Goal: Task Accomplishment & Management: Manage account settings

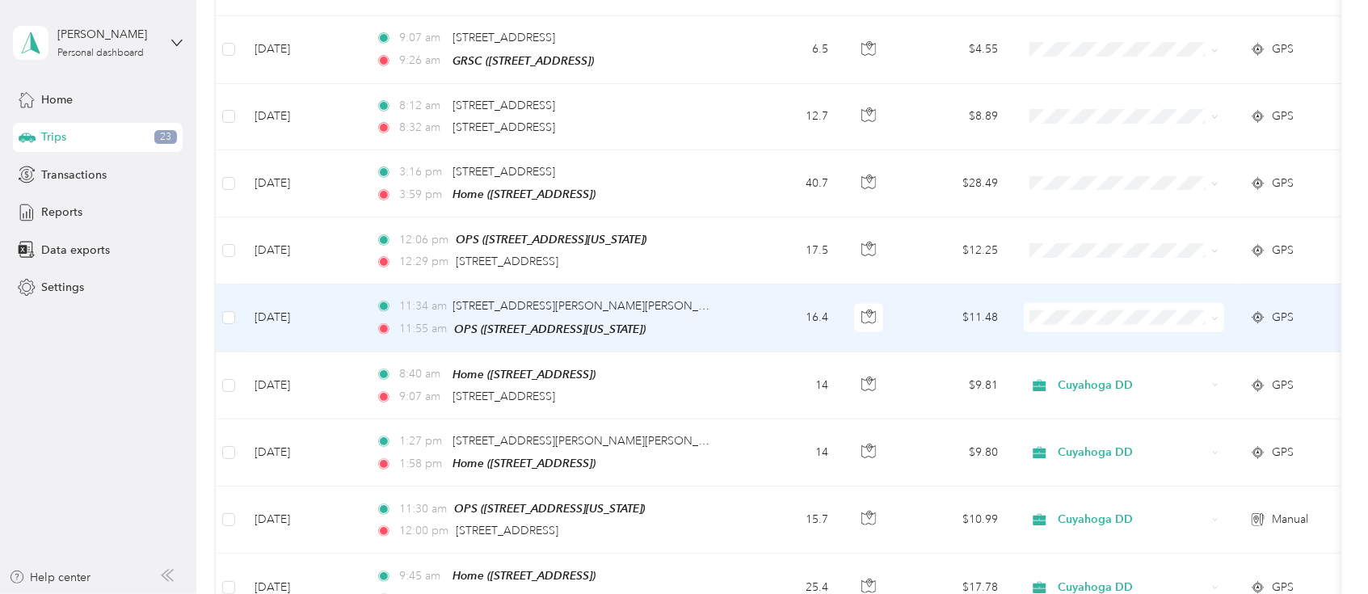
click at [1219, 303] on span at bounding box center [1124, 317] width 200 height 29
click at [1214, 317] on icon at bounding box center [1215, 318] width 5 height 3
click at [1138, 333] on li "Cuyahoga DD" at bounding box center [1124, 328] width 200 height 28
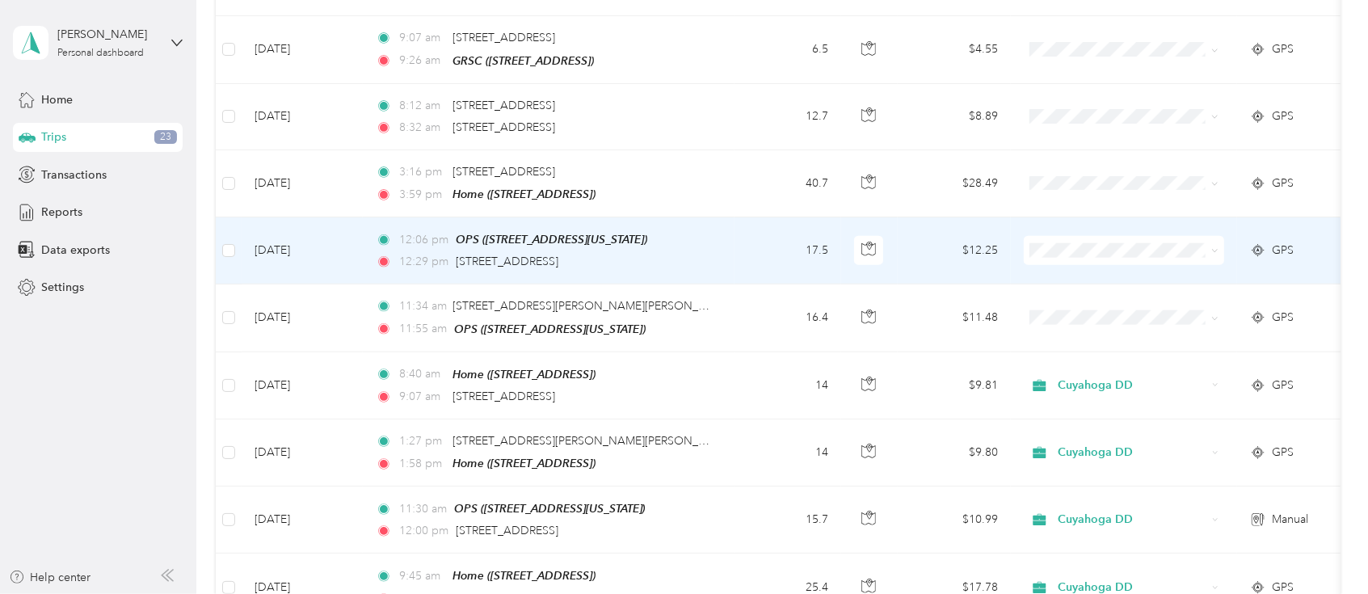
click at [1213, 247] on icon at bounding box center [1214, 250] width 7 height 7
click at [1129, 262] on span "Cuyahoga DD" at bounding box center [1138, 258] width 149 height 17
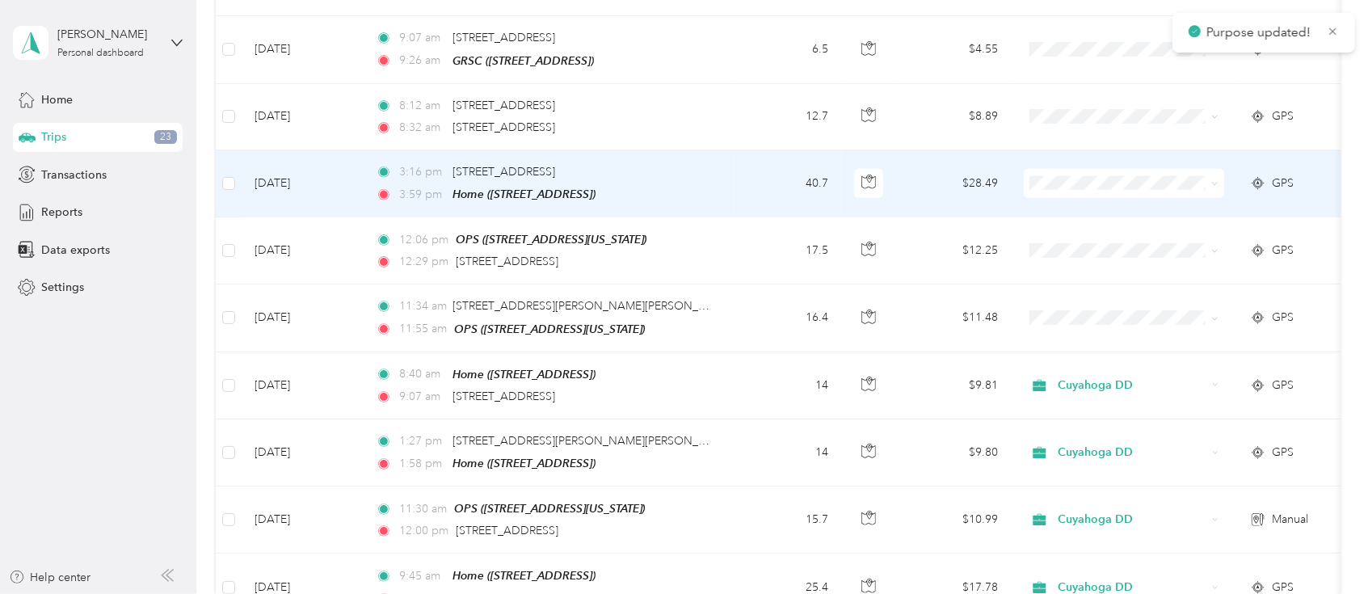
click at [1209, 175] on span at bounding box center [1211, 184] width 13 height 18
click at [1217, 180] on icon at bounding box center [1214, 183] width 7 height 7
click at [1117, 192] on span "Cuyahoga DD" at bounding box center [1138, 194] width 149 height 17
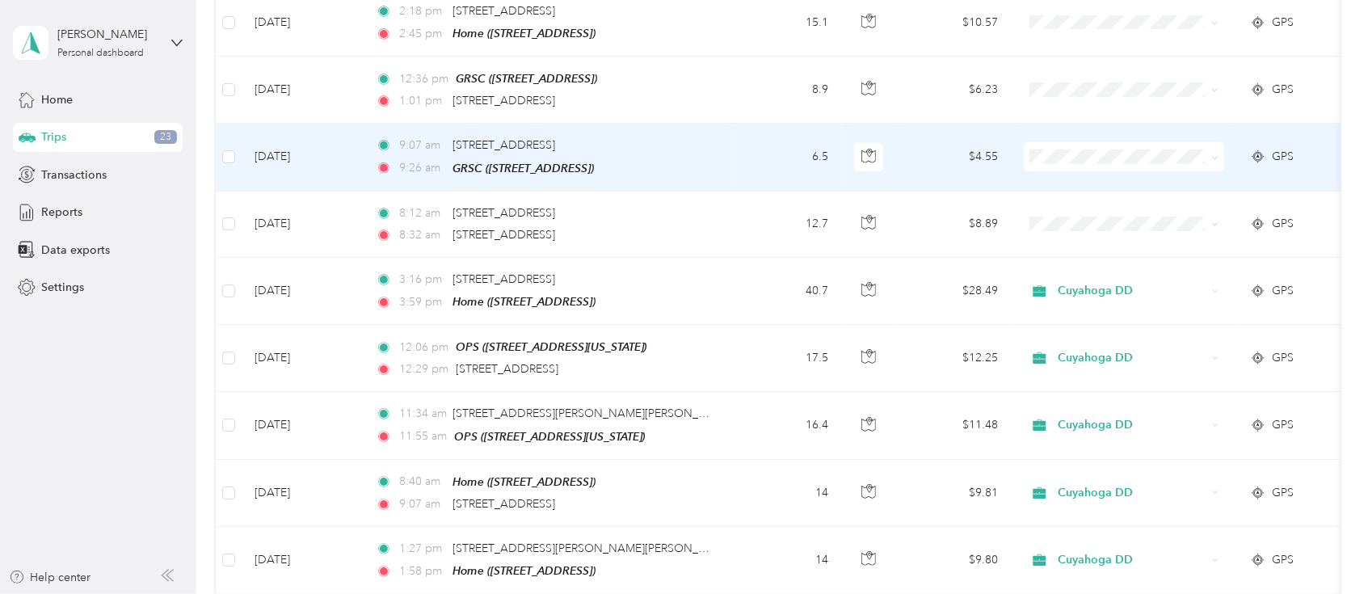
scroll to position [1184, 0]
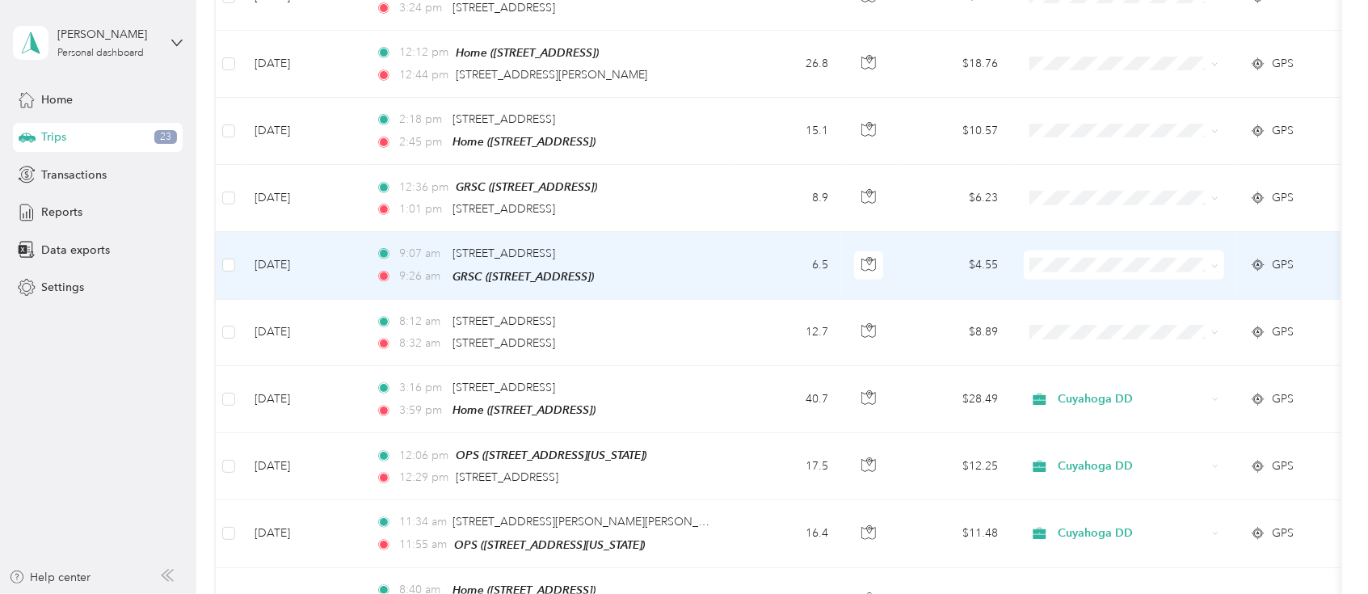
click at [1257, 263] on icon at bounding box center [1257, 265] width 3 height 4
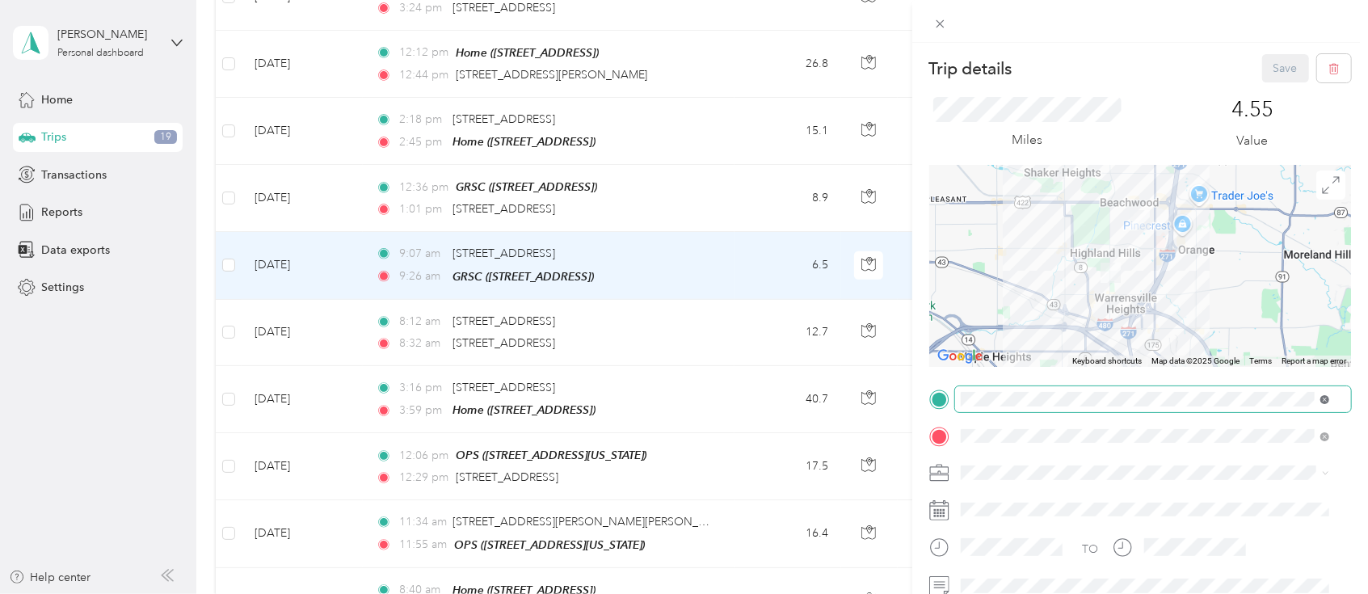
click at [1324, 396] on icon at bounding box center [1324, 399] width 9 height 9
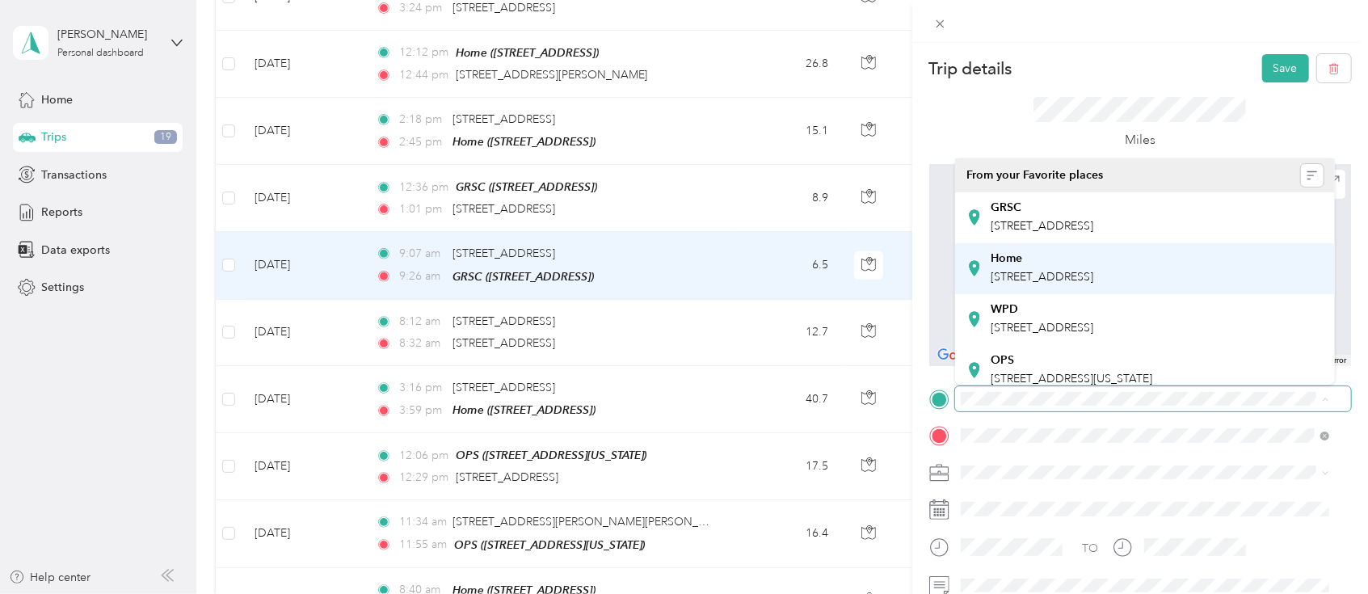
click at [1093, 278] on span "[STREET_ADDRESS]" at bounding box center [1041, 277] width 103 height 14
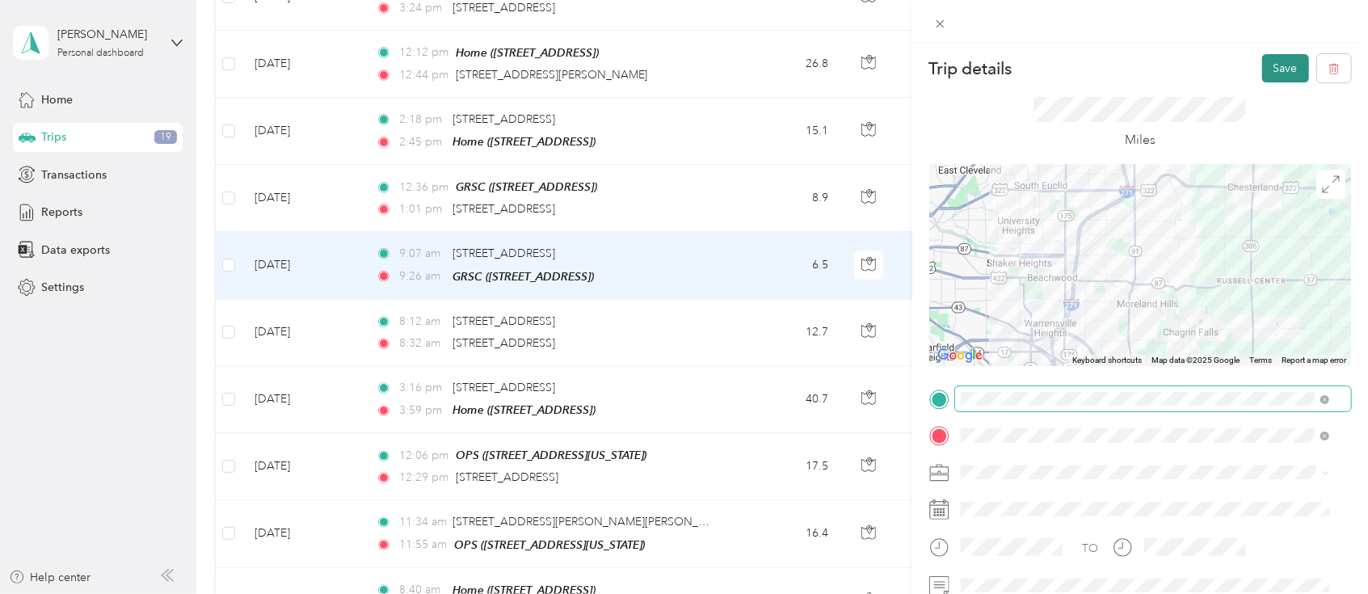
click at [1269, 67] on button "Save" at bounding box center [1285, 68] width 47 height 28
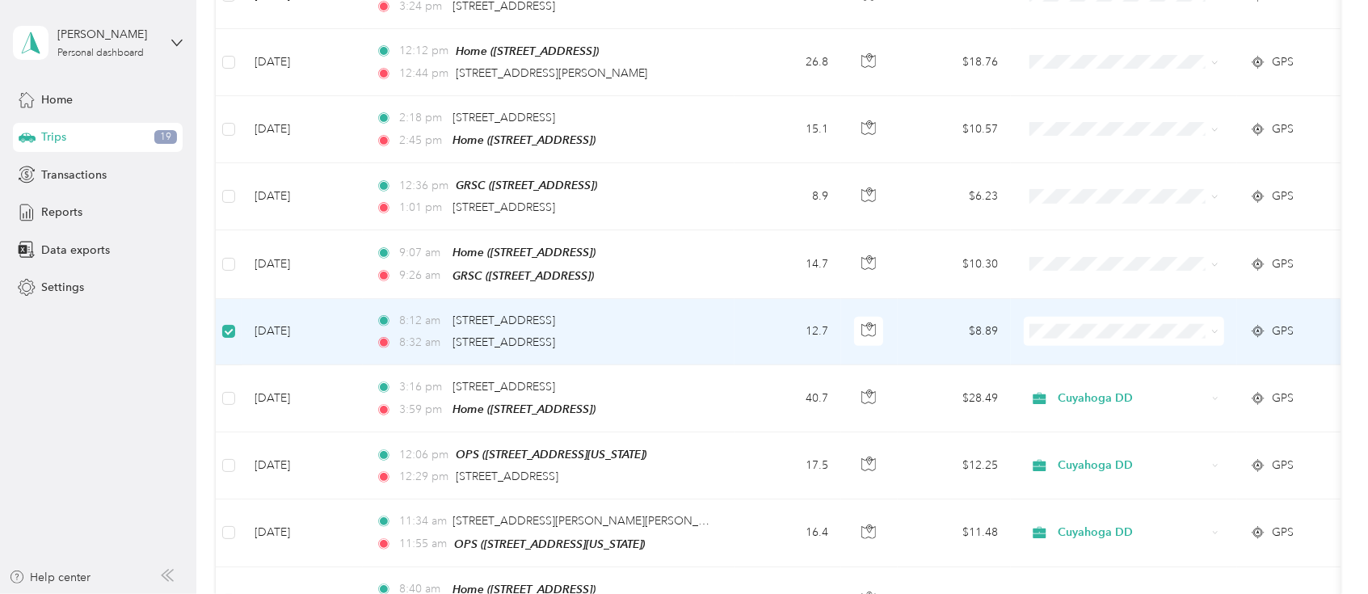
scroll to position [1183, 0]
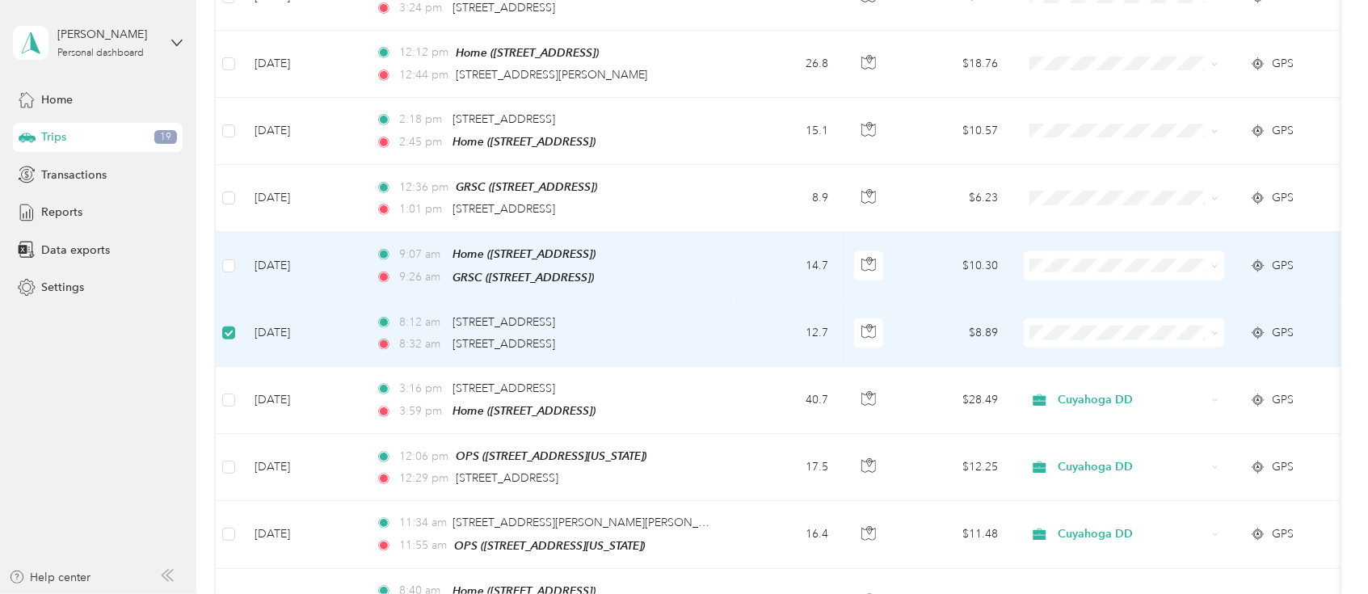
click at [1216, 263] on icon at bounding box center [1214, 266] width 7 height 7
click at [1155, 277] on span "Cuyahoga DD" at bounding box center [1138, 271] width 149 height 17
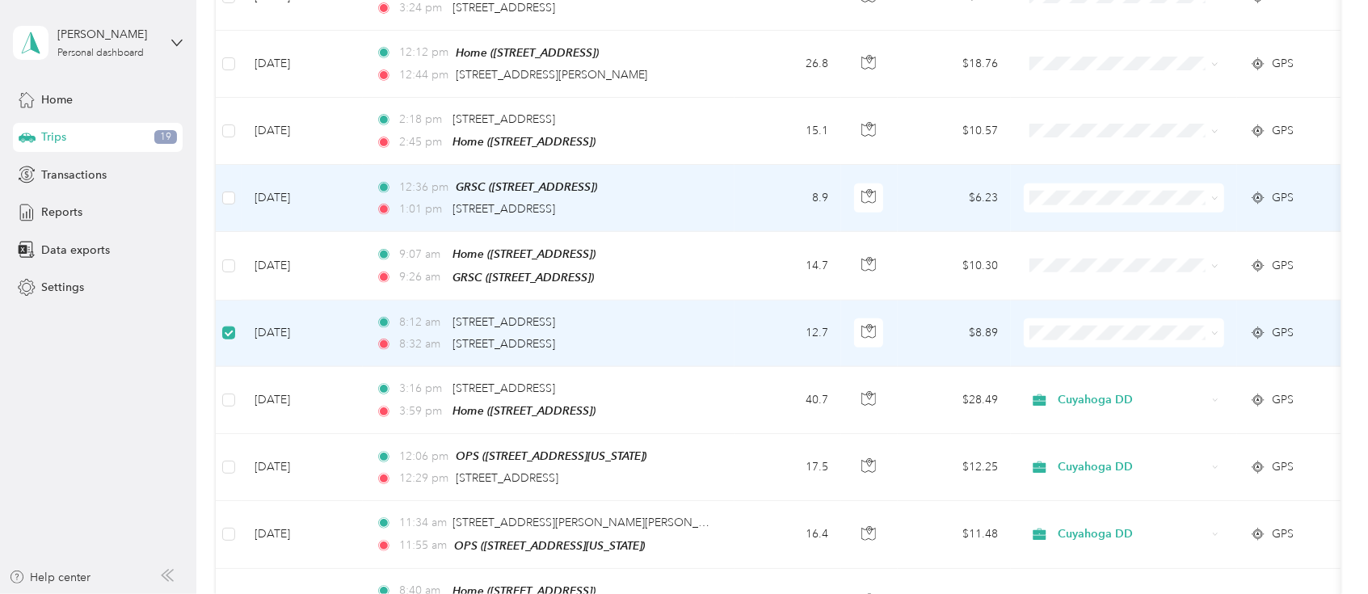
click at [1272, 189] on span "GPS" at bounding box center [1283, 198] width 22 height 18
click at [1255, 191] on g at bounding box center [1257, 197] width 13 height 13
click at [1281, 189] on span "GPS" at bounding box center [1283, 198] width 22 height 18
click at [1256, 191] on icon at bounding box center [1258, 197] width 16 height 13
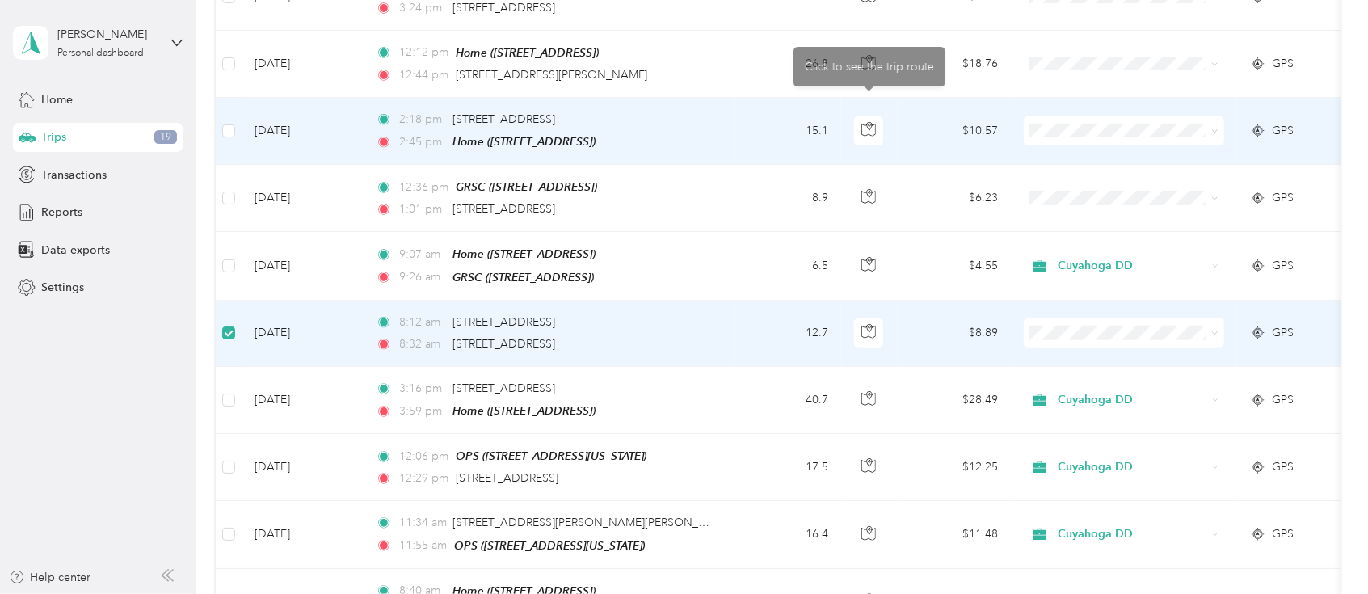
click at [919, 119] on td "$10.57" at bounding box center [954, 131] width 113 height 67
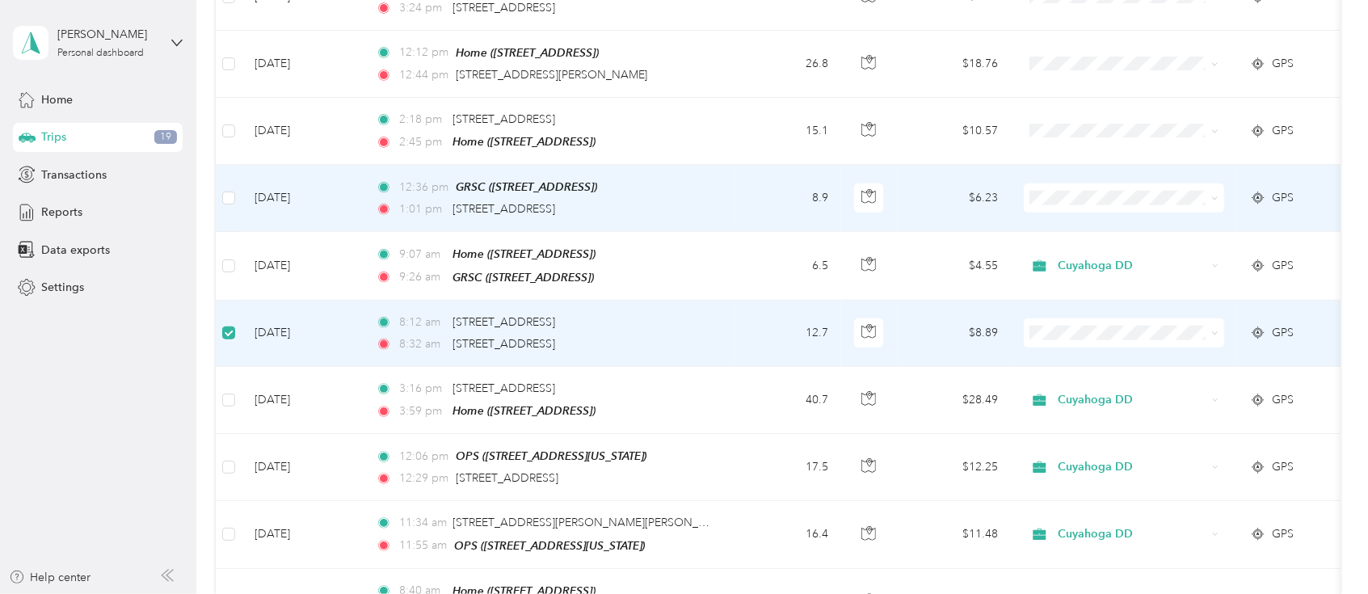
click at [1279, 189] on span "GPS" at bounding box center [1283, 198] width 22 height 18
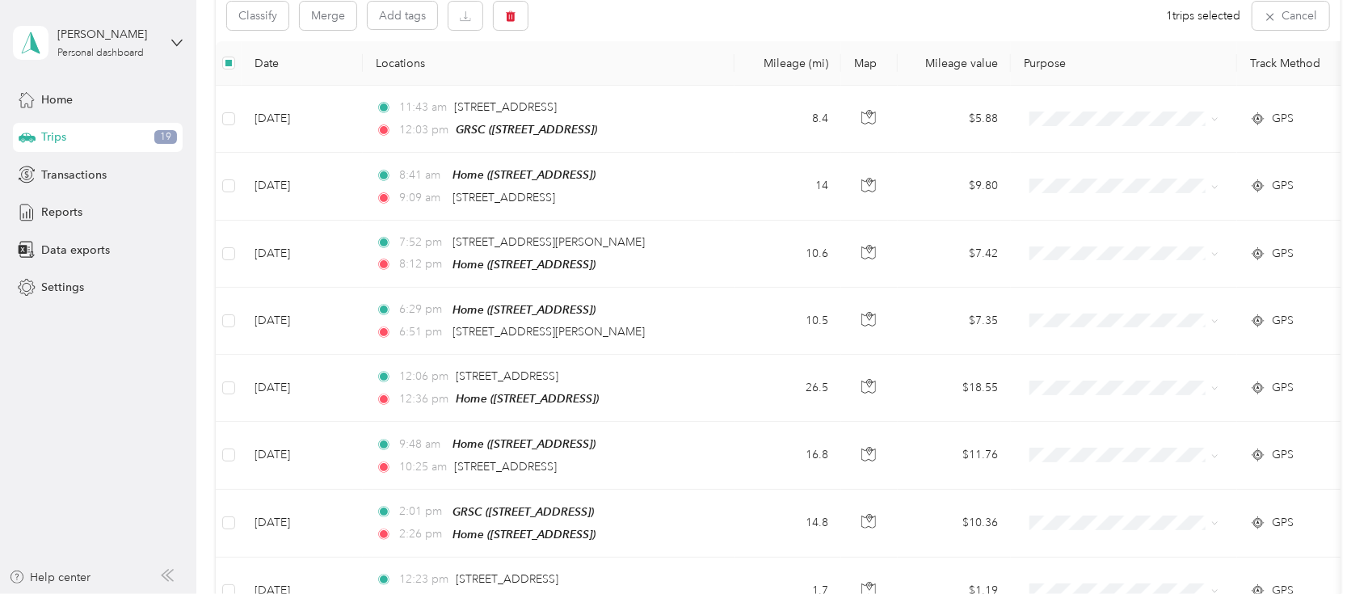
scroll to position [106, 0]
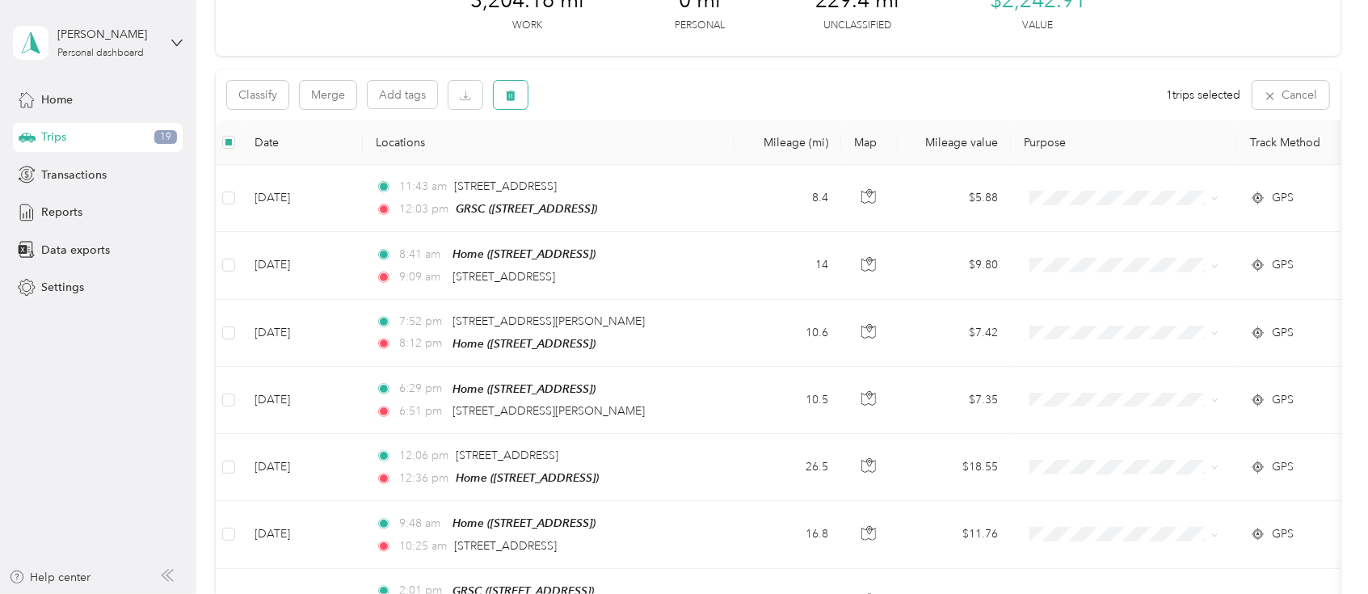
click at [511, 93] on icon "button" at bounding box center [510, 95] width 11 height 11
click at [630, 158] on button "Yes" at bounding box center [632, 162] width 32 height 26
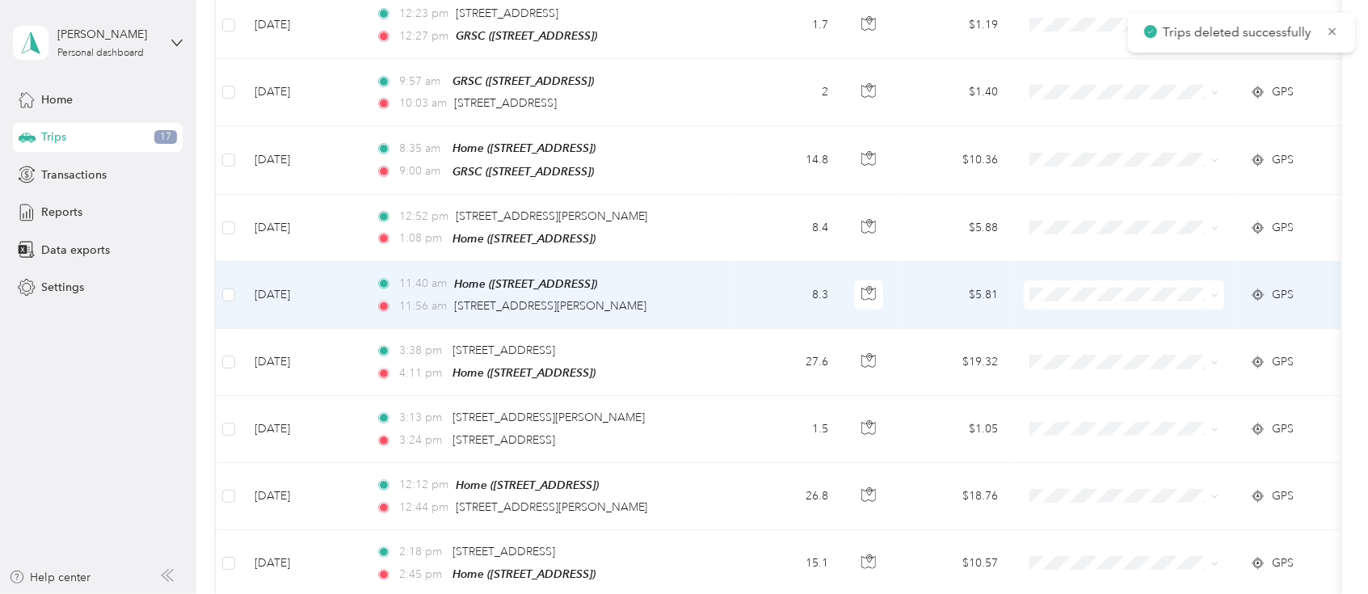
scroll to position [1075, 0]
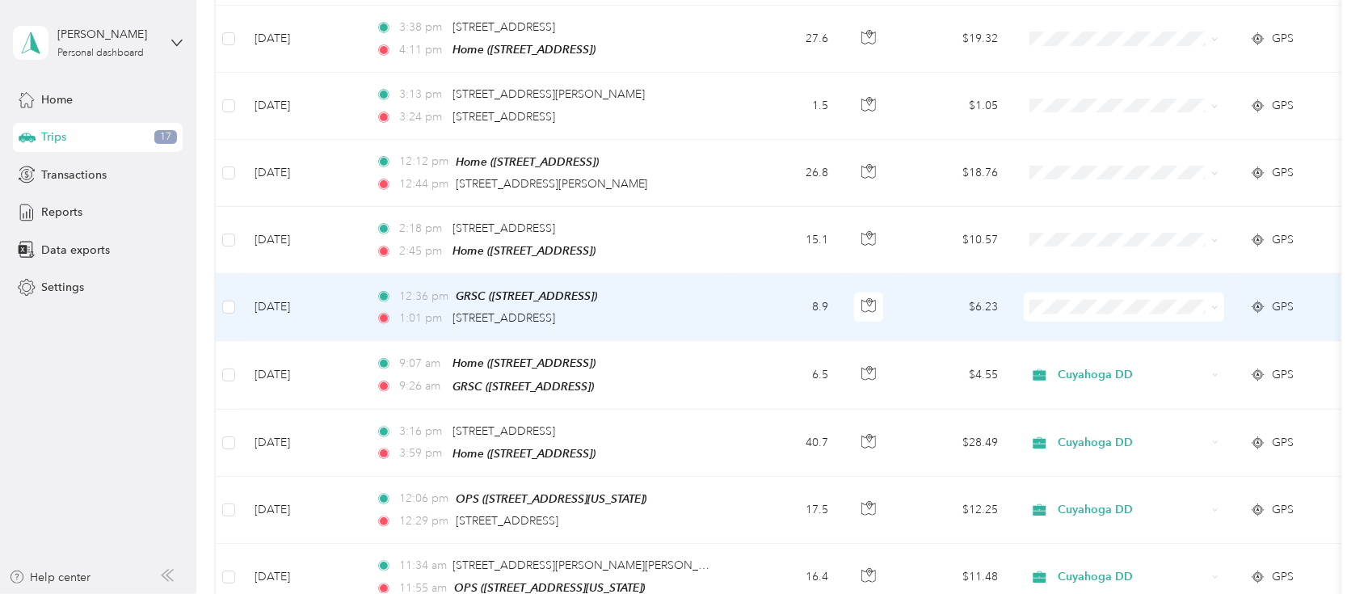
click at [1269, 298] on div "GPS" at bounding box center [1293, 307] width 87 height 18
click at [1257, 291] on div at bounding box center [684, 297] width 1368 height 594
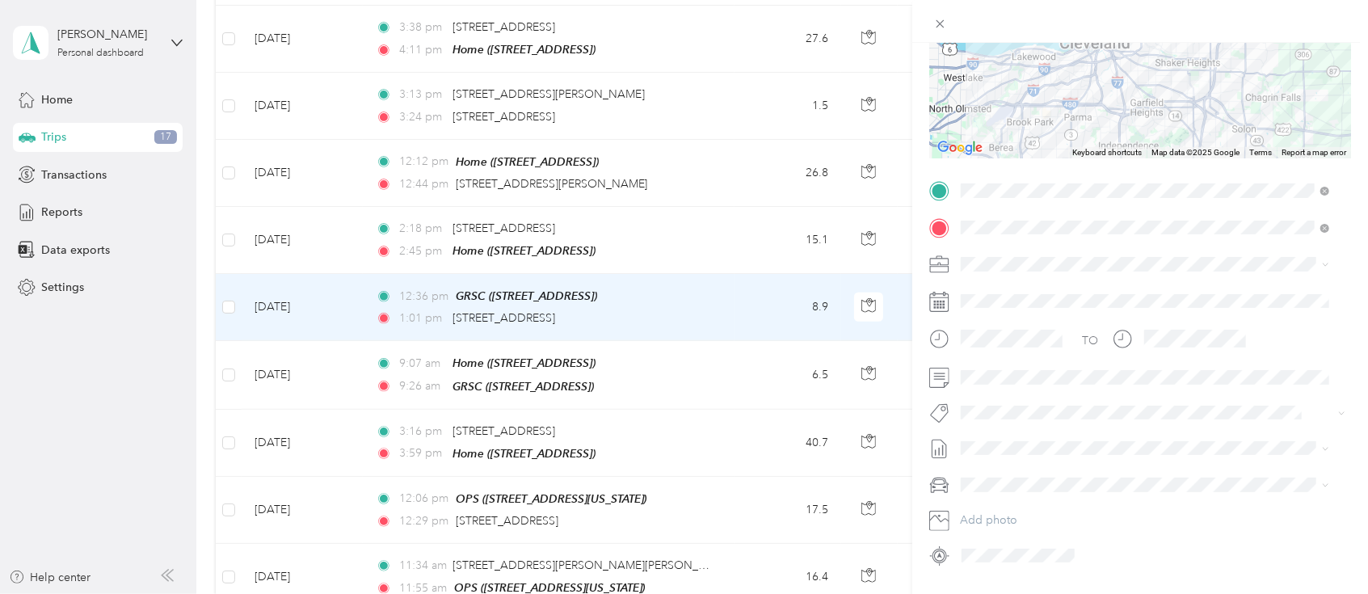
scroll to position [215, 0]
click at [939, 371] on icon at bounding box center [939, 371] width 20 height 20
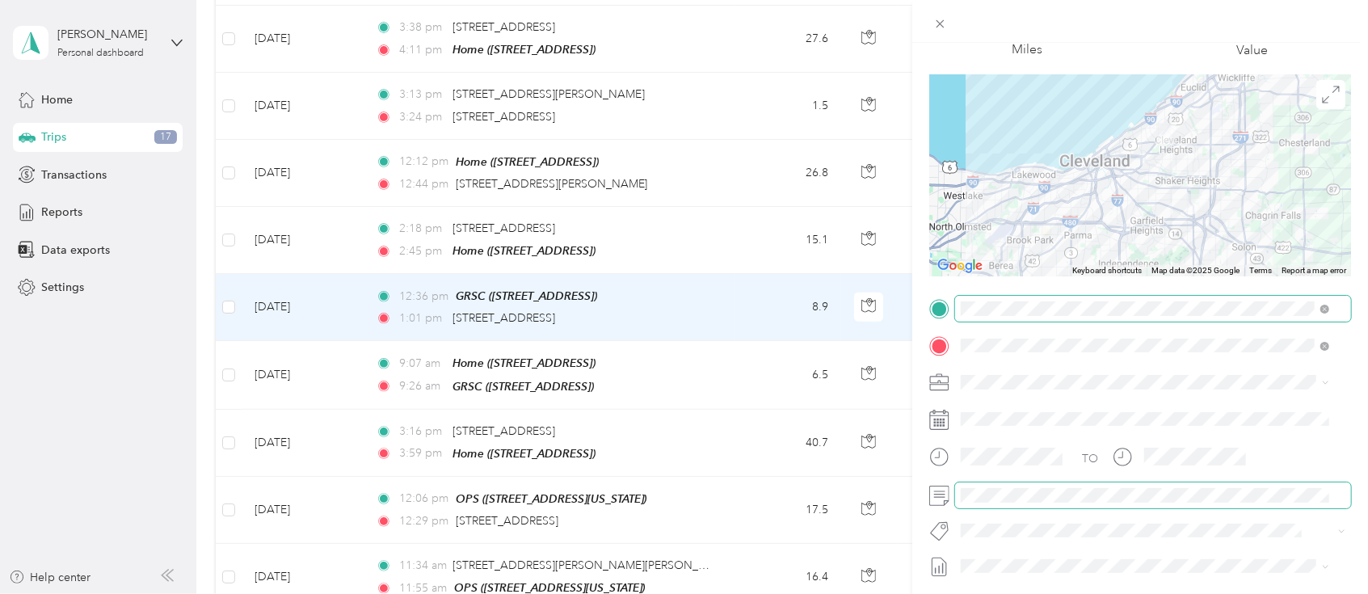
scroll to position [0, 0]
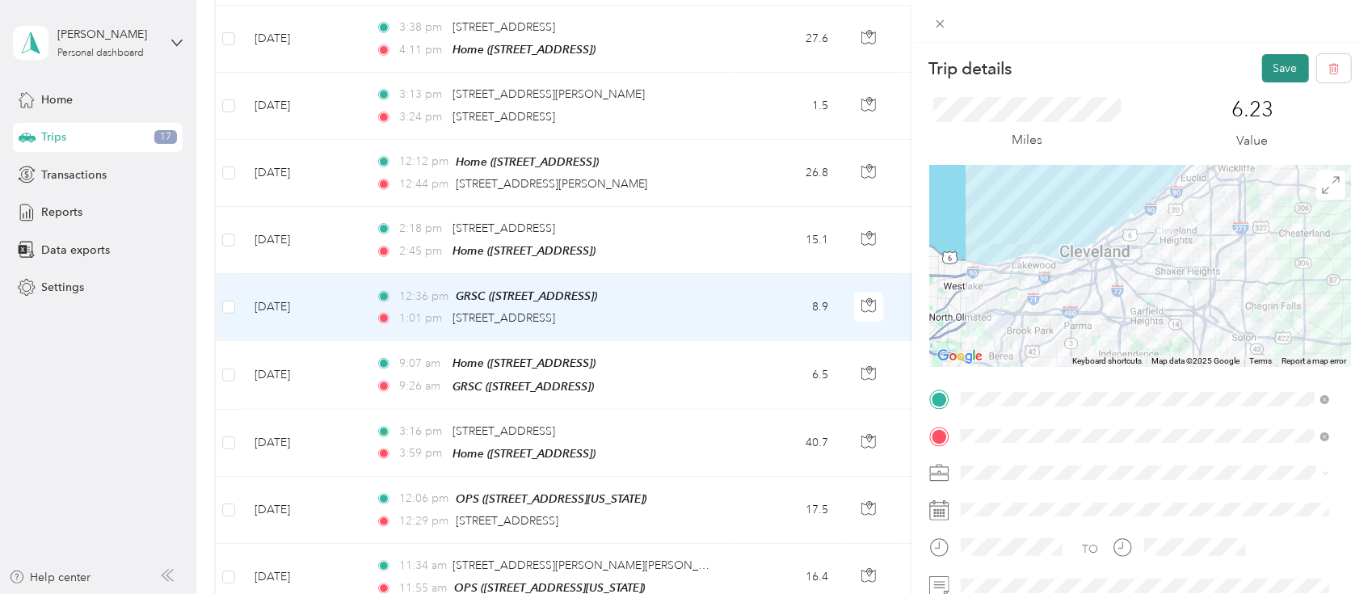
click at [1267, 69] on button "Save" at bounding box center [1285, 68] width 47 height 28
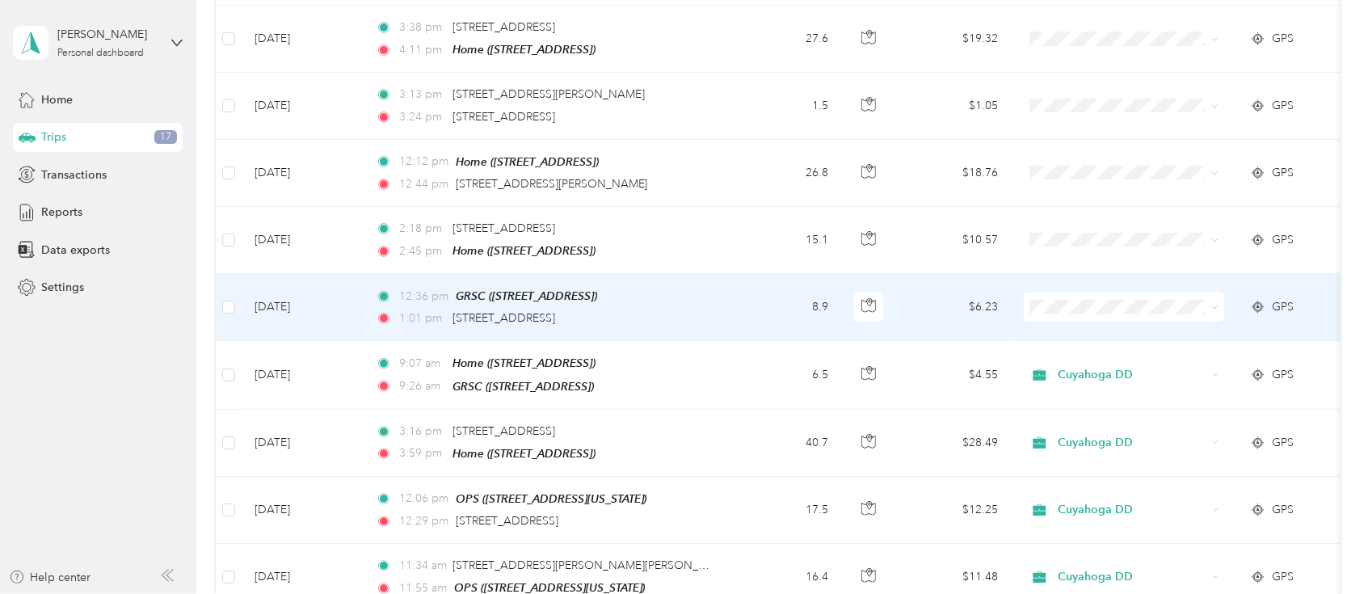
click at [1216, 304] on icon at bounding box center [1214, 307] width 7 height 7
click at [1140, 324] on li "Cuyahoga DD" at bounding box center [1124, 321] width 200 height 28
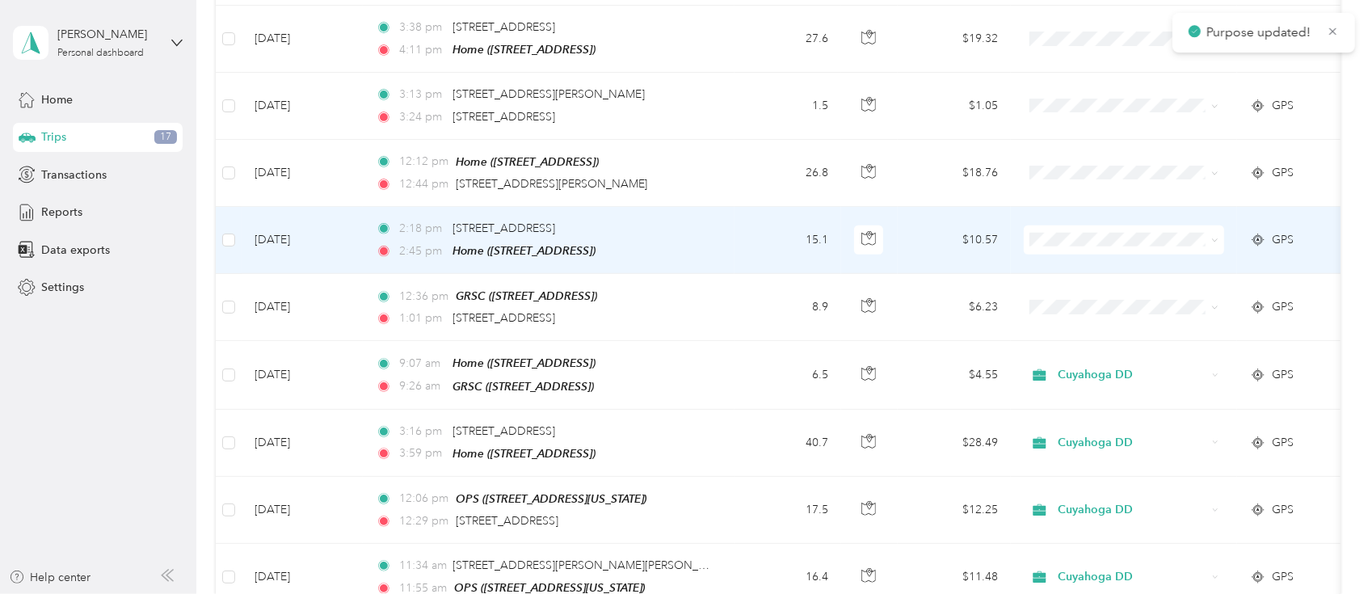
click at [1218, 233] on span at bounding box center [1214, 240] width 7 height 14
click at [1214, 237] on icon at bounding box center [1214, 240] width 7 height 7
click at [1142, 254] on span "Cuyahoga DD" at bounding box center [1138, 249] width 149 height 17
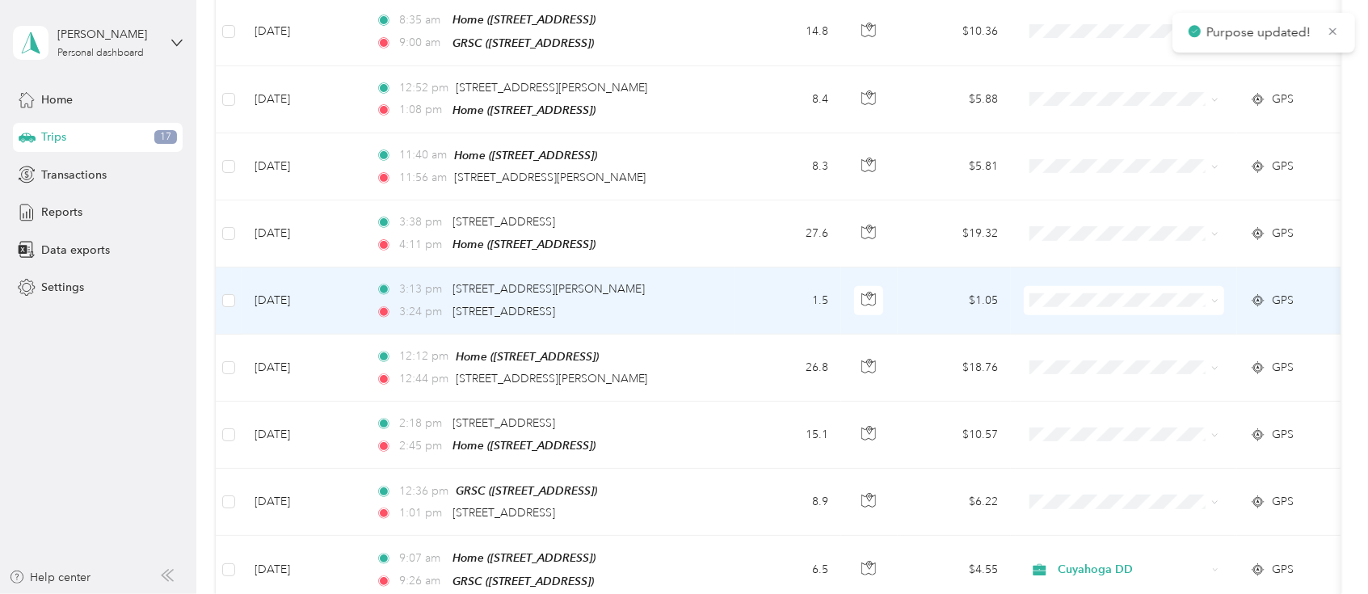
scroll to position [860, 0]
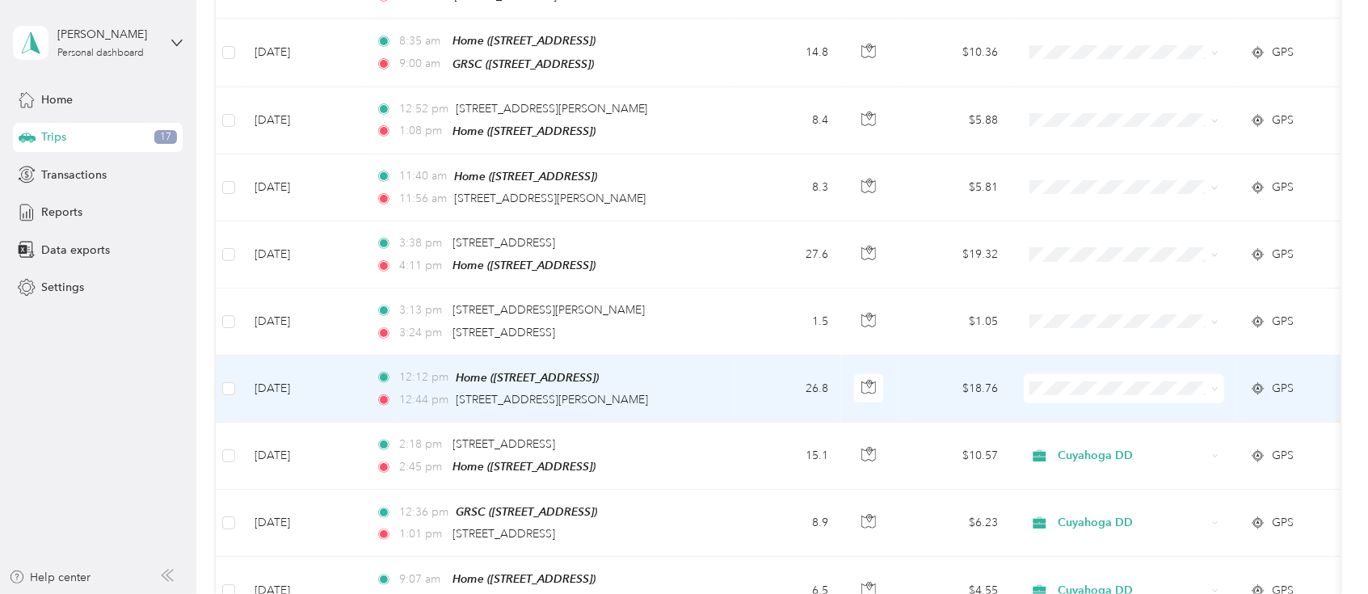
click at [1216, 385] on icon at bounding box center [1214, 388] width 7 height 7
click at [1133, 404] on span "Cuyahoga DD" at bounding box center [1138, 402] width 149 height 17
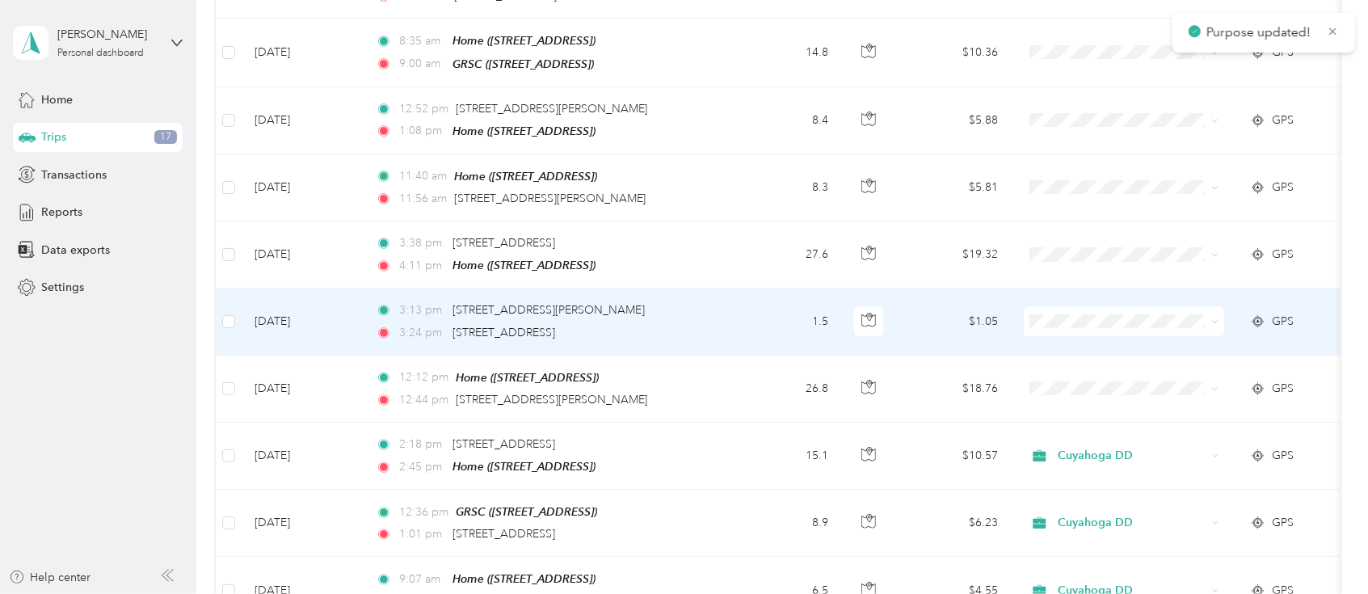
click at [1209, 313] on span at bounding box center [1211, 322] width 13 height 18
click at [1224, 313] on td at bounding box center [1124, 321] width 226 height 66
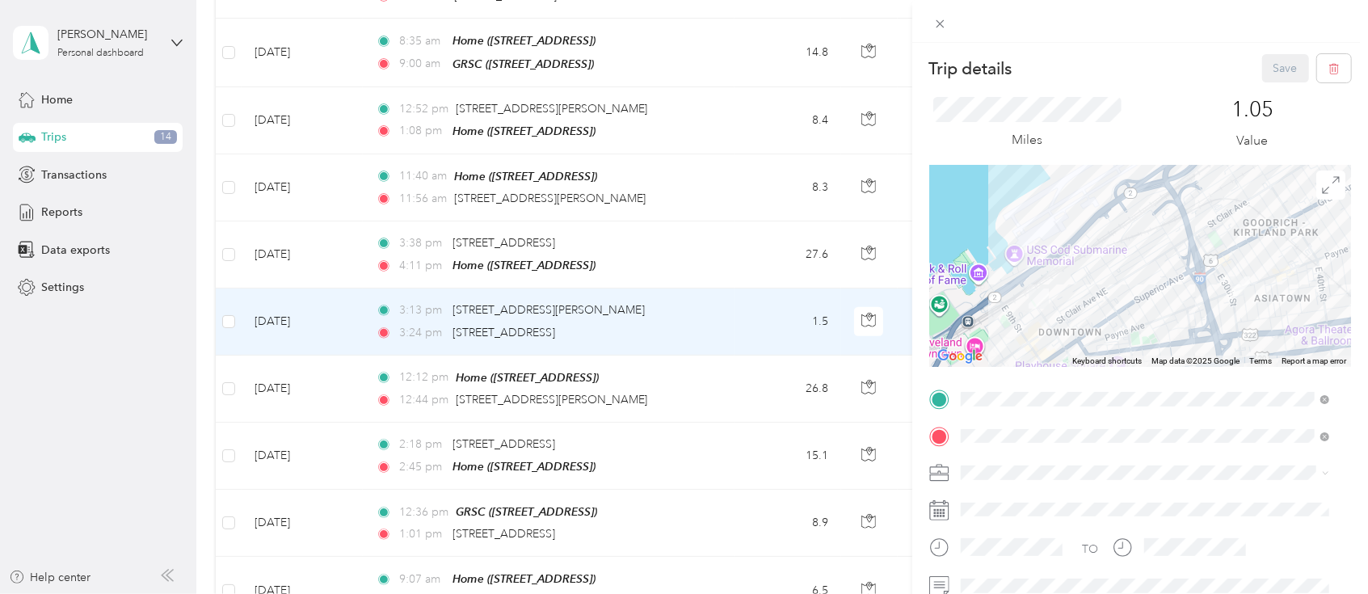
click at [1007, 501] on span "Cuyahoga DD" at bounding box center [1003, 499] width 74 height 14
drag, startPoint x: 1265, startPoint y: 80, endPoint x: 1263, endPoint y: 70, distance: 10.0
click at [1264, 72] on button "Save" at bounding box center [1285, 68] width 47 height 28
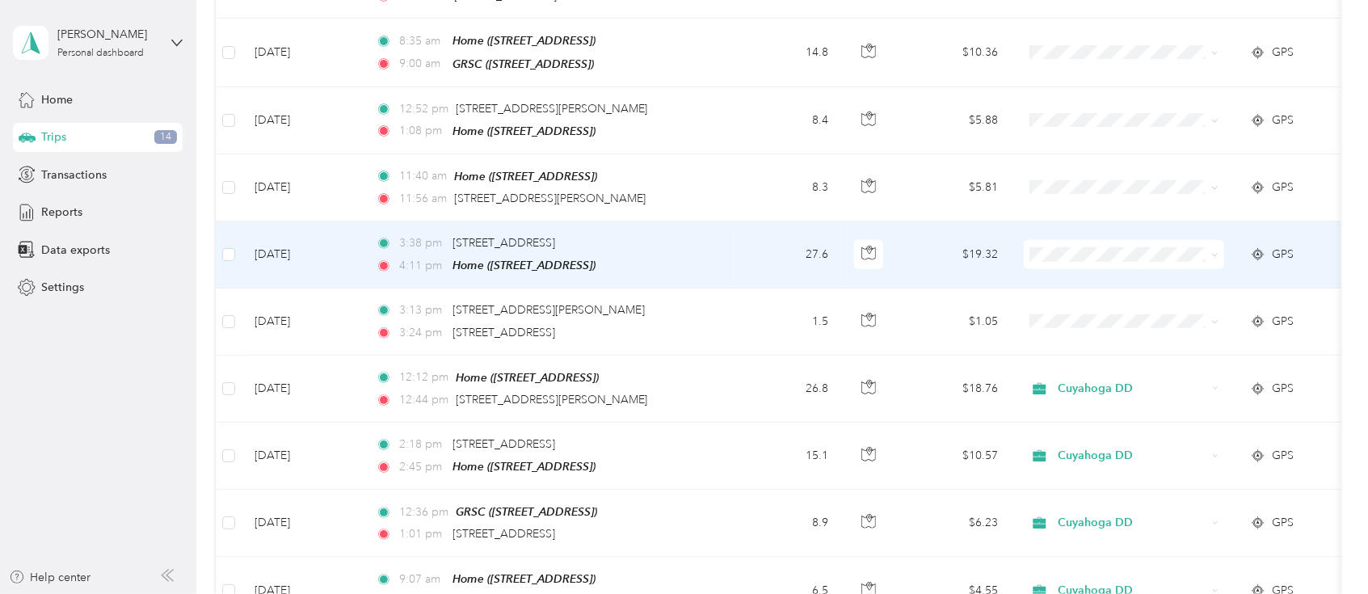
click at [1214, 251] on icon at bounding box center [1214, 254] width 7 height 7
click at [1155, 274] on span "Cuyahoga DD" at bounding box center [1138, 271] width 149 height 17
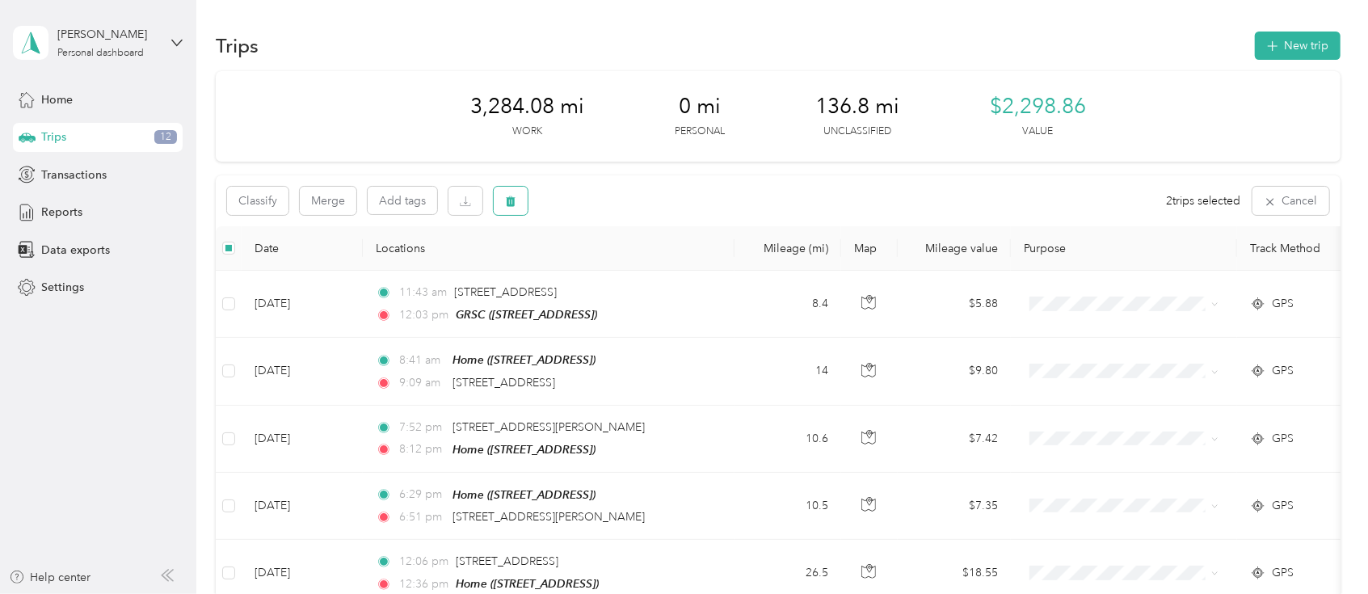
click at [515, 207] on span "button" at bounding box center [510, 201] width 11 height 14
click at [636, 267] on button "Yes" at bounding box center [632, 268] width 32 height 26
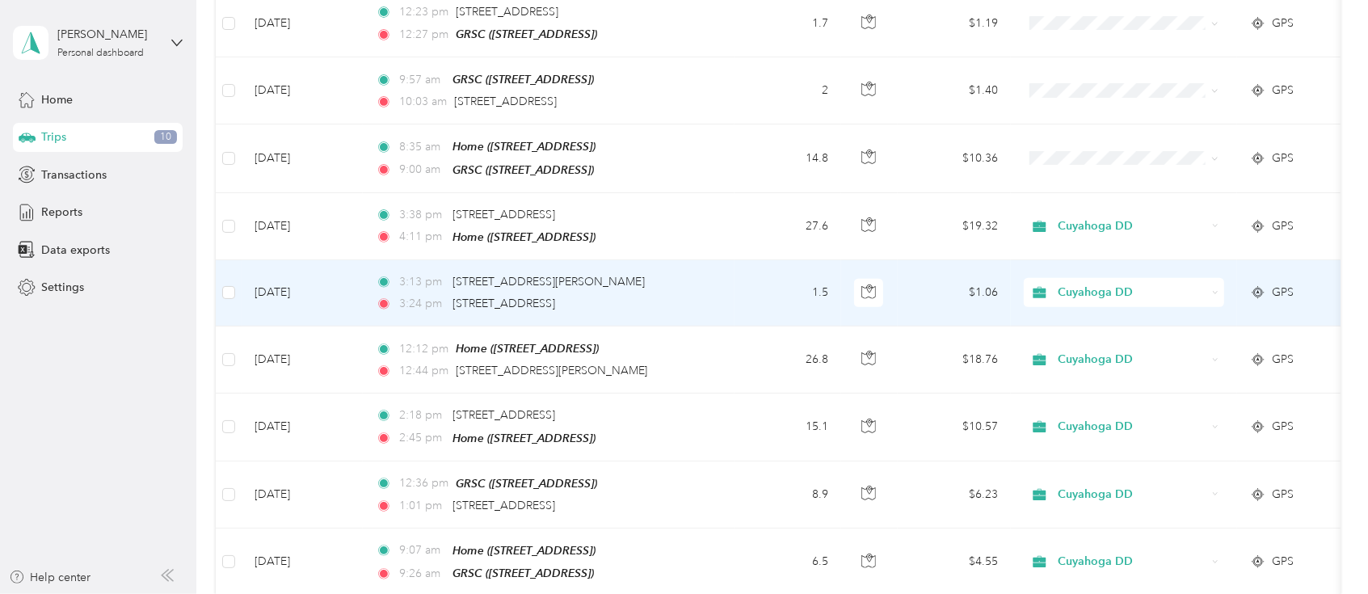
scroll to position [646, 0]
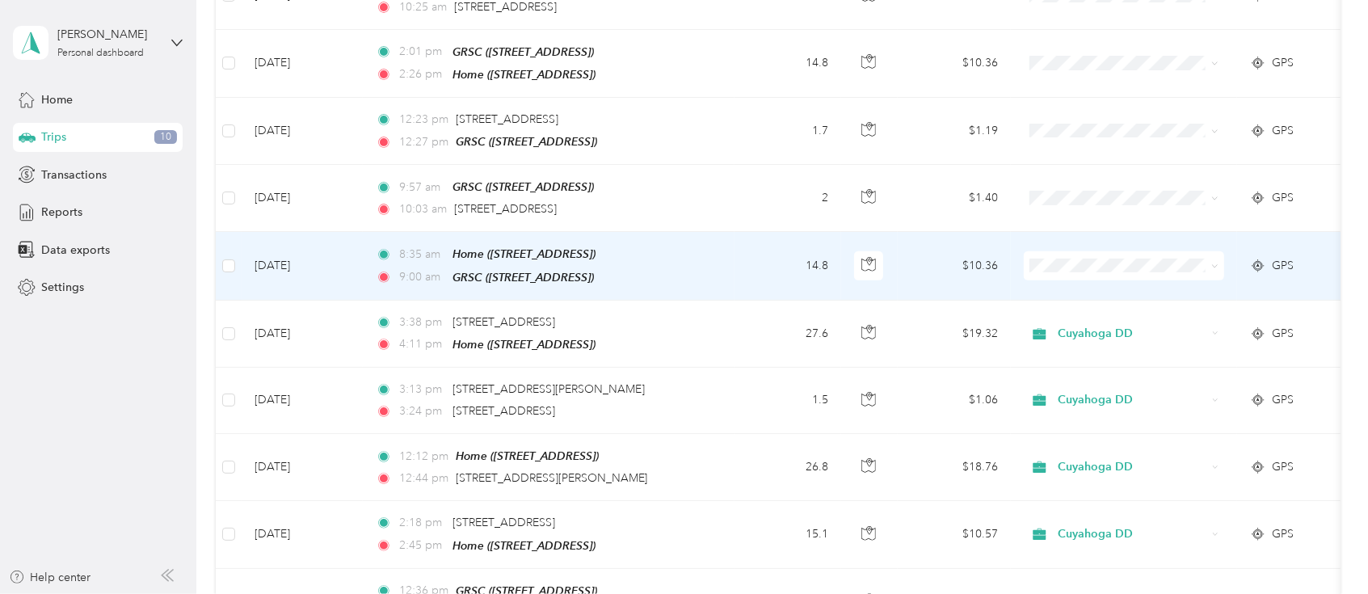
click at [1215, 263] on icon at bounding box center [1214, 266] width 7 height 7
click at [1133, 282] on span "Cuyahoga DD" at bounding box center [1138, 286] width 149 height 17
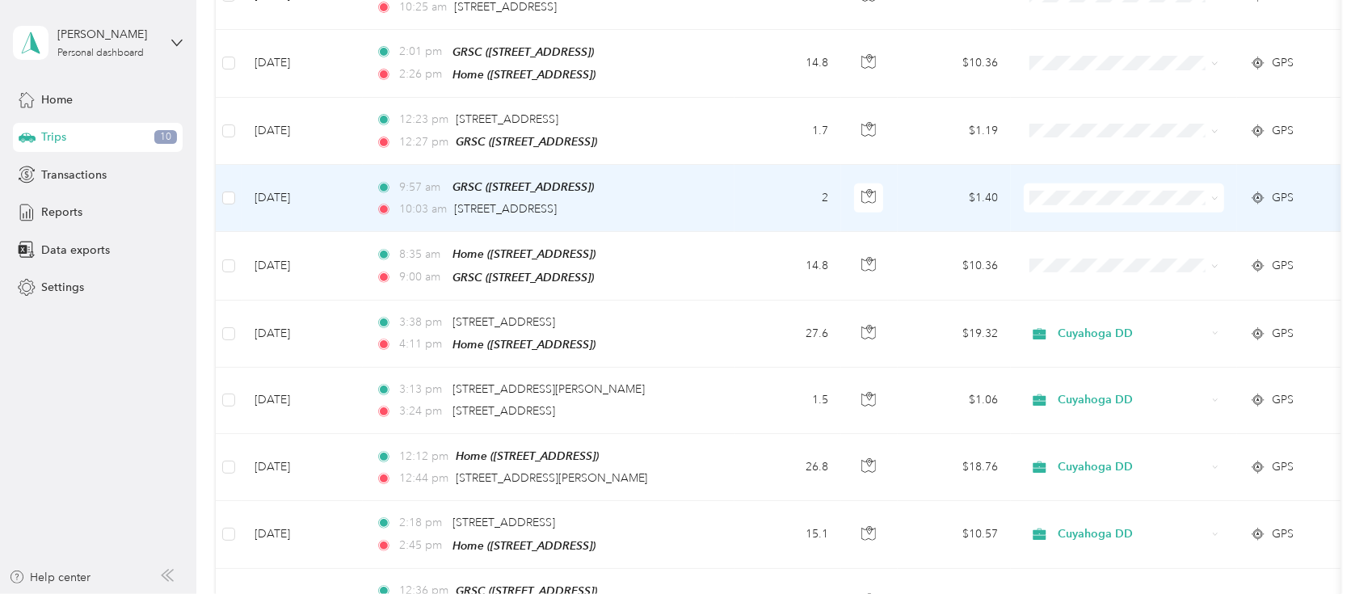
click at [1257, 191] on icon at bounding box center [1258, 197] width 16 height 13
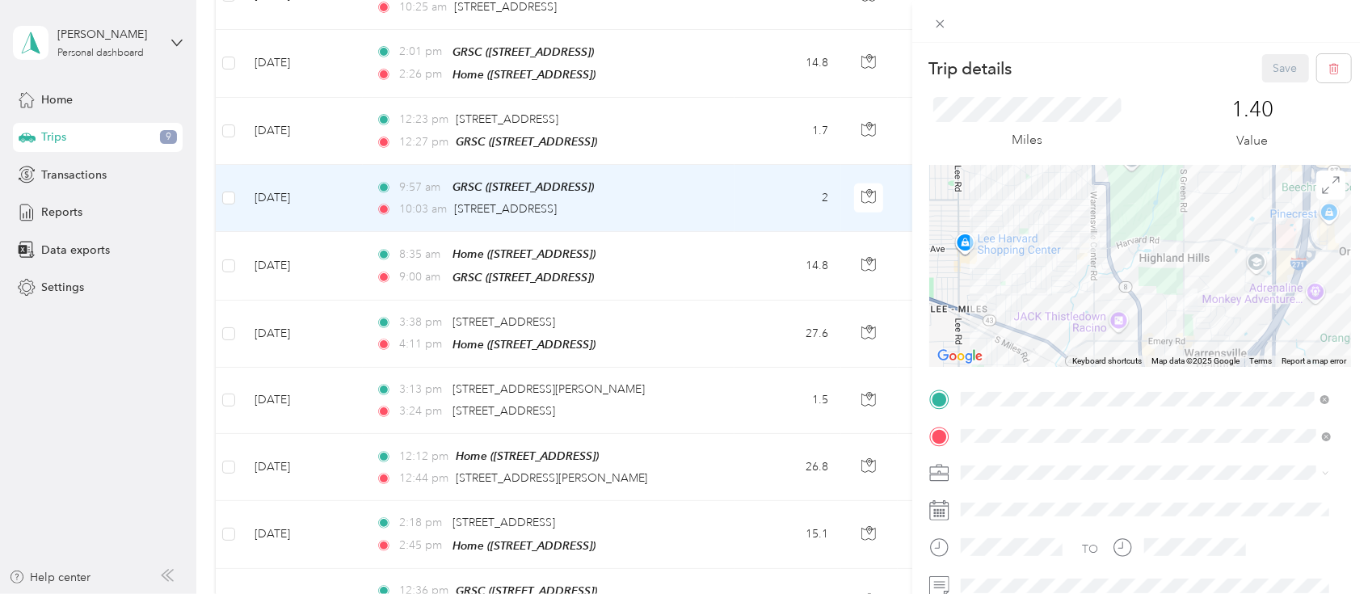
scroll to position [215, 0]
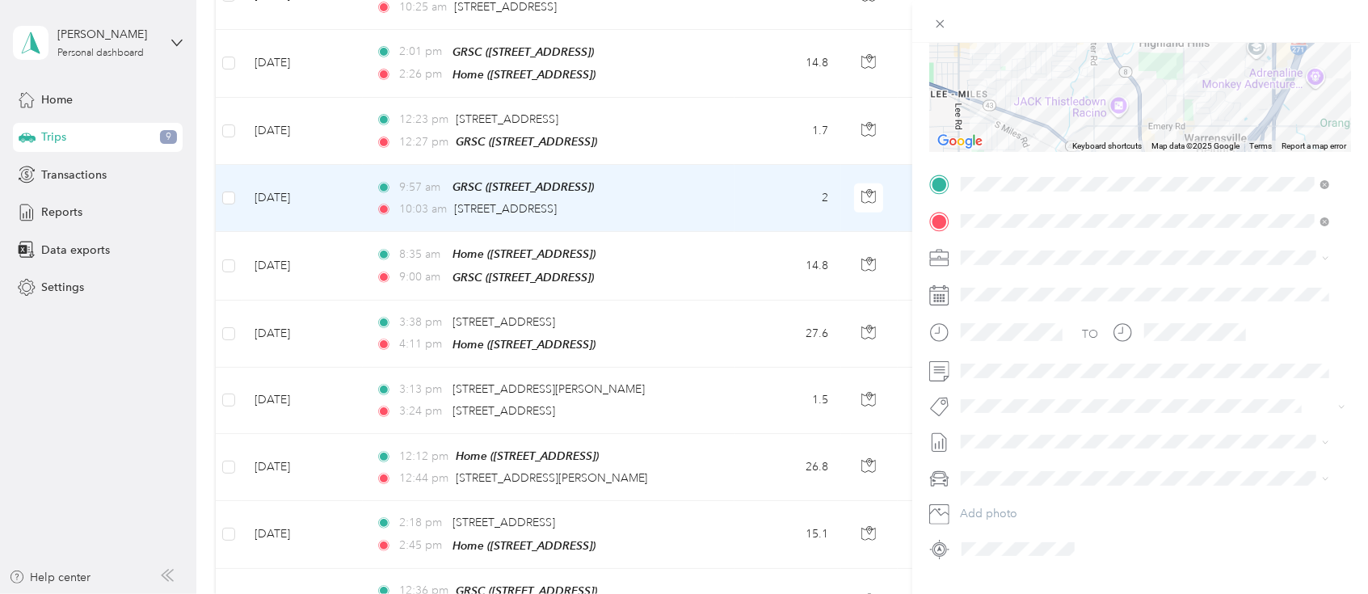
click at [1033, 287] on div "Cuyahoga DD" at bounding box center [1144, 283] width 357 height 17
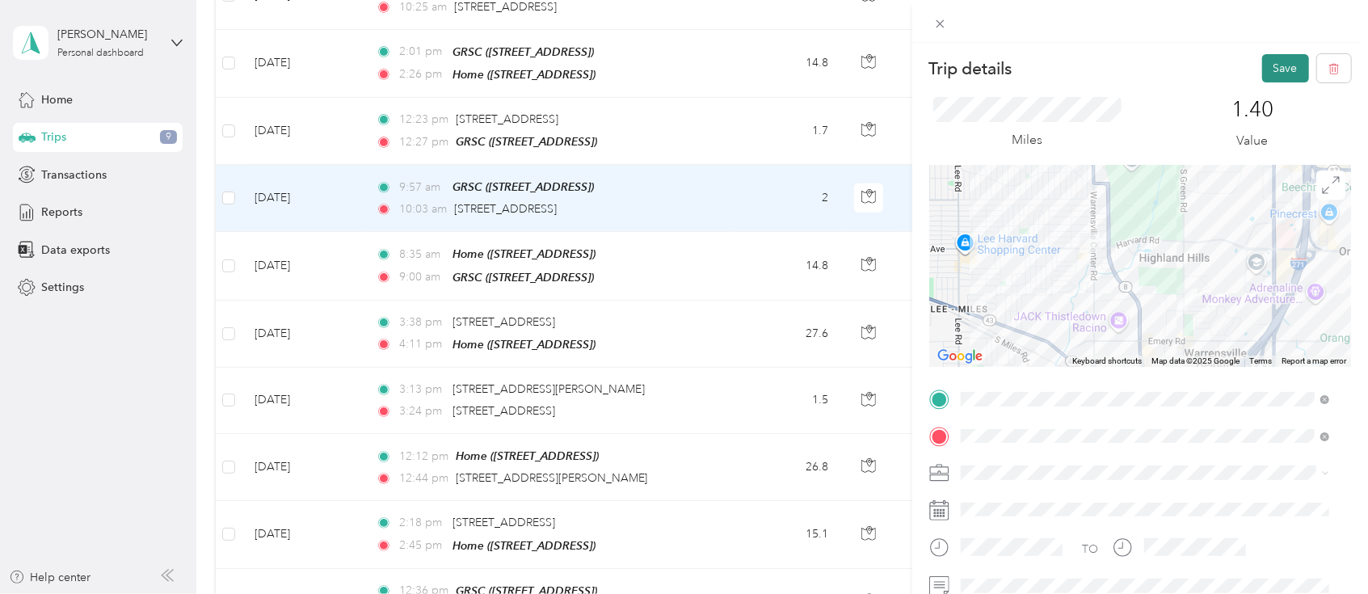
click at [1271, 61] on button "Save" at bounding box center [1285, 68] width 47 height 28
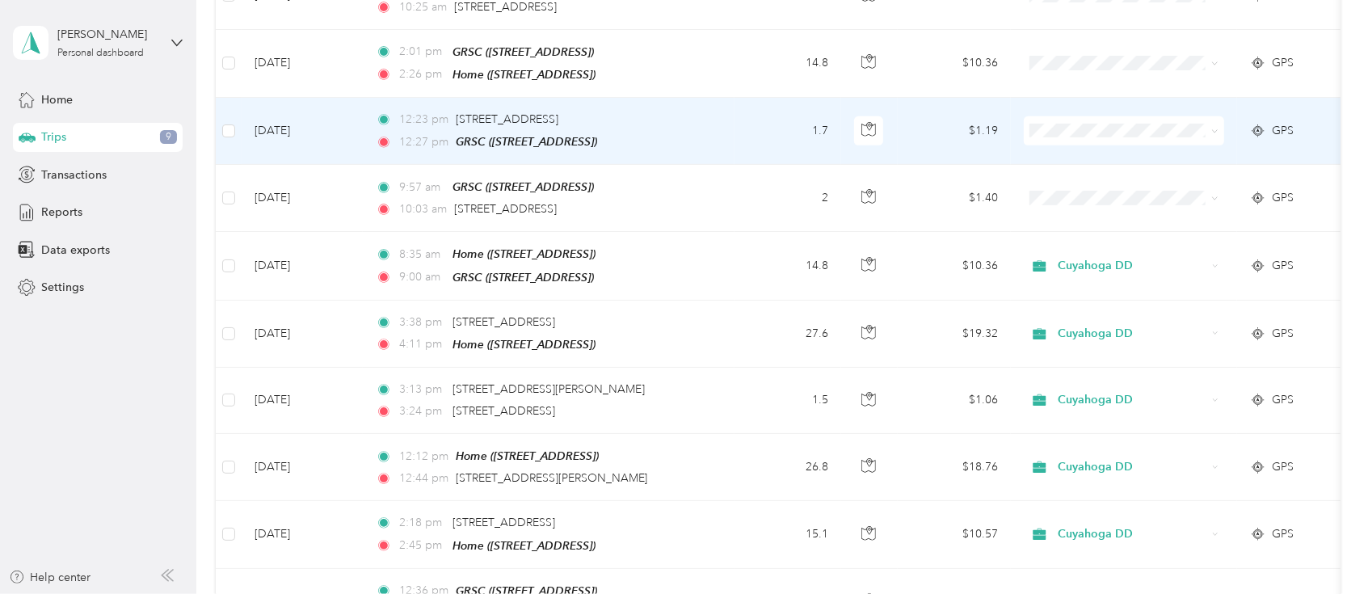
click at [1217, 130] on icon at bounding box center [1215, 131] width 5 height 3
click at [1150, 152] on span "Cuyahoga DD" at bounding box center [1138, 153] width 149 height 17
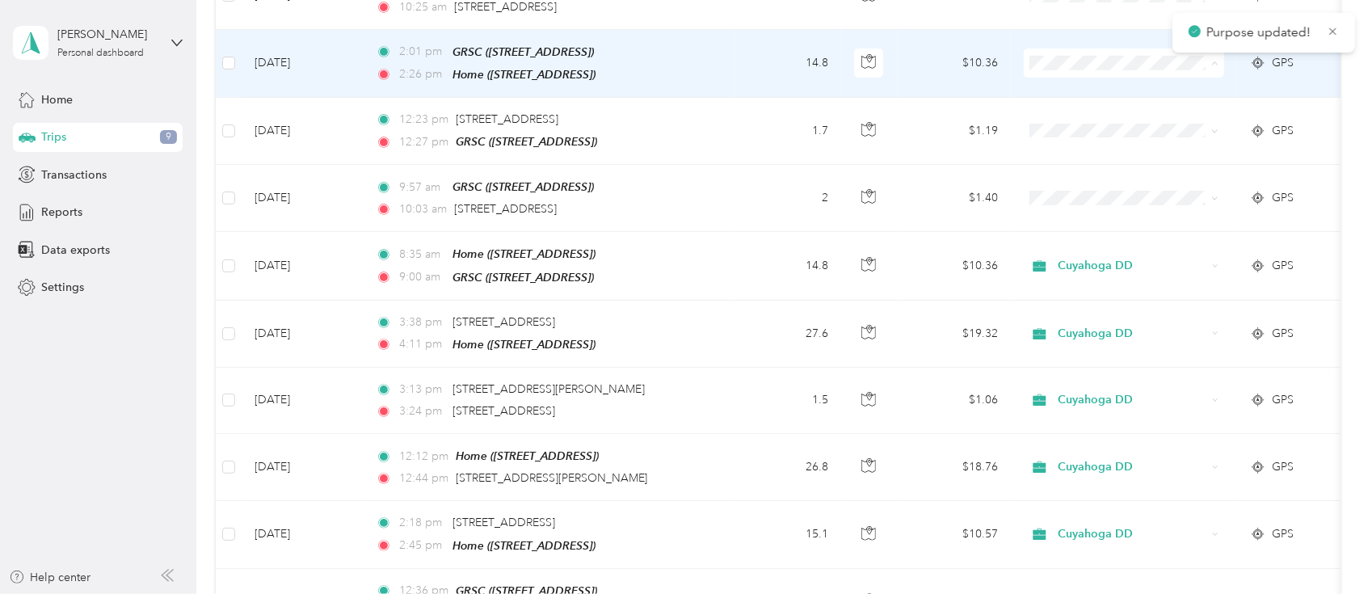
click at [1147, 94] on span "Cuyahoga DD" at bounding box center [1138, 86] width 149 height 17
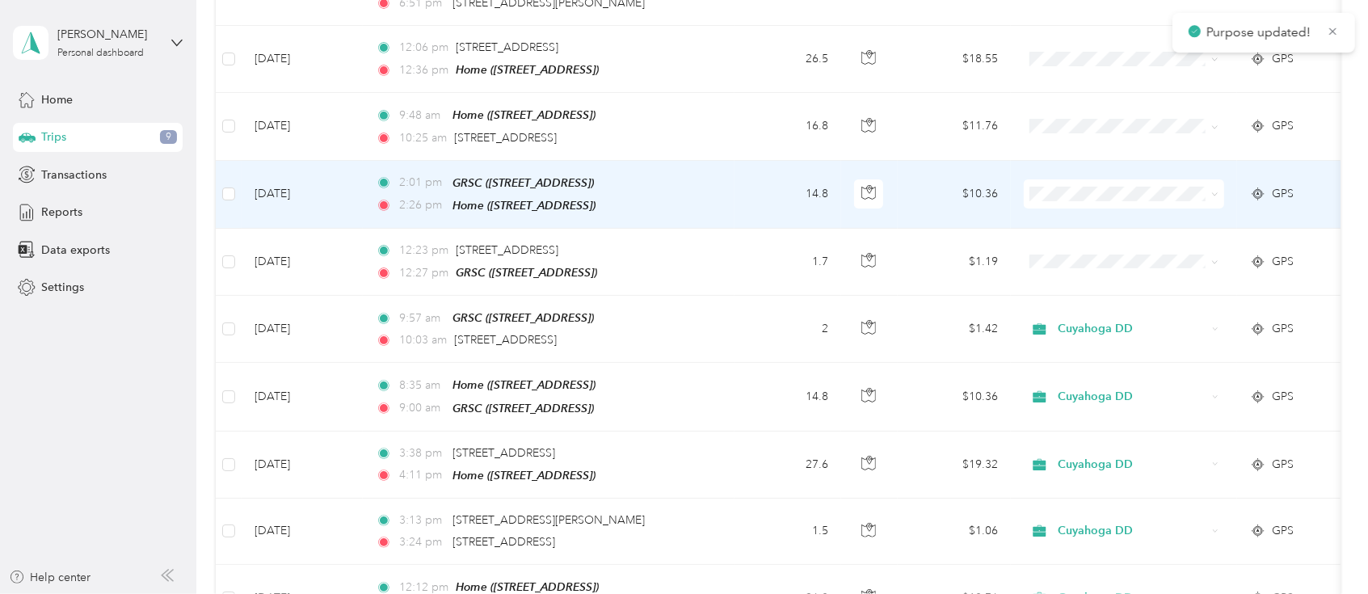
scroll to position [431, 0]
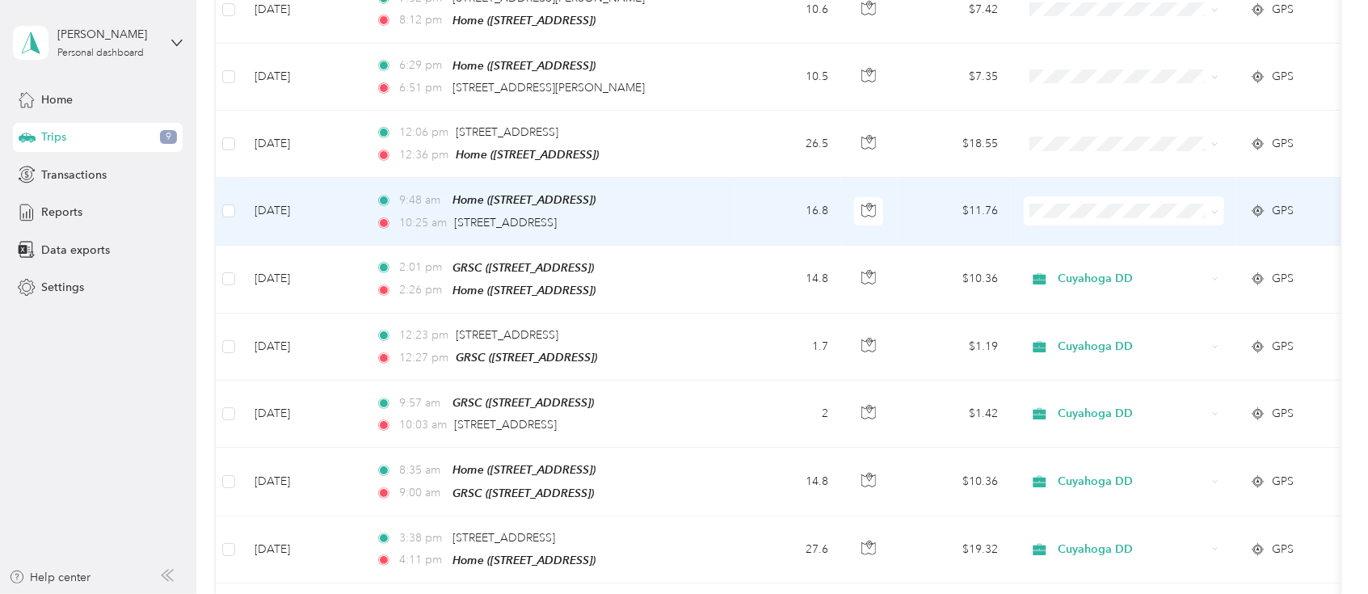
click at [1255, 205] on icon at bounding box center [1258, 210] width 16 height 13
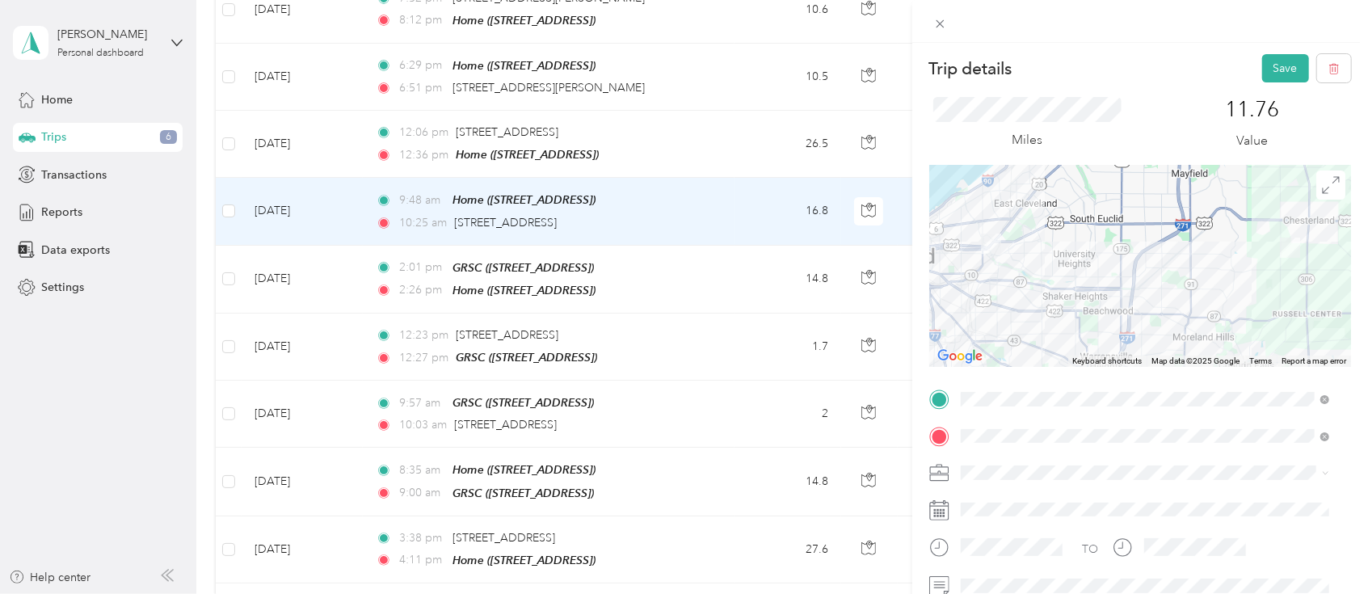
click at [1086, 464] on span at bounding box center [1153, 473] width 396 height 26
click at [990, 501] on span "Cuyahoga DD" at bounding box center [1003, 501] width 74 height 14
click at [1265, 74] on button "Save" at bounding box center [1285, 68] width 47 height 28
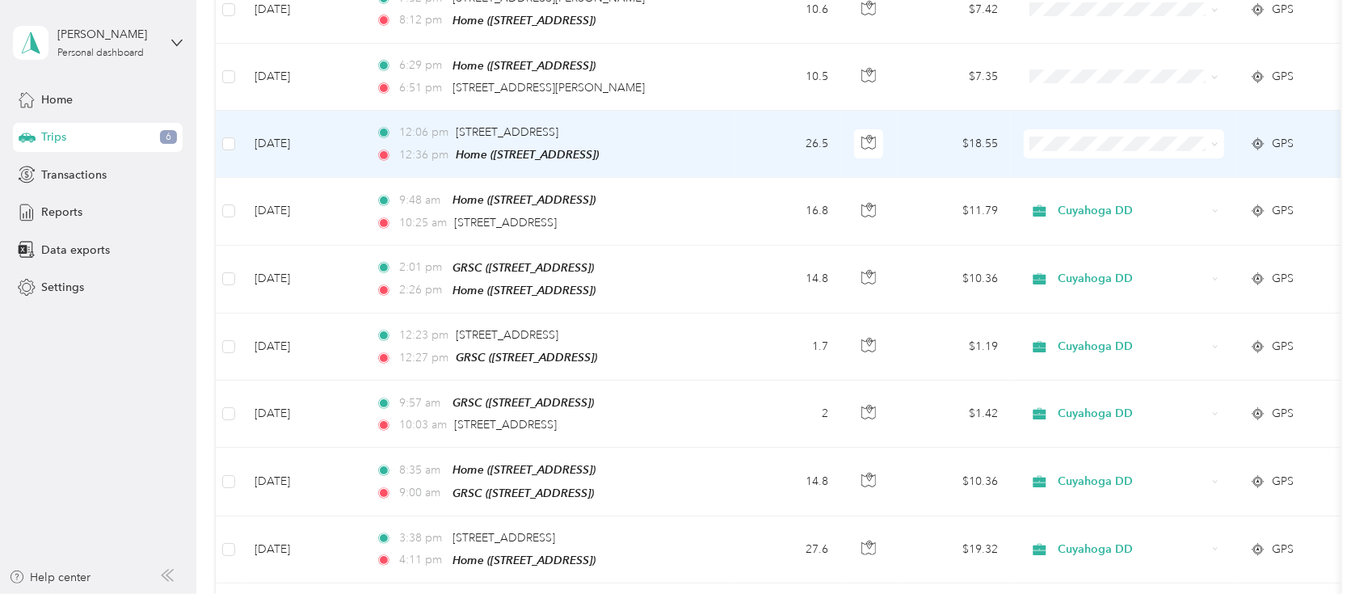
click at [1216, 142] on icon at bounding box center [1214, 144] width 7 height 7
click at [1131, 167] on span "Cuyahoga DD" at bounding box center [1138, 165] width 149 height 17
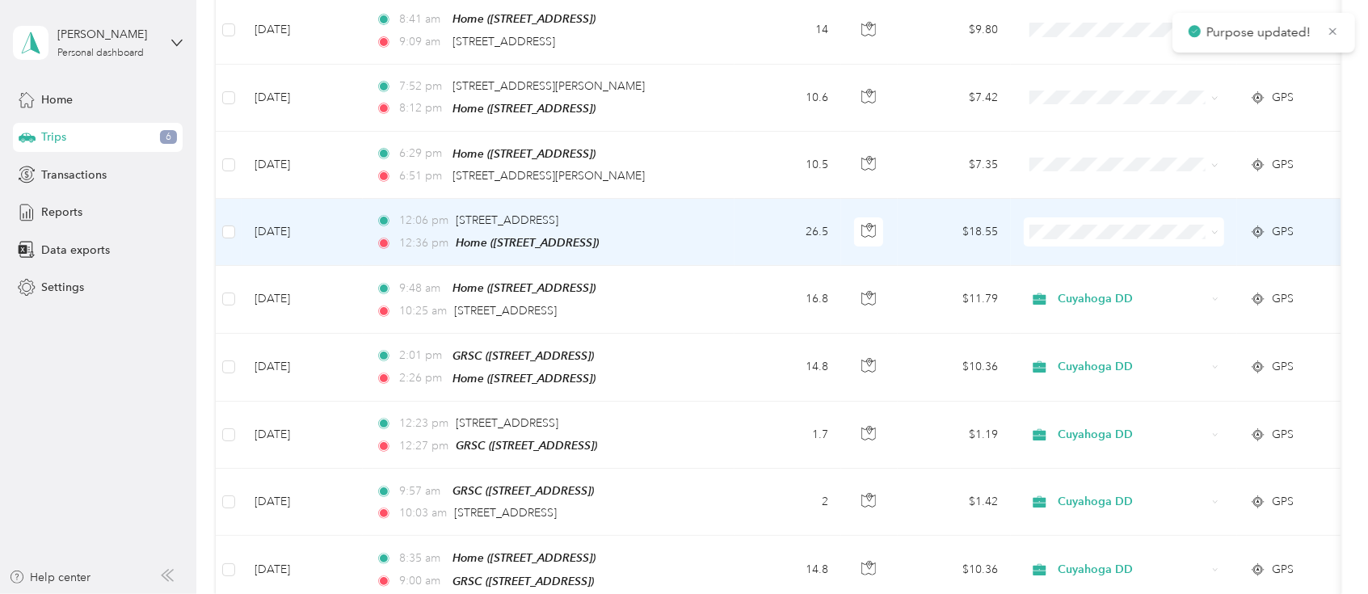
scroll to position [323, 0]
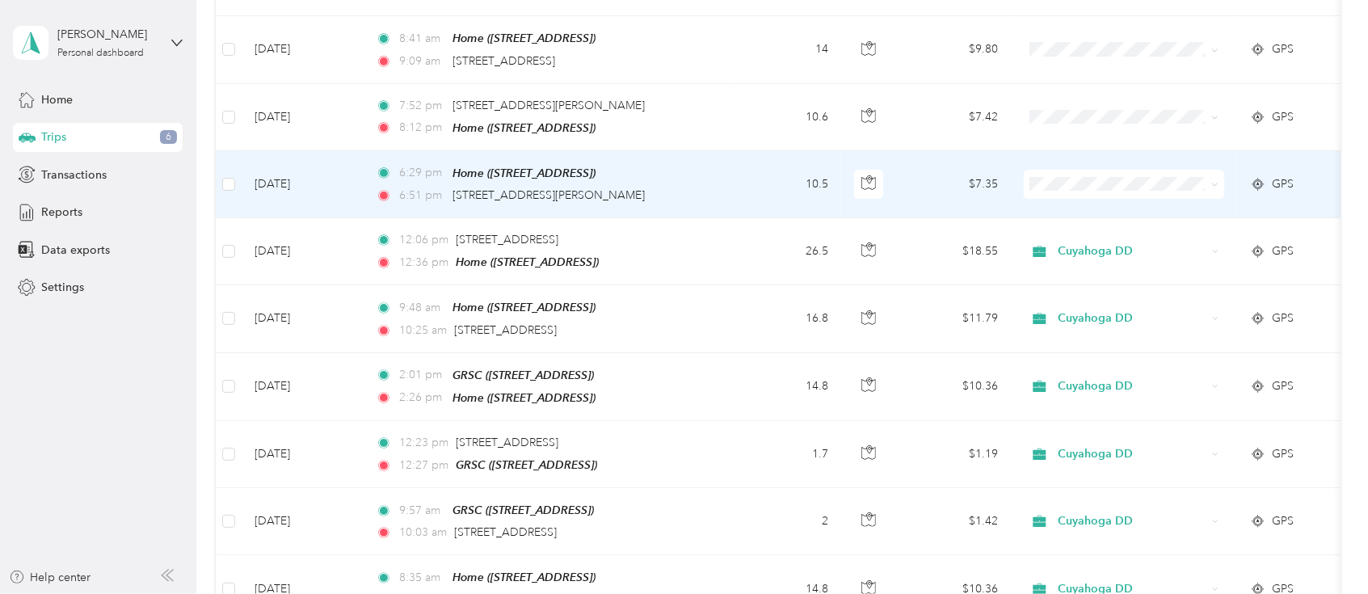
click at [1256, 182] on icon at bounding box center [1258, 184] width 16 height 13
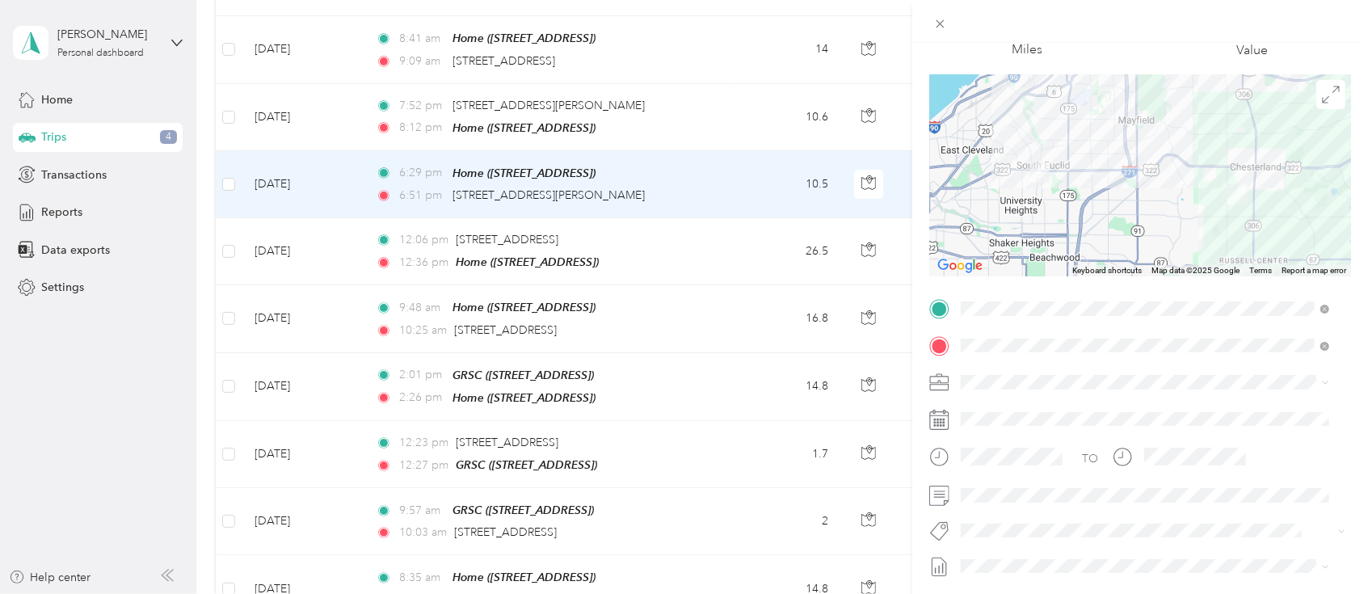
scroll to position [107, 0]
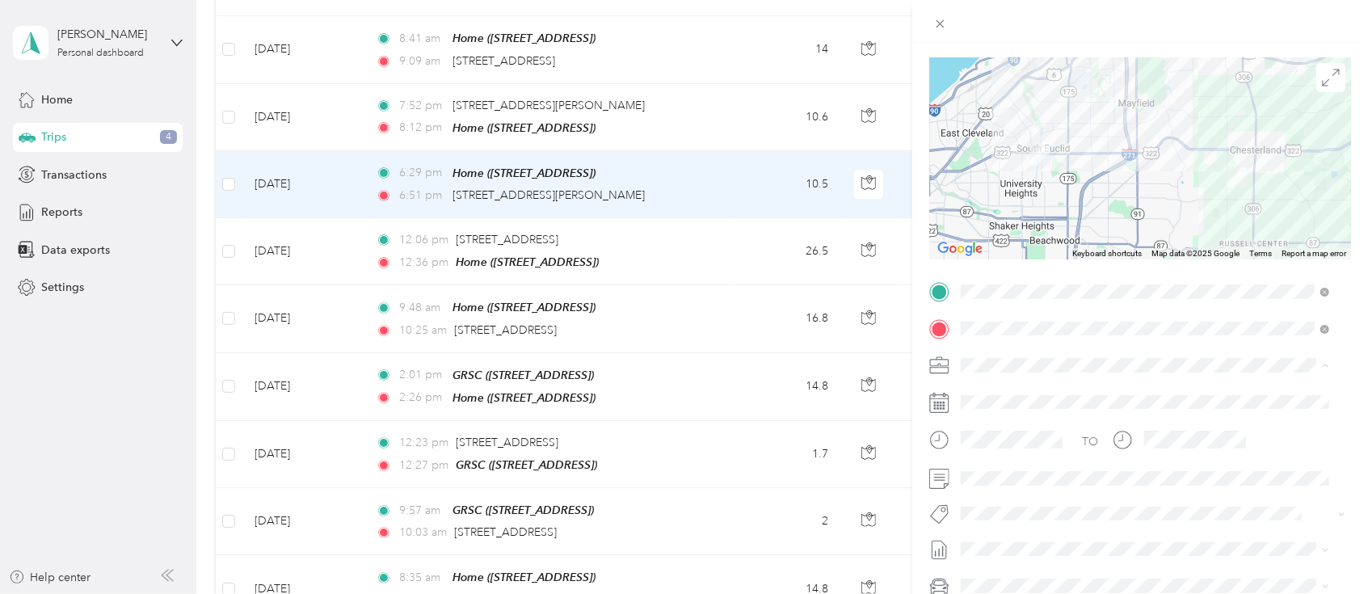
click at [1008, 399] on li "Cuyahoga DD" at bounding box center [1145, 393] width 380 height 28
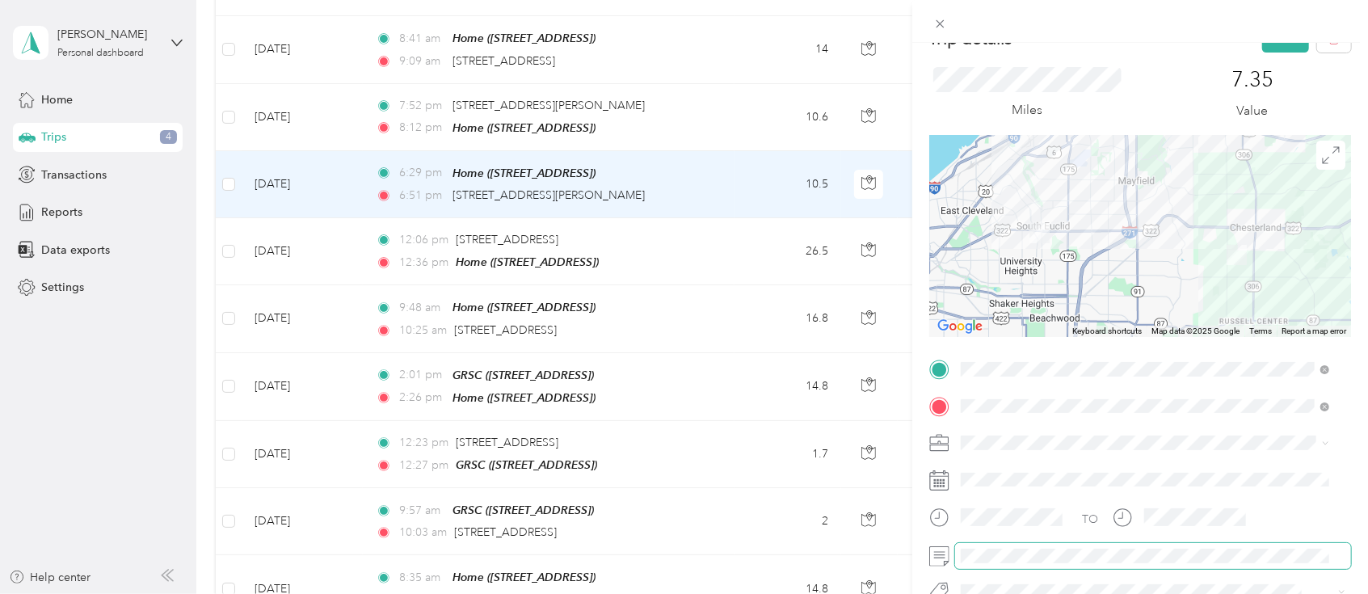
scroll to position [0, 0]
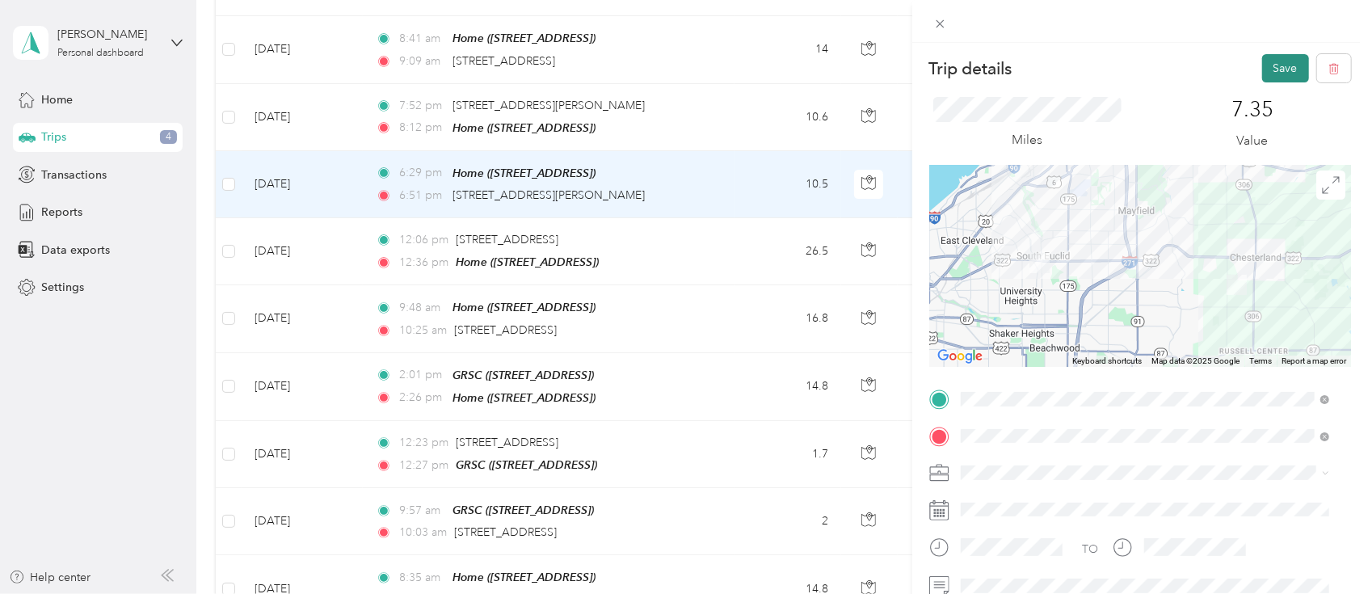
click at [1262, 63] on button "Save" at bounding box center [1285, 68] width 47 height 28
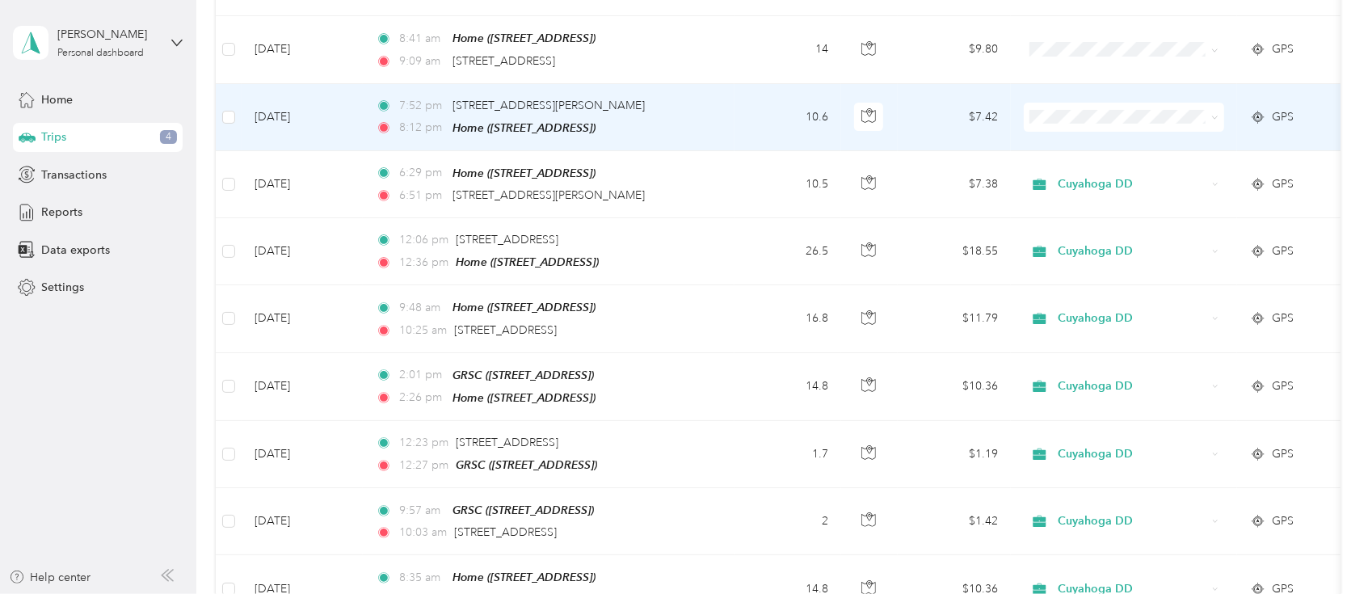
click at [1212, 116] on icon at bounding box center [1214, 117] width 7 height 7
click at [1131, 155] on ol "Cuyahoga DD Personal" at bounding box center [1124, 159] width 200 height 57
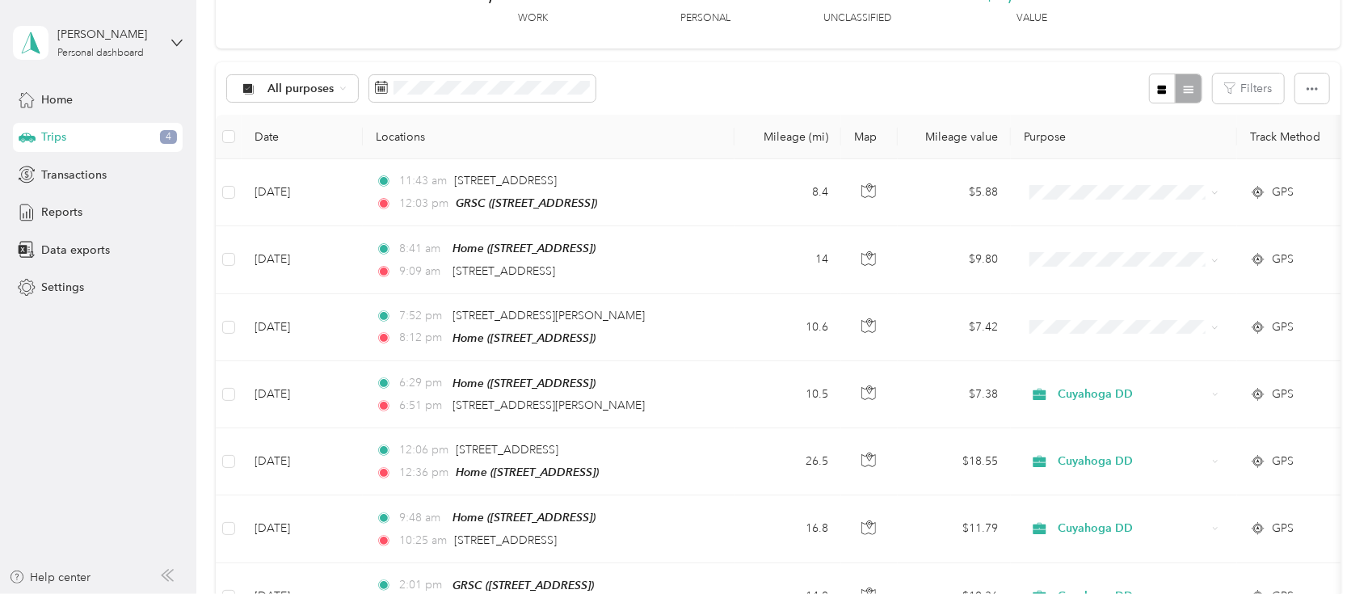
scroll to position [107, 0]
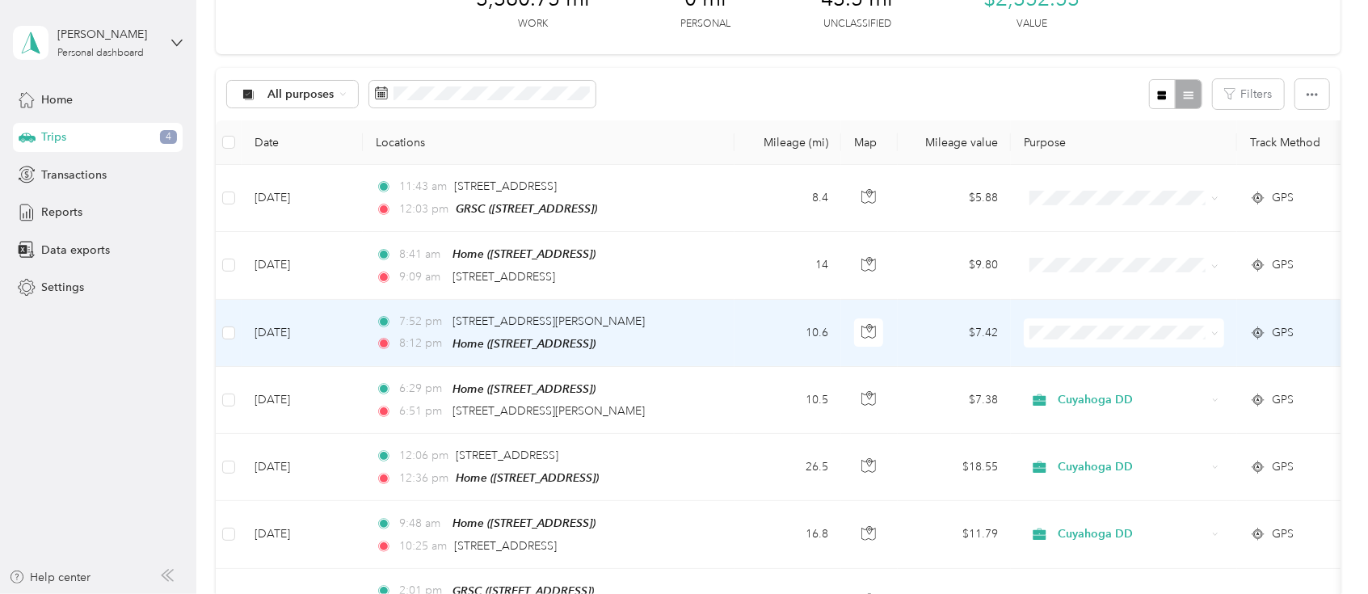
click at [1213, 333] on icon at bounding box center [1214, 333] width 7 height 7
click at [1117, 363] on li "Cuyahoga DD" at bounding box center [1124, 358] width 200 height 28
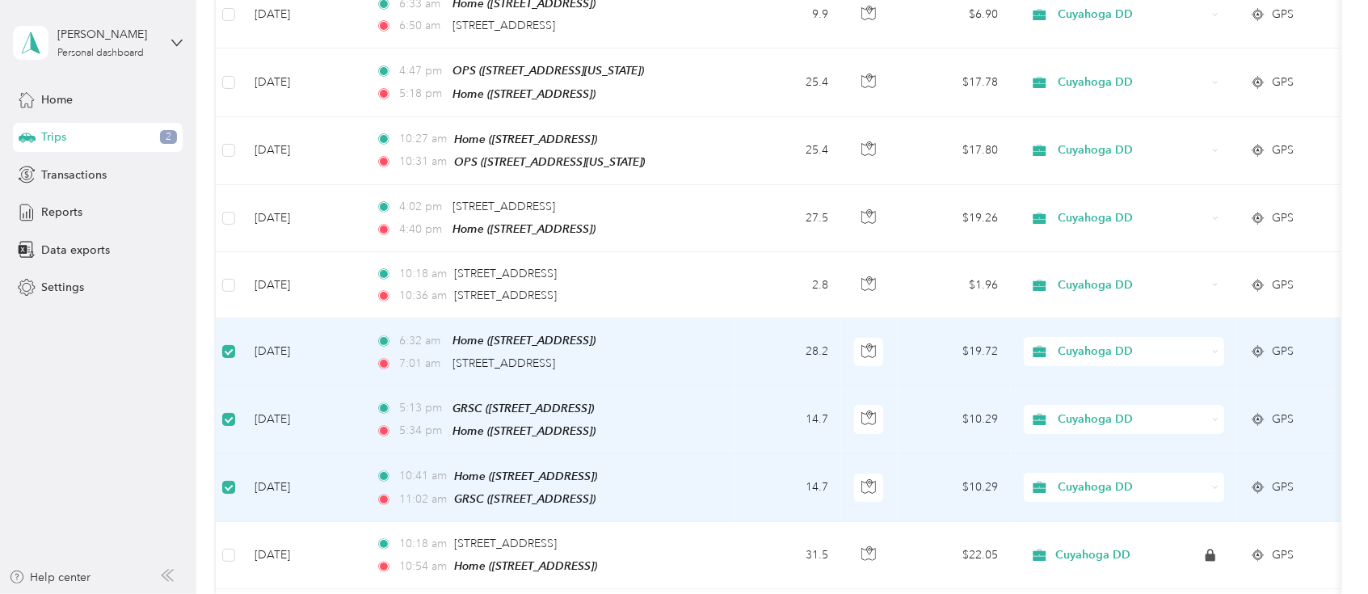
scroll to position [4307, 0]
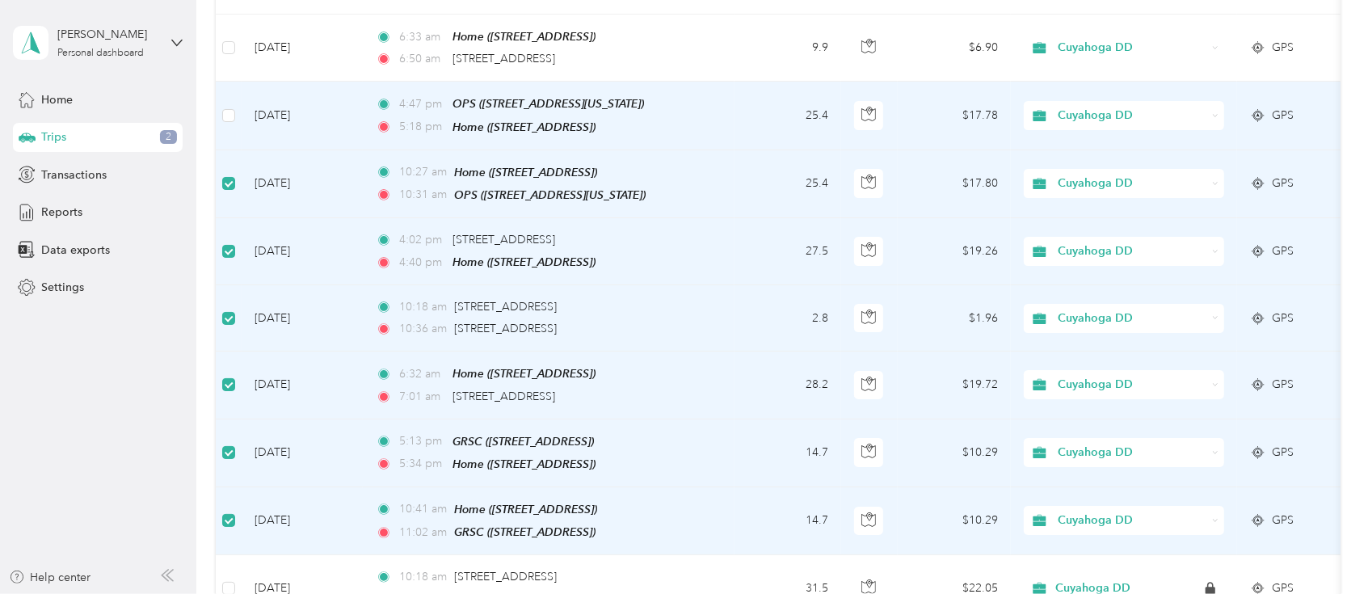
click at [237, 82] on td at bounding box center [229, 116] width 26 height 68
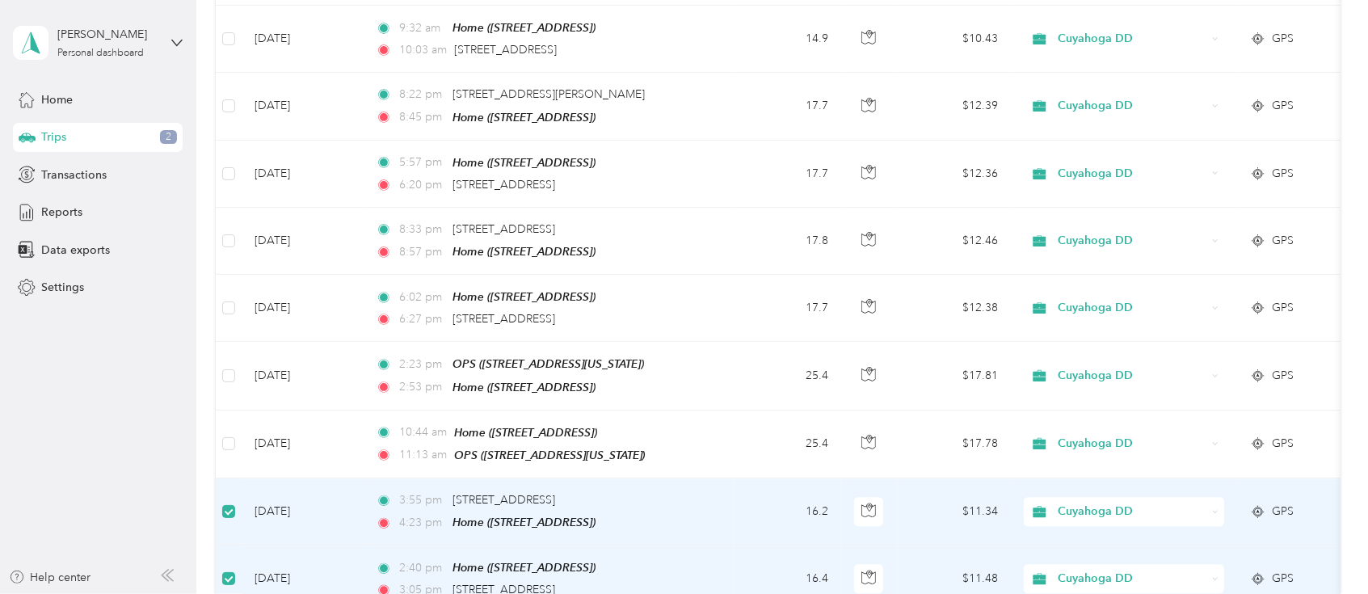
scroll to position [2691, 0]
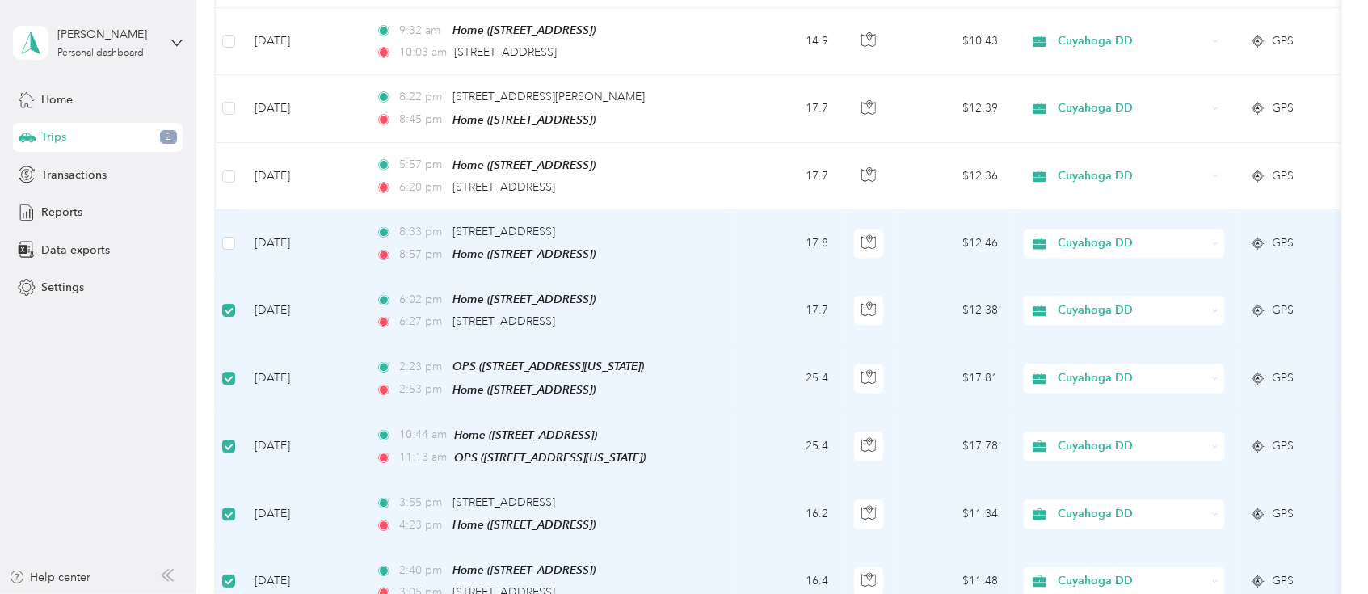
click at [226, 234] on label at bounding box center [228, 243] width 13 height 18
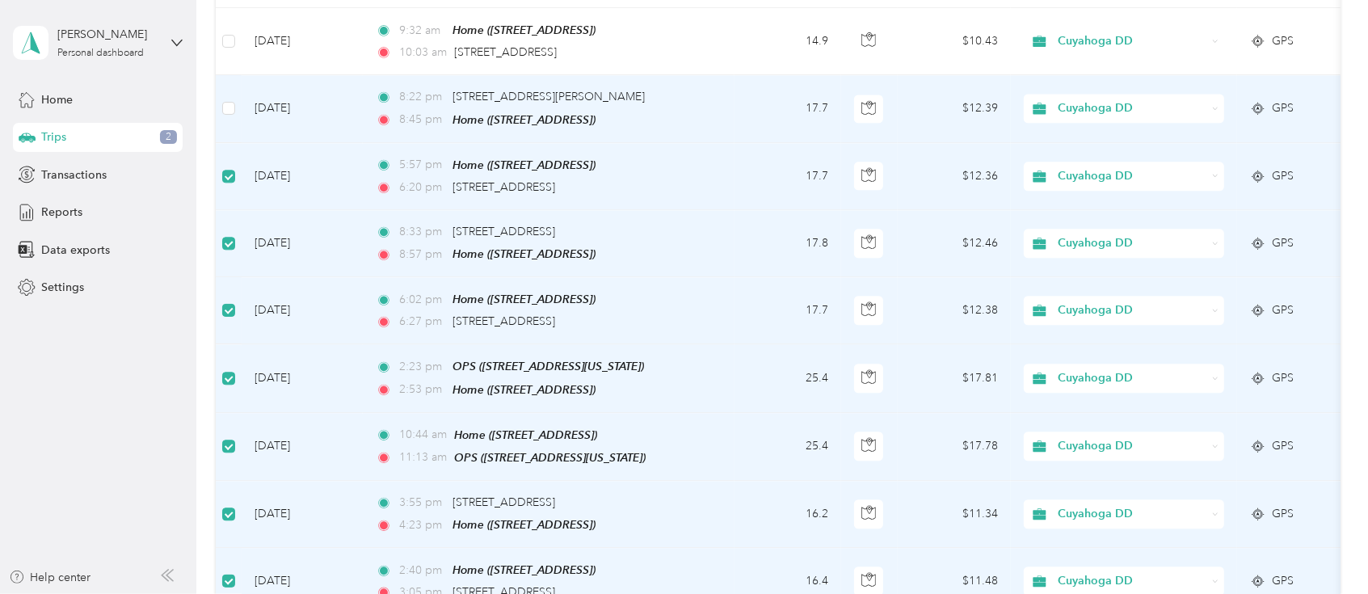
click at [227, 76] on td at bounding box center [229, 108] width 26 height 67
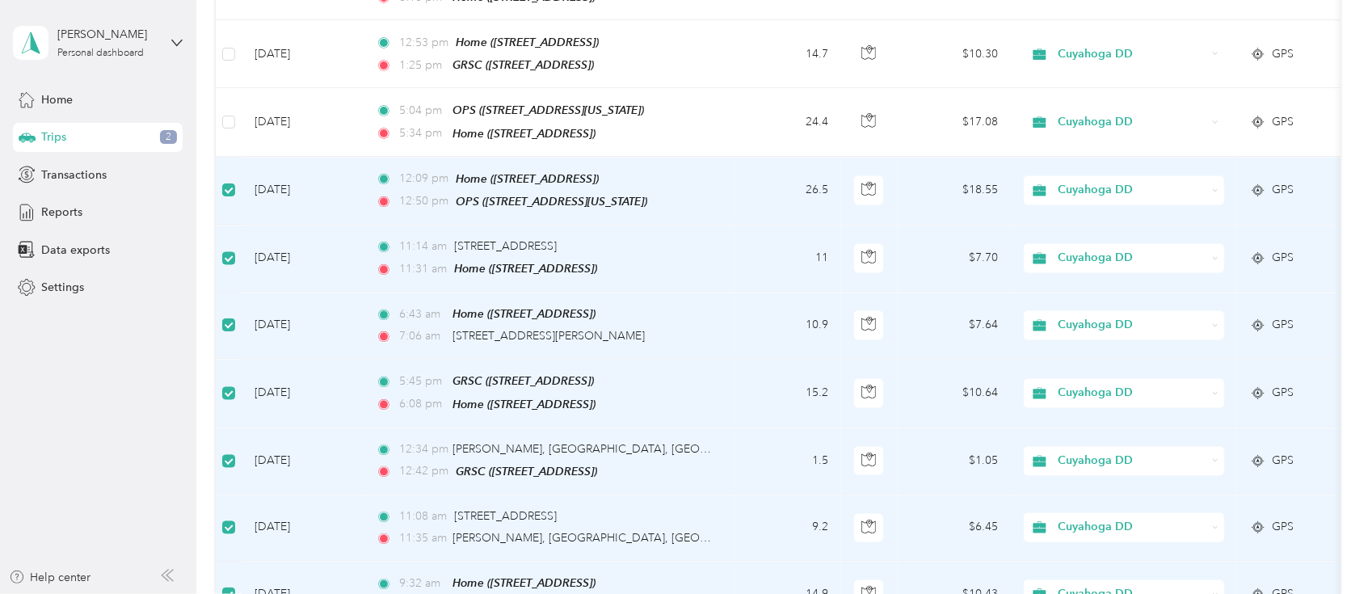
scroll to position [1829, 0]
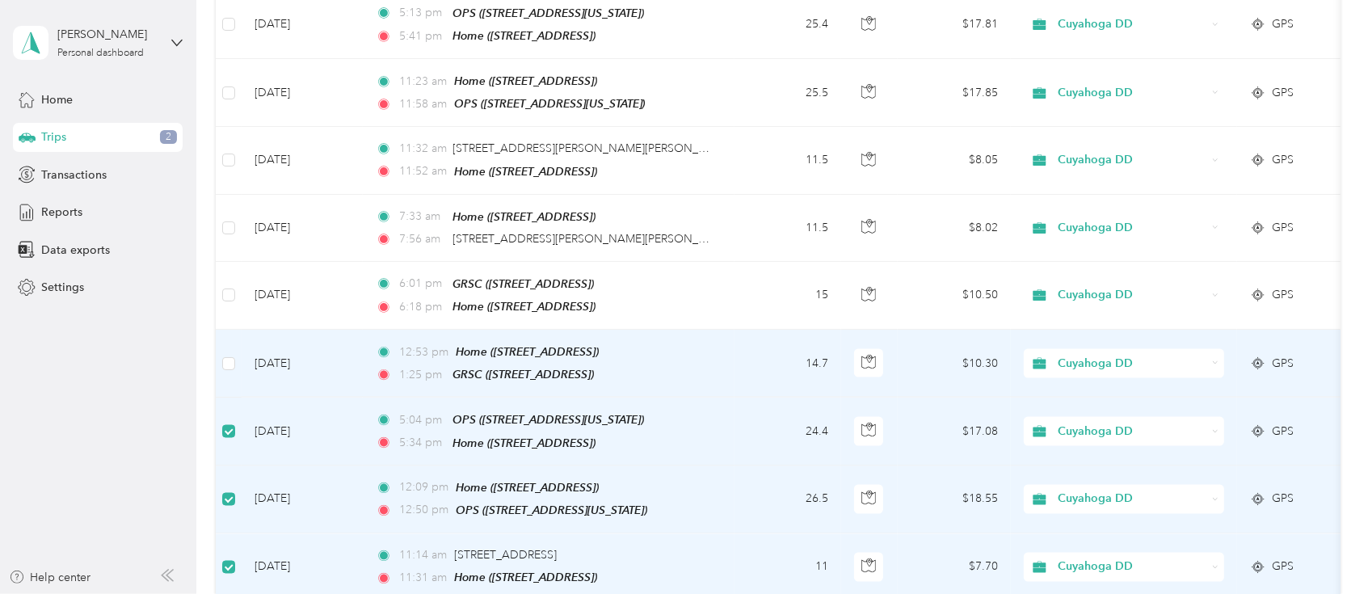
click at [236, 331] on td at bounding box center [229, 364] width 26 height 68
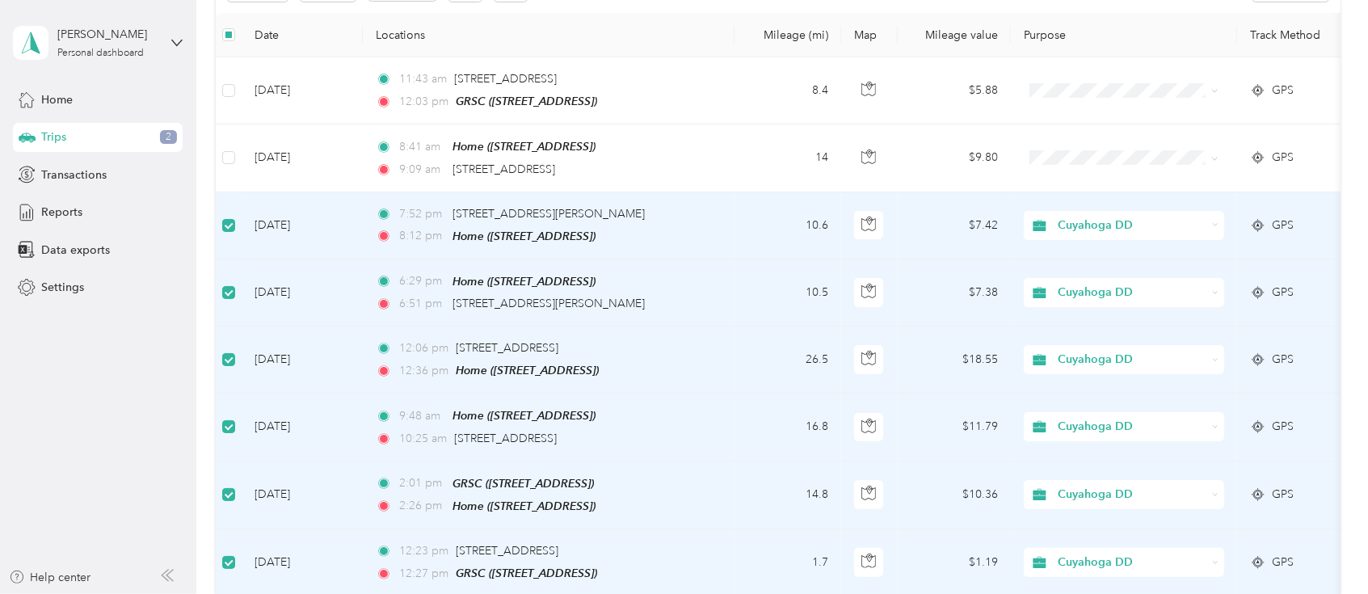
scroll to position [0, 0]
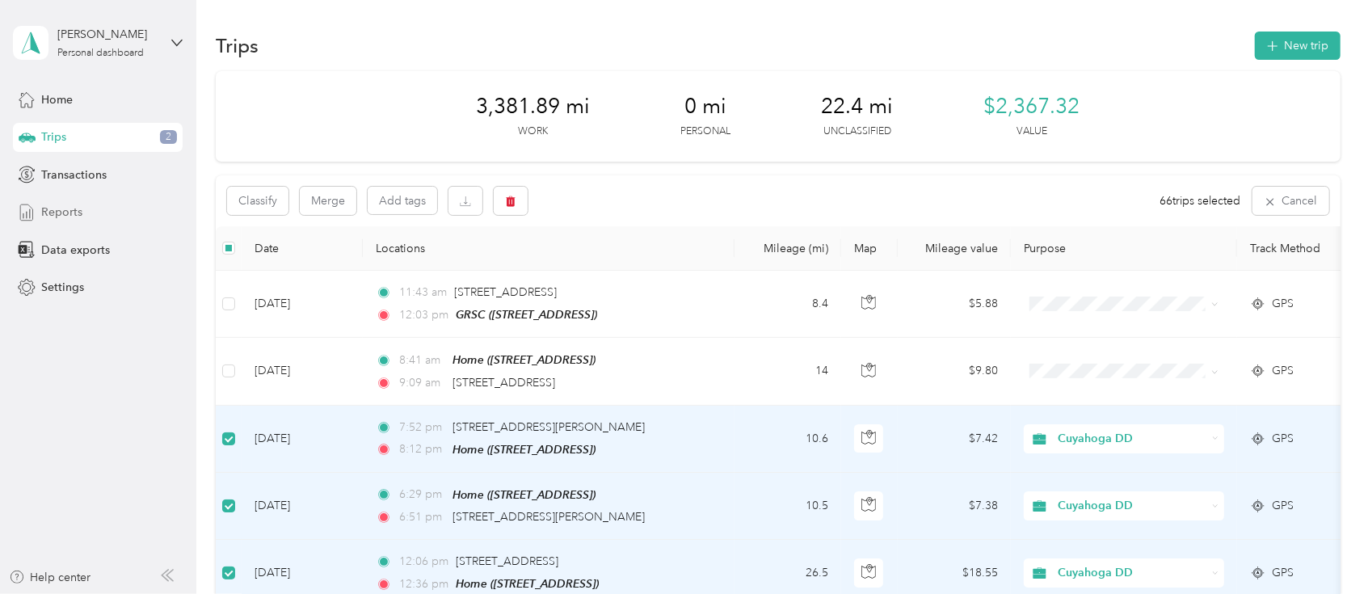
click at [86, 219] on div "Reports" at bounding box center [98, 212] width 170 height 29
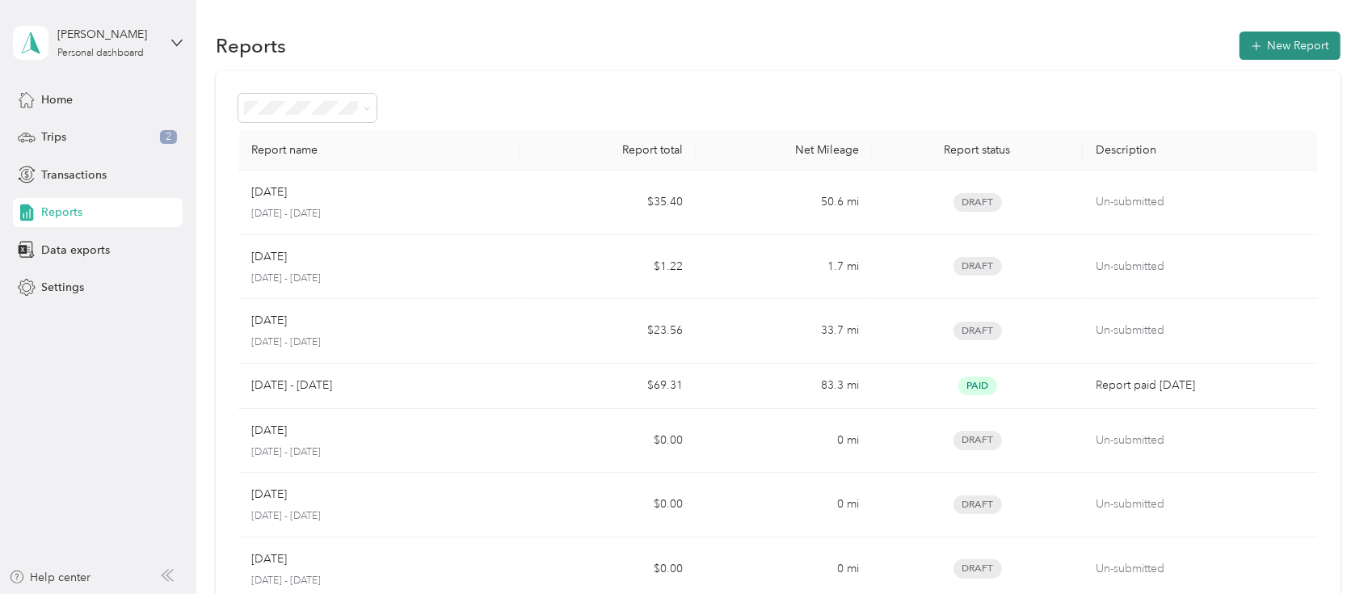
click at [1285, 48] on button "New Report" at bounding box center [1289, 46] width 101 height 28
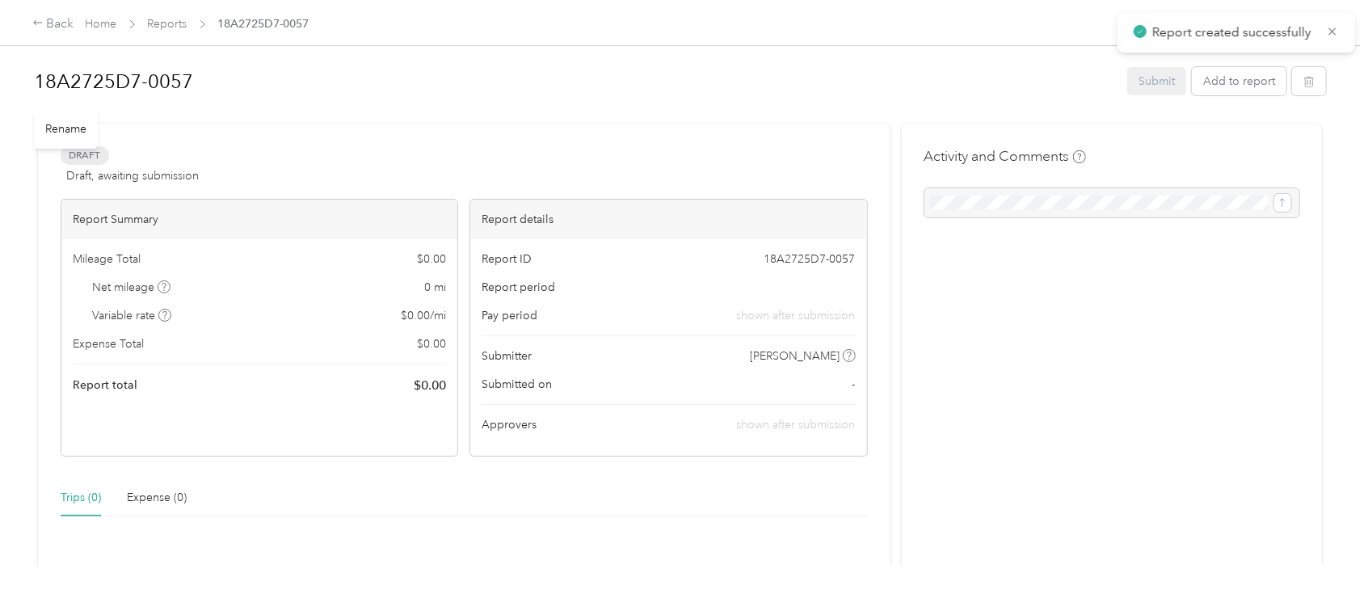
click at [207, 70] on h1 "18A2725D7-0057" at bounding box center [575, 81] width 1082 height 39
click at [1241, 87] on button "Add to report" at bounding box center [1239, 81] width 95 height 28
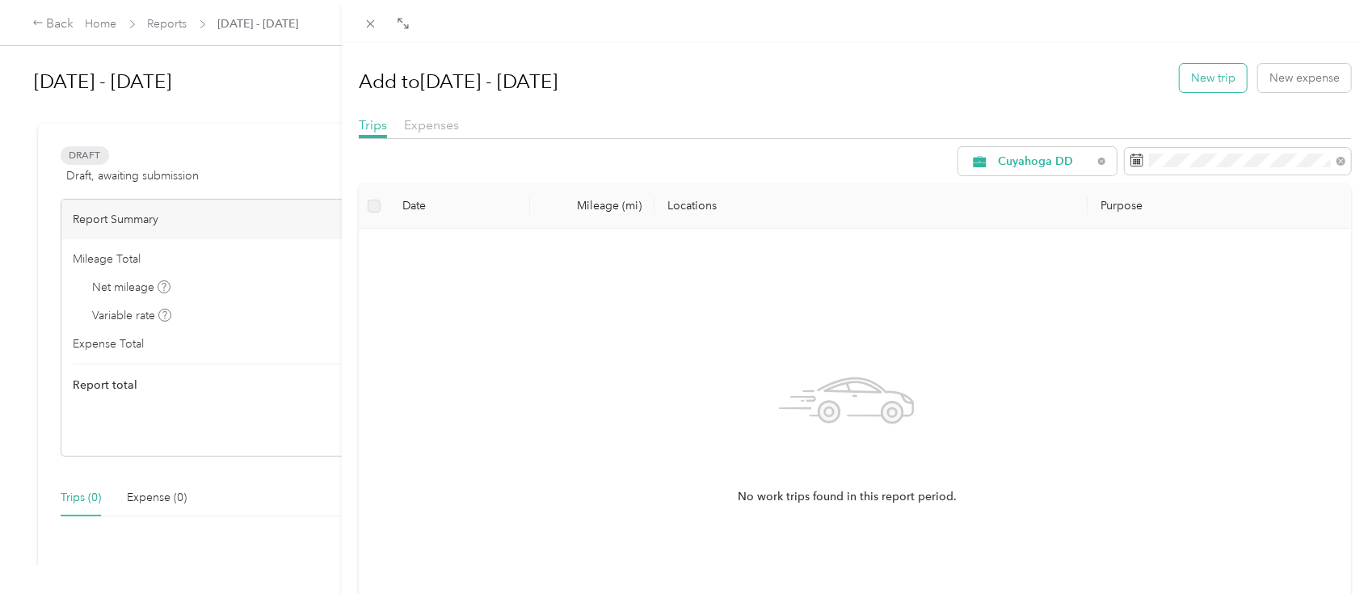
click at [1193, 79] on button "New trip" at bounding box center [1213, 78] width 67 height 28
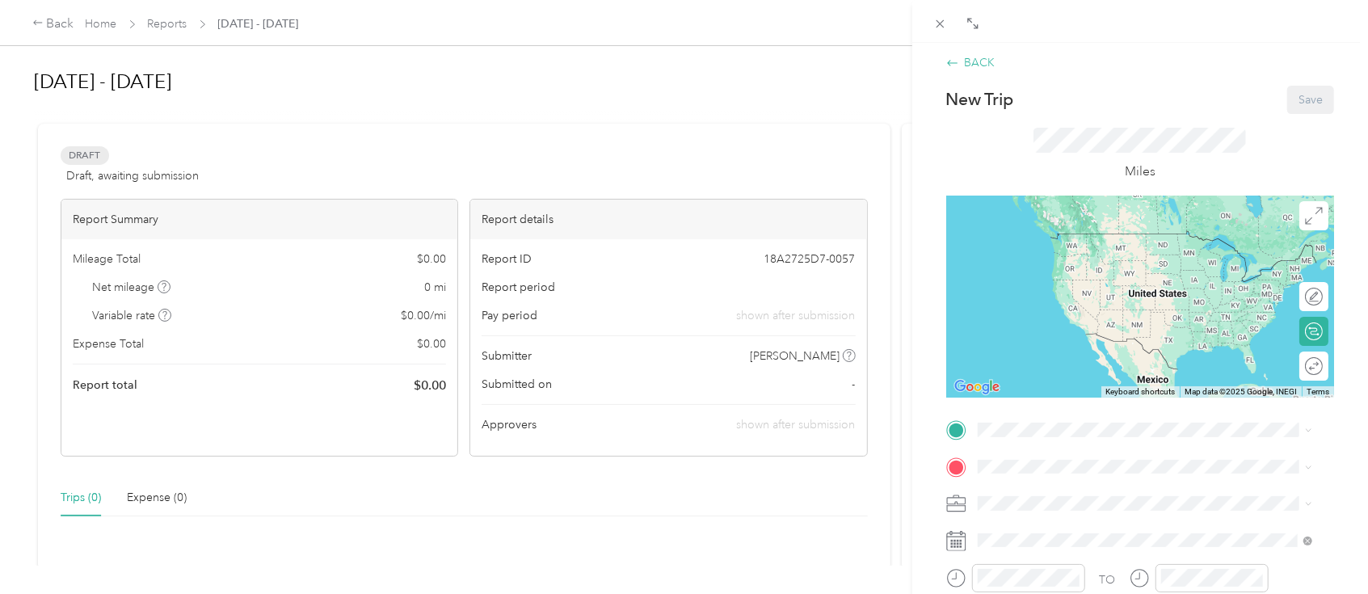
click at [948, 57] on icon at bounding box center [952, 63] width 13 height 13
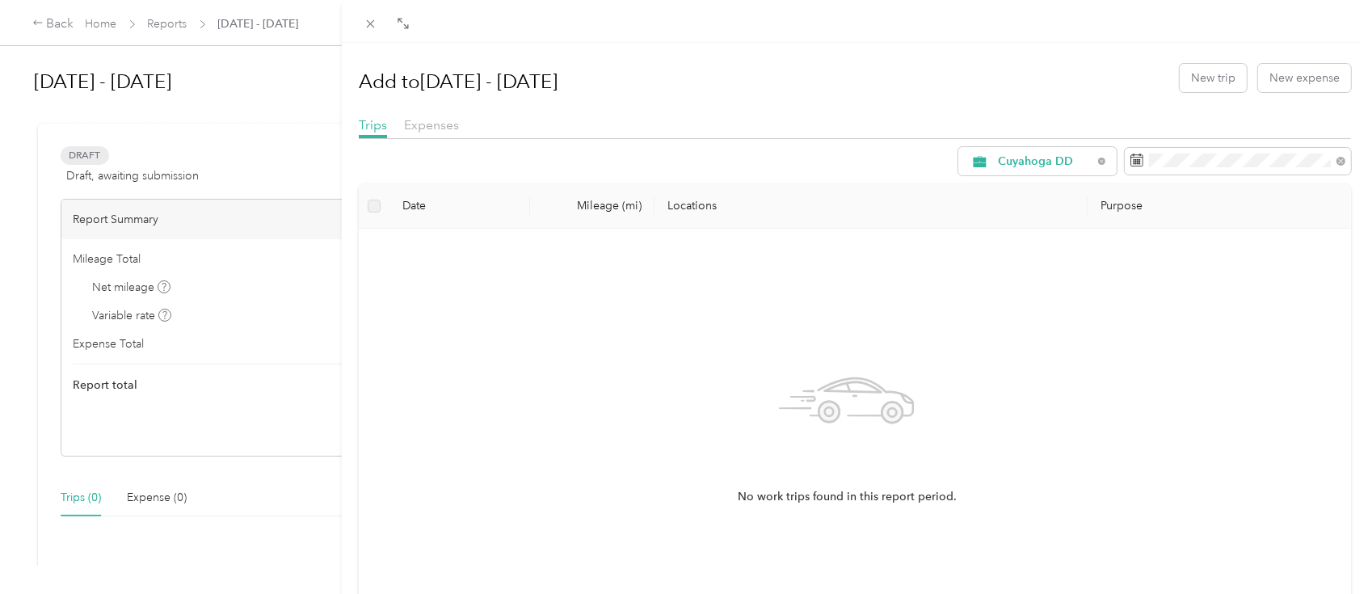
click at [194, 23] on div "Add to [DATE] - [DATE] New trip New expense Trips Expenses Cuyahoga DD Date Mil…" at bounding box center [684, 297] width 1368 height 594
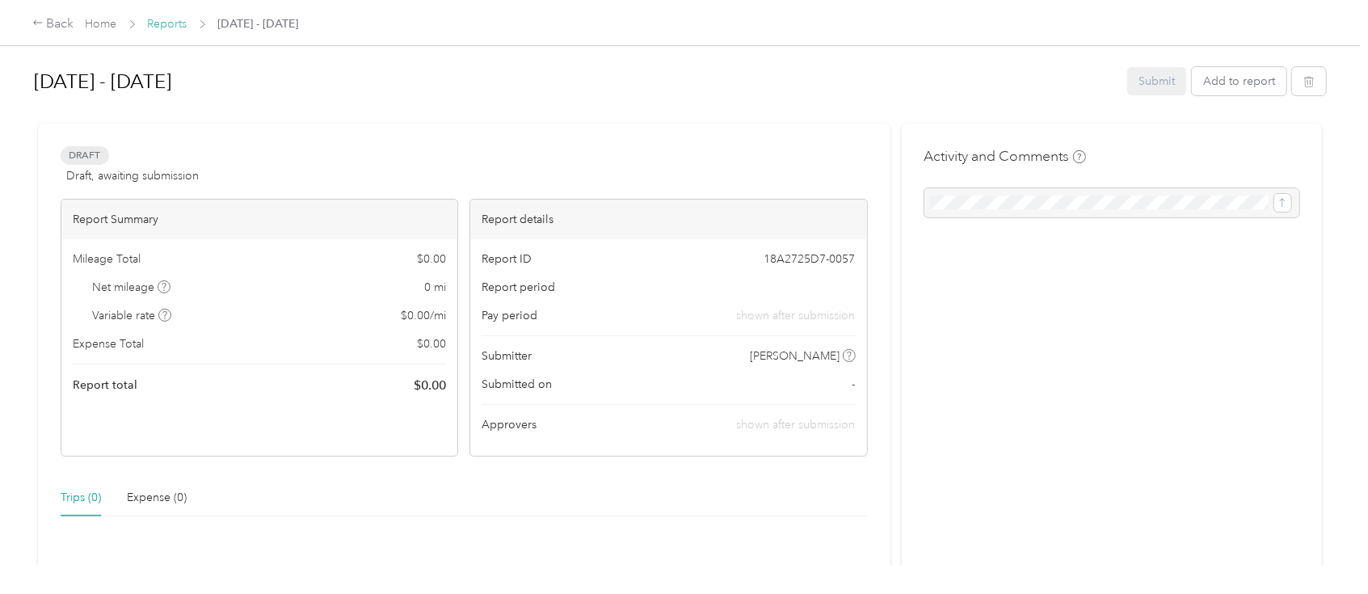
click at [180, 23] on link "Reports" at bounding box center [168, 24] width 40 height 14
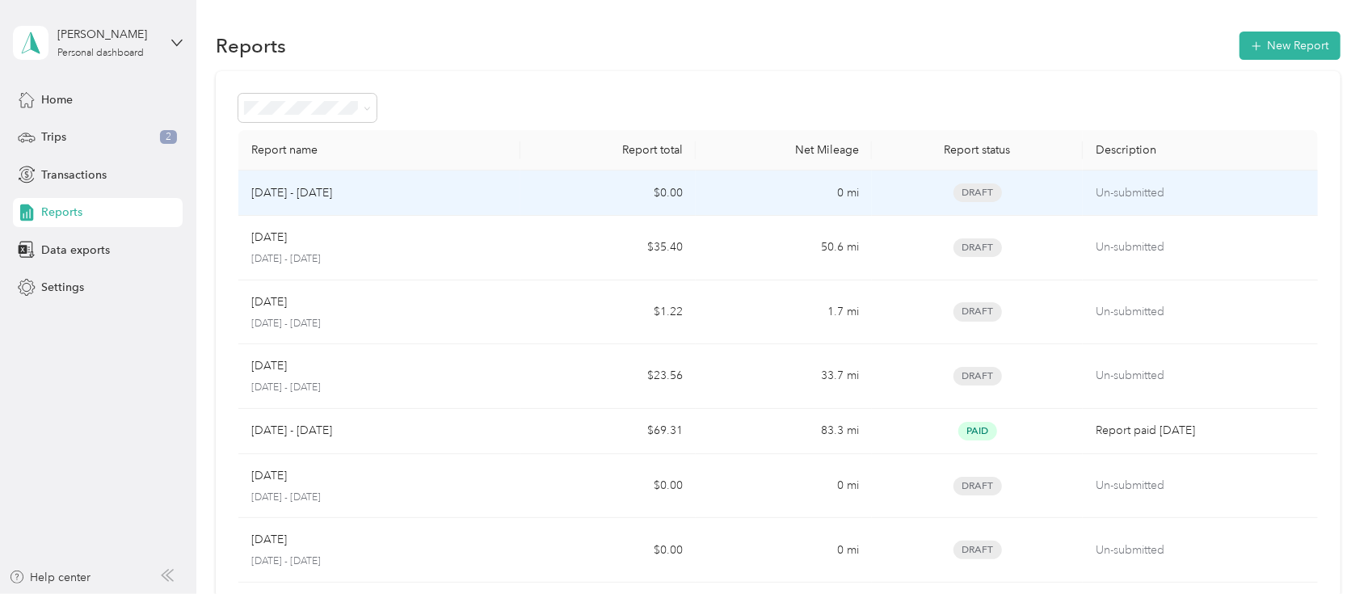
drag, startPoint x: 356, startPoint y: 378, endPoint x: 377, endPoint y: 191, distance: 188.6
click at [377, 191] on tbody "[DATE] - [DATE] $0.00 0 mi Draft Un-submitted Sep [DATE] - [DATE] $35.40 50.6 m…" at bounding box center [777, 463] width 1079 height 586
click at [375, 191] on div "[DATE] - [DATE]" at bounding box center [378, 193] width 255 height 18
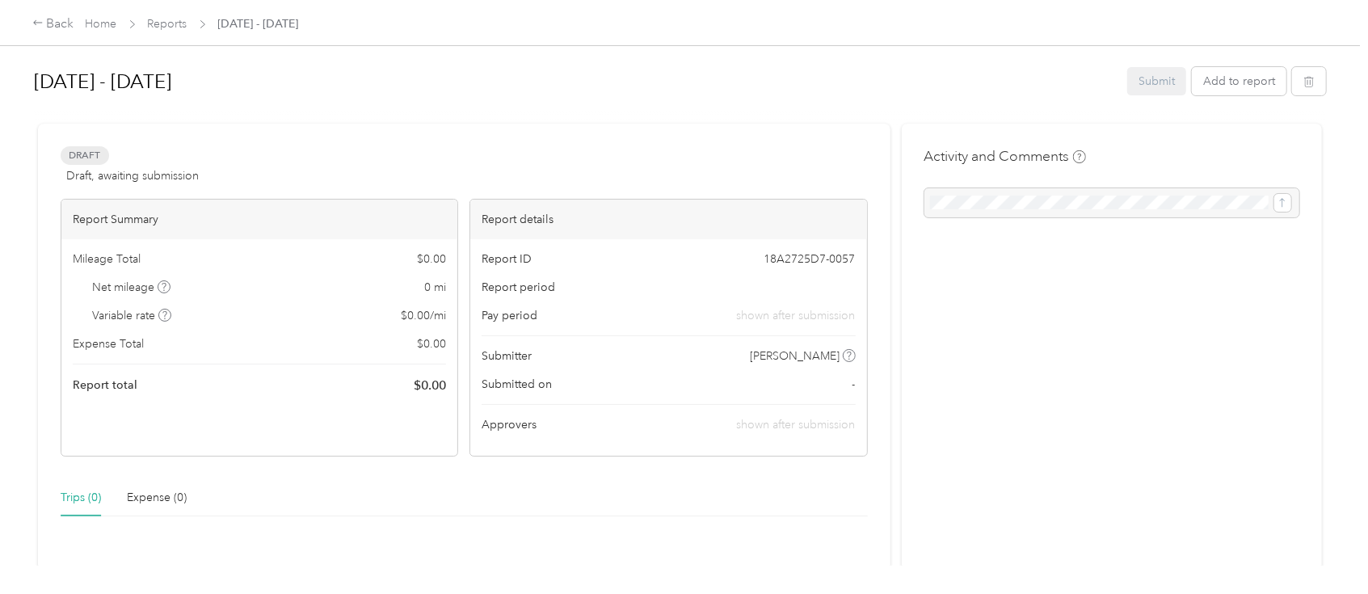
click at [187, 21] on div "Home Reports [DATE] - [DATE]" at bounding box center [192, 23] width 213 height 17
click at [179, 25] on link "Reports" at bounding box center [168, 24] width 40 height 14
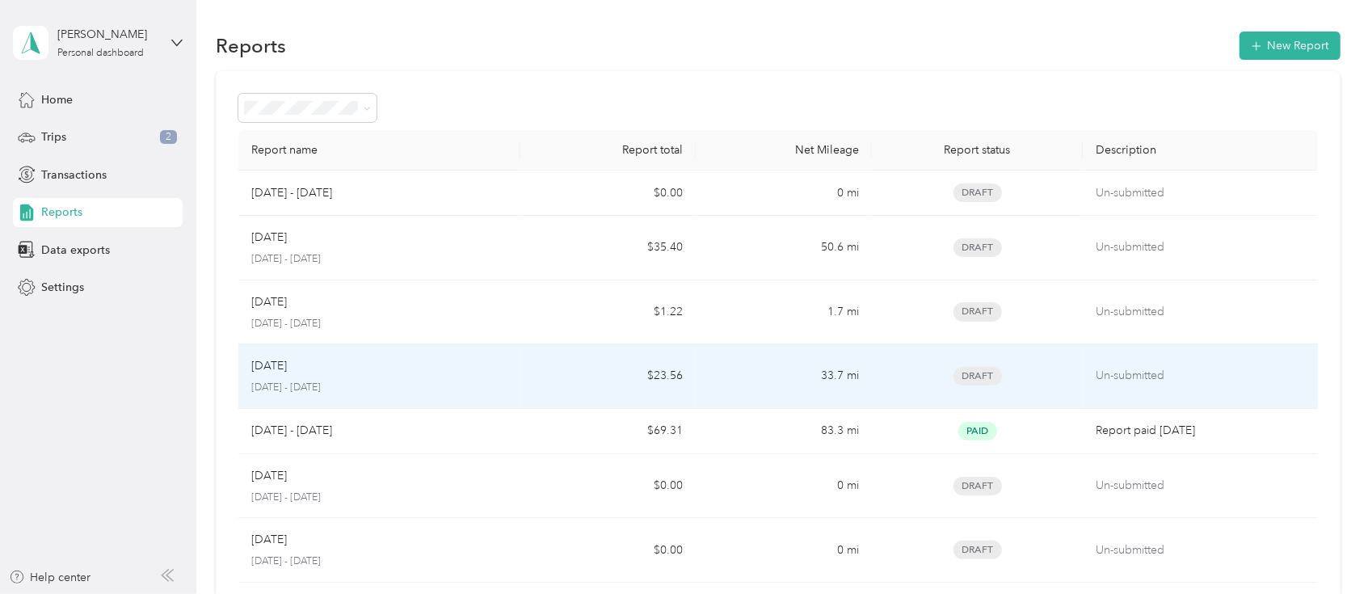
click at [332, 372] on div "[DATE]" at bounding box center [378, 366] width 255 height 18
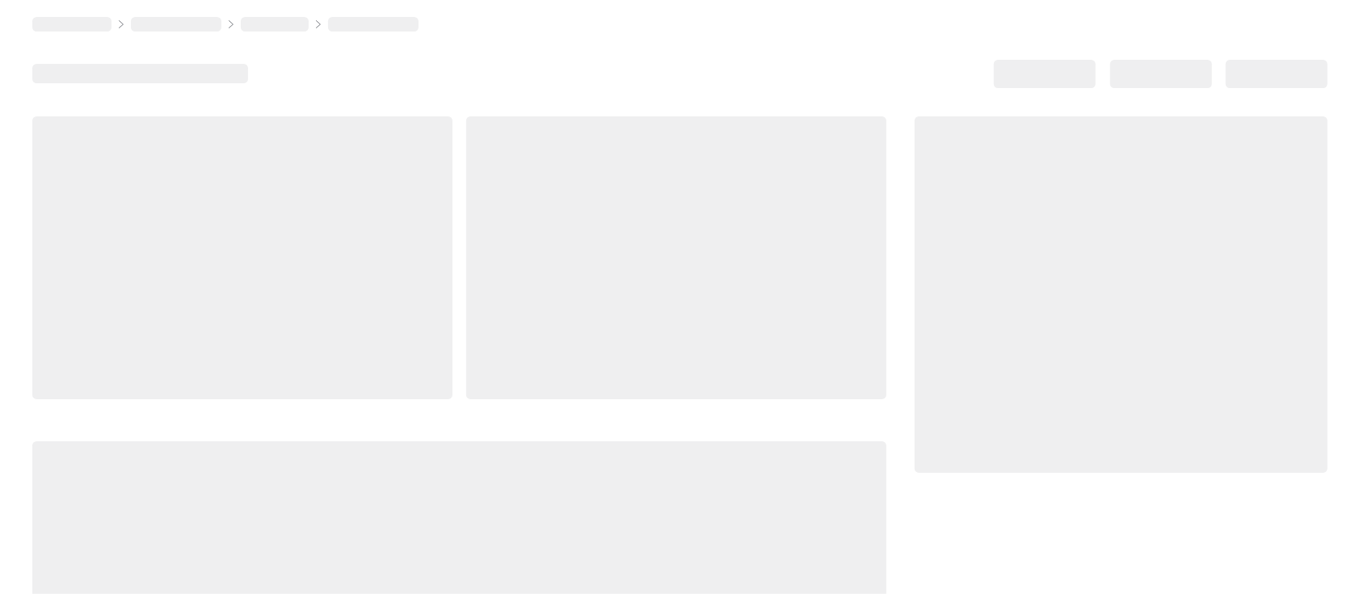
click at [332, 372] on div at bounding box center [242, 257] width 420 height 283
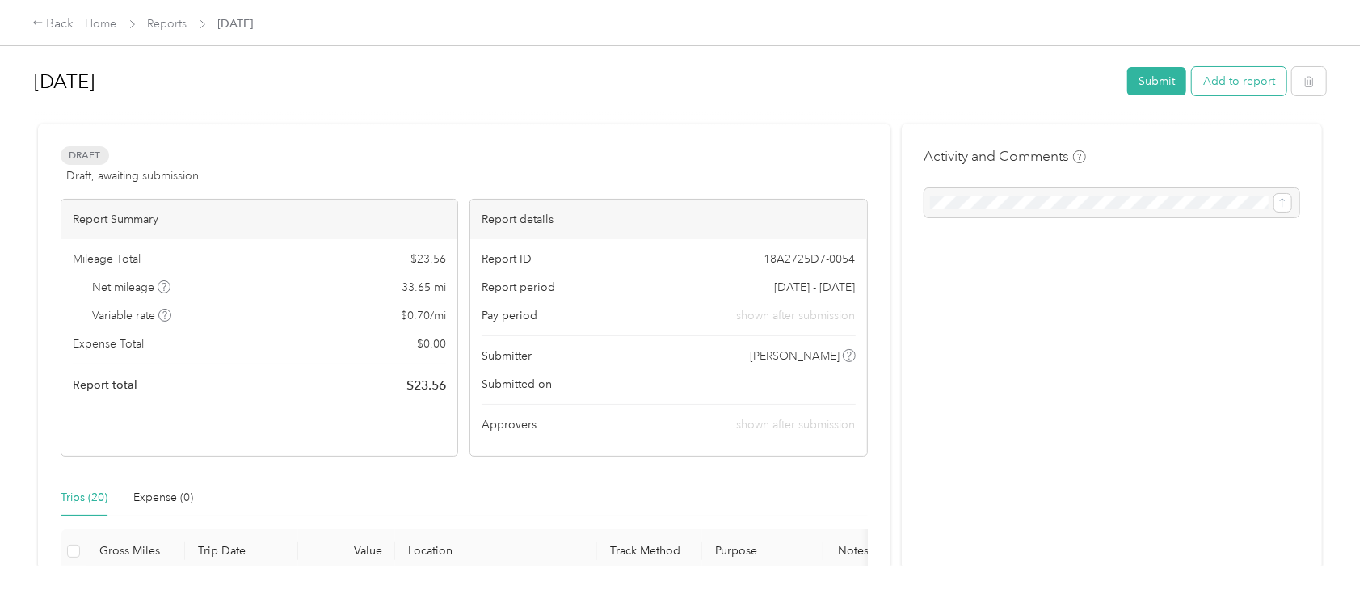
click at [1256, 76] on button "Add to report" at bounding box center [1239, 81] width 95 height 28
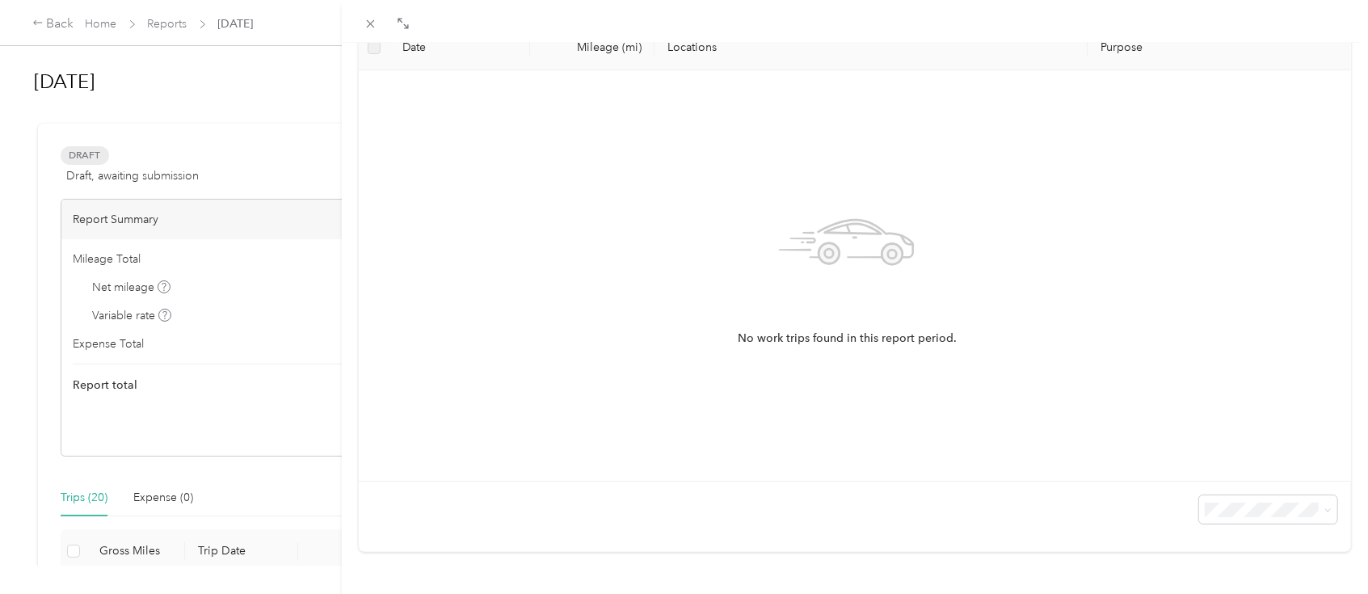
scroll to position [175, 0]
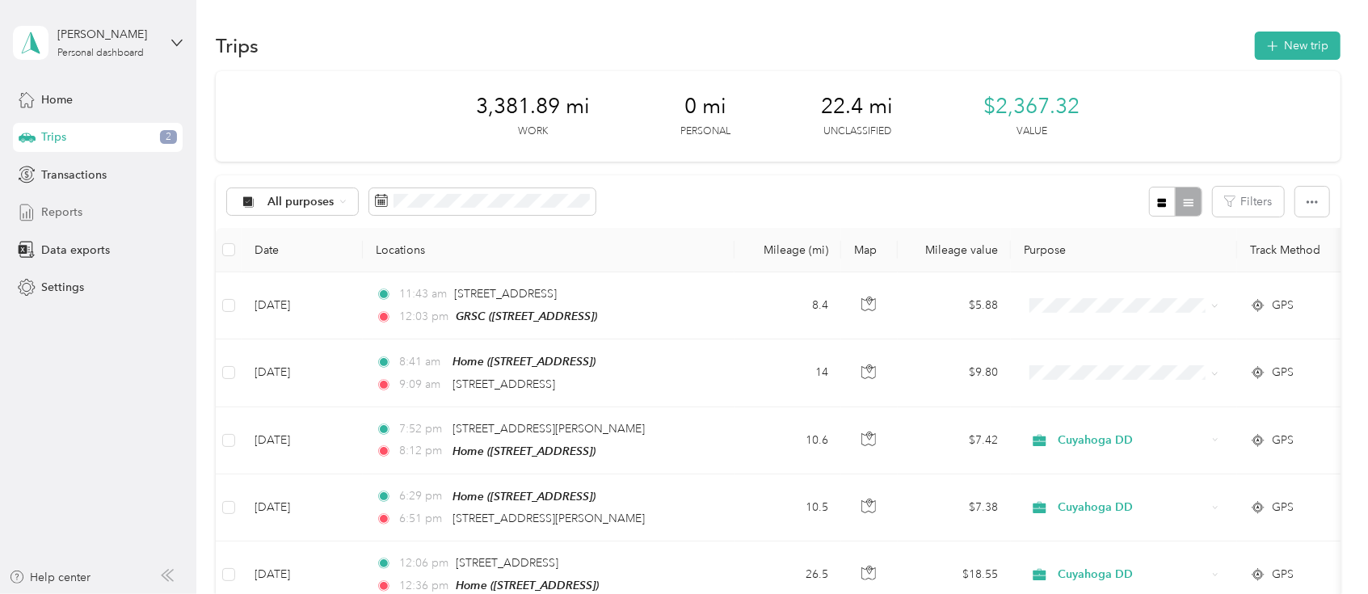
click at [78, 213] on span "Reports" at bounding box center [61, 212] width 41 height 17
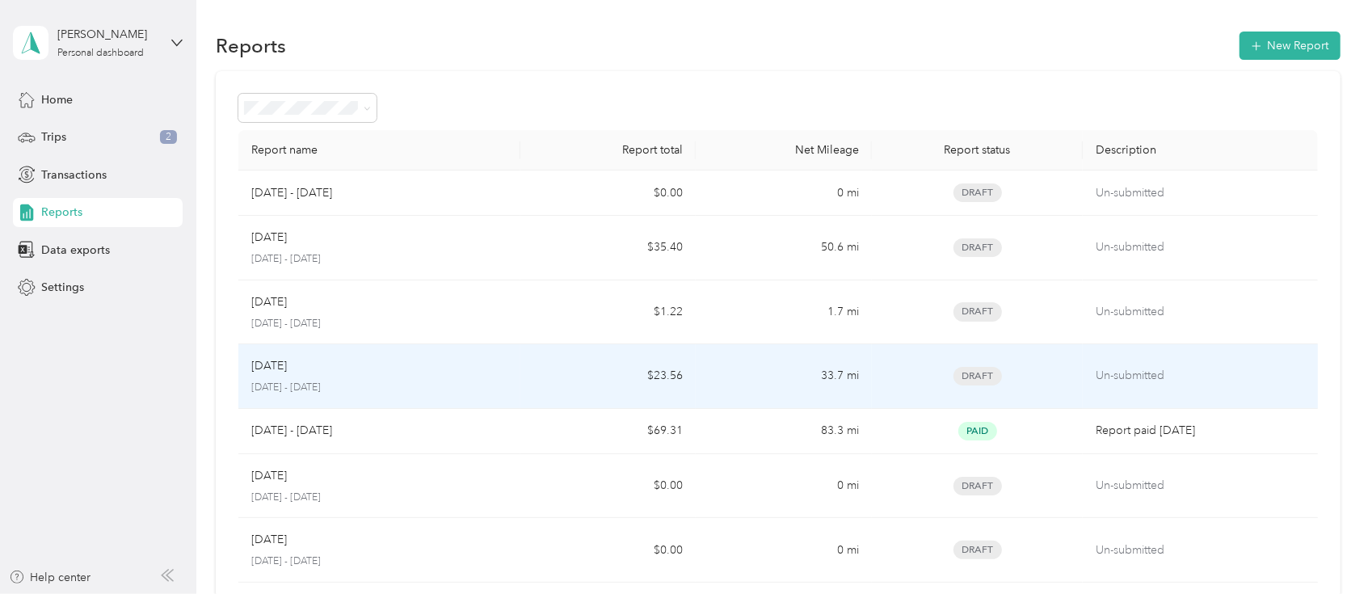
click at [364, 368] on div "[DATE]" at bounding box center [378, 366] width 255 height 18
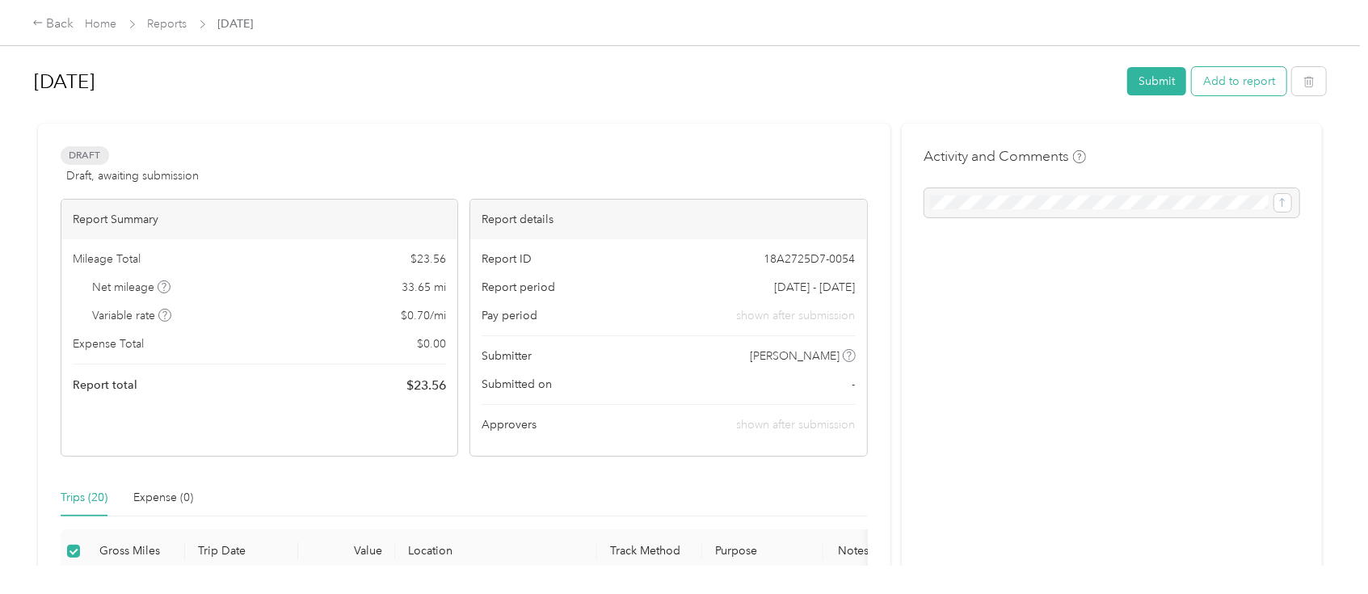
click at [1218, 82] on button "Add to report" at bounding box center [1239, 81] width 95 height 28
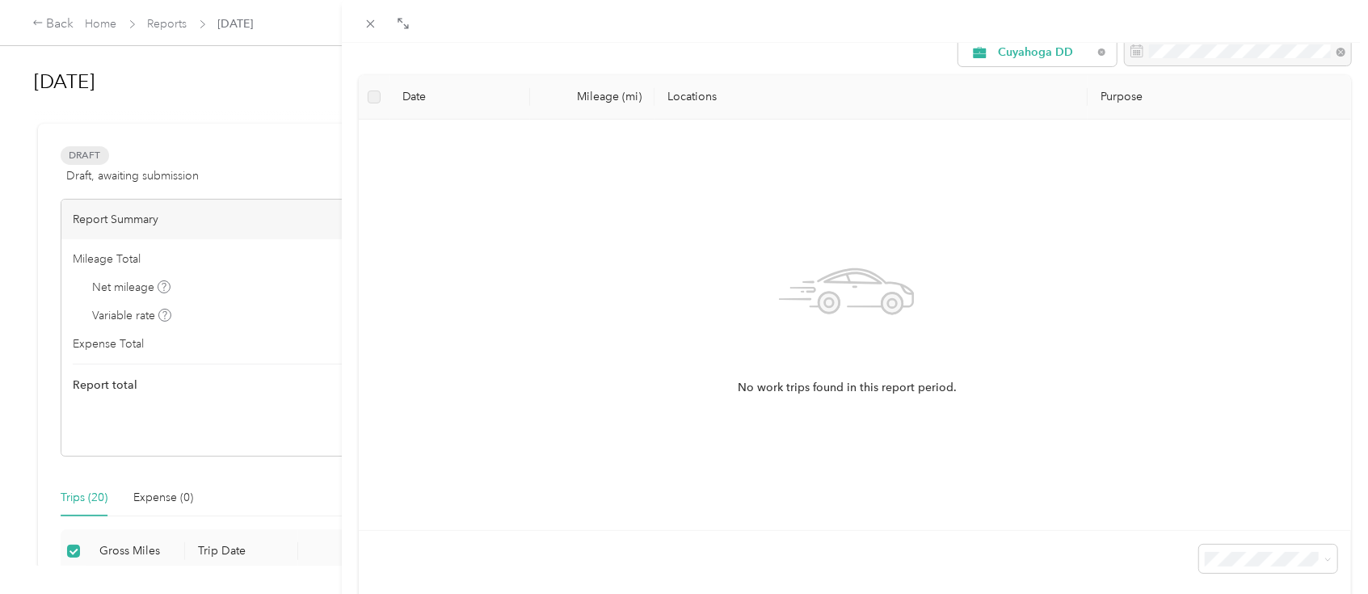
scroll to position [175, 0]
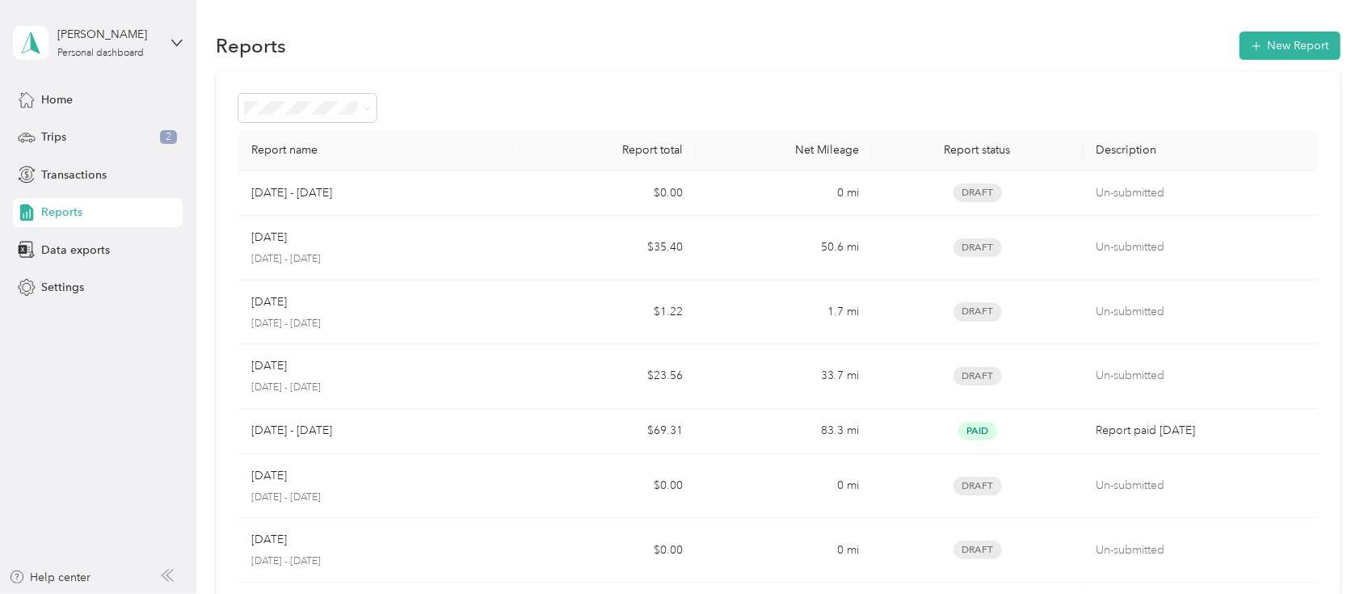
drag, startPoint x: 388, startPoint y: 196, endPoint x: 392, endPoint y: 42, distance: 153.6
click at [392, 42] on div "Reports New Report" at bounding box center [778, 45] width 1124 height 34
click at [367, 105] on icon at bounding box center [367, 108] width 7 height 7
click at [502, 85] on div "Report name Report total Net Mileage Report status Description [DATE] - [DATE] …" at bounding box center [778, 448] width 1124 height 754
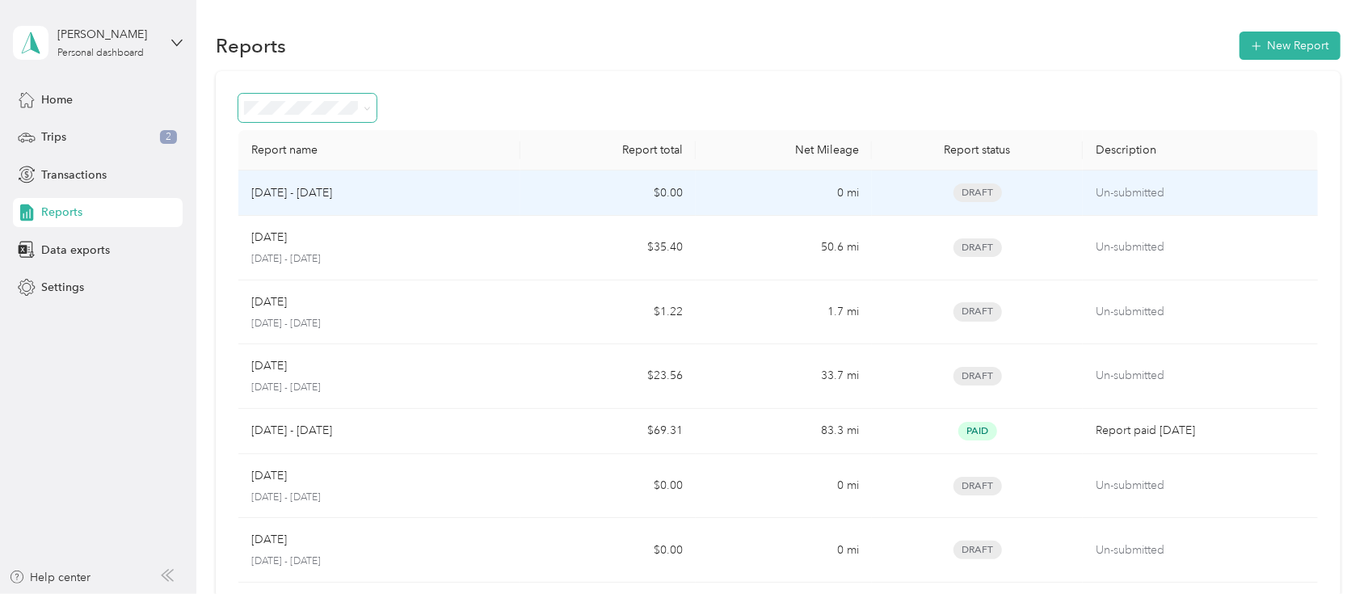
drag, startPoint x: 385, startPoint y: 194, endPoint x: 343, endPoint y: 196, distance: 42.8
click at [332, 196] on p "[DATE] - [DATE]" at bounding box center [291, 193] width 81 height 18
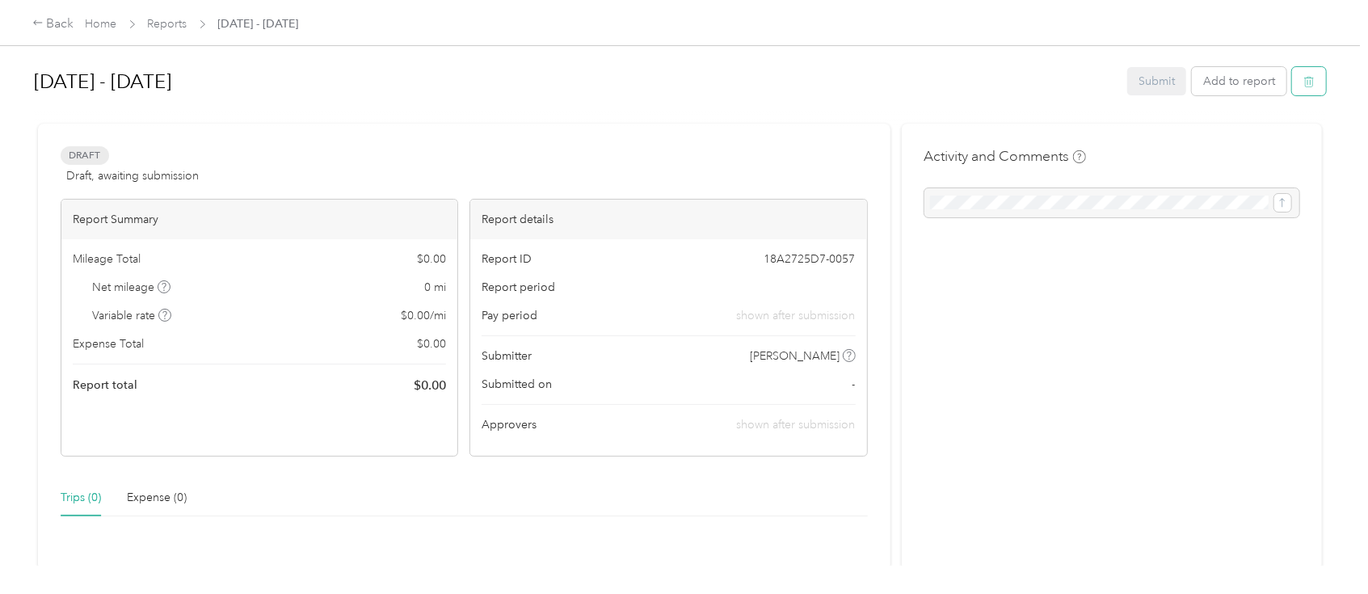
click at [1306, 86] on button "button" at bounding box center [1309, 81] width 34 height 28
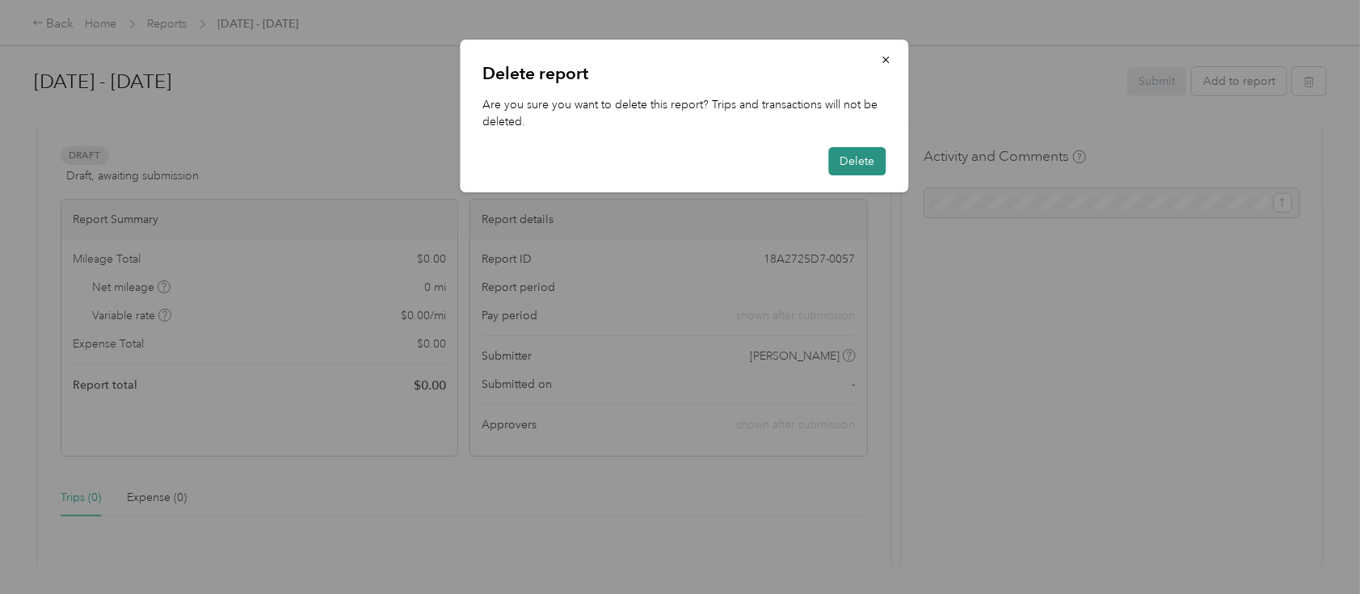
click at [856, 161] on button "Delete" at bounding box center [856, 161] width 57 height 28
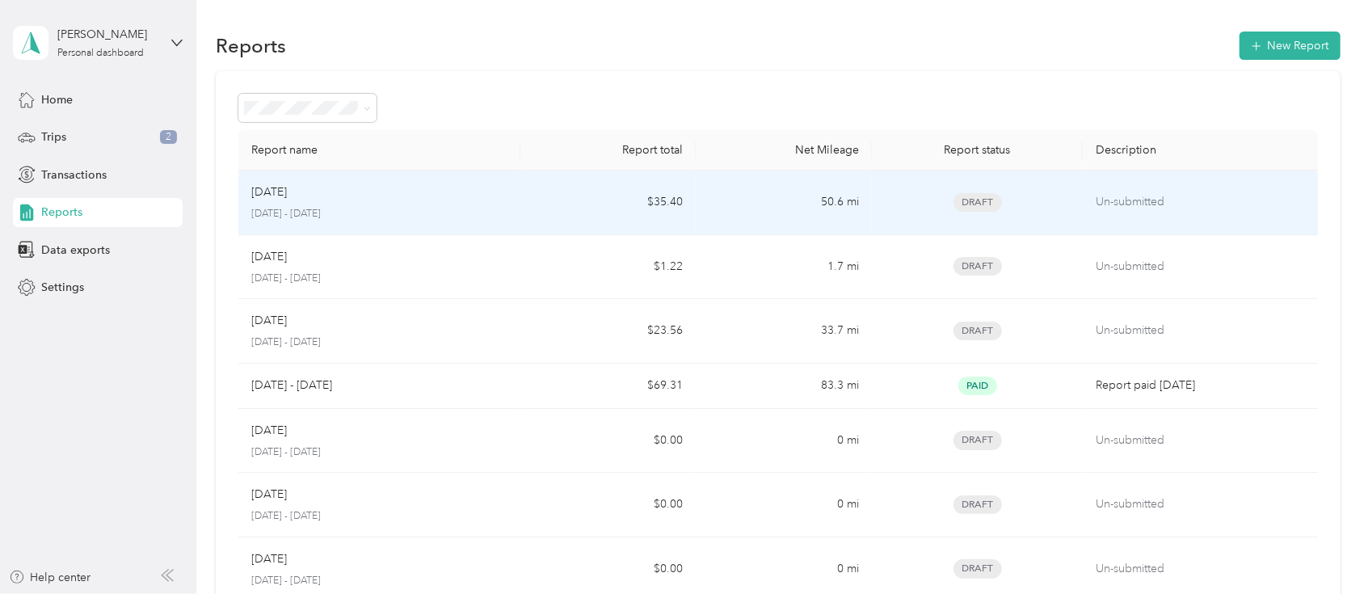
click at [413, 196] on div "[DATE]" at bounding box center [378, 192] width 255 height 18
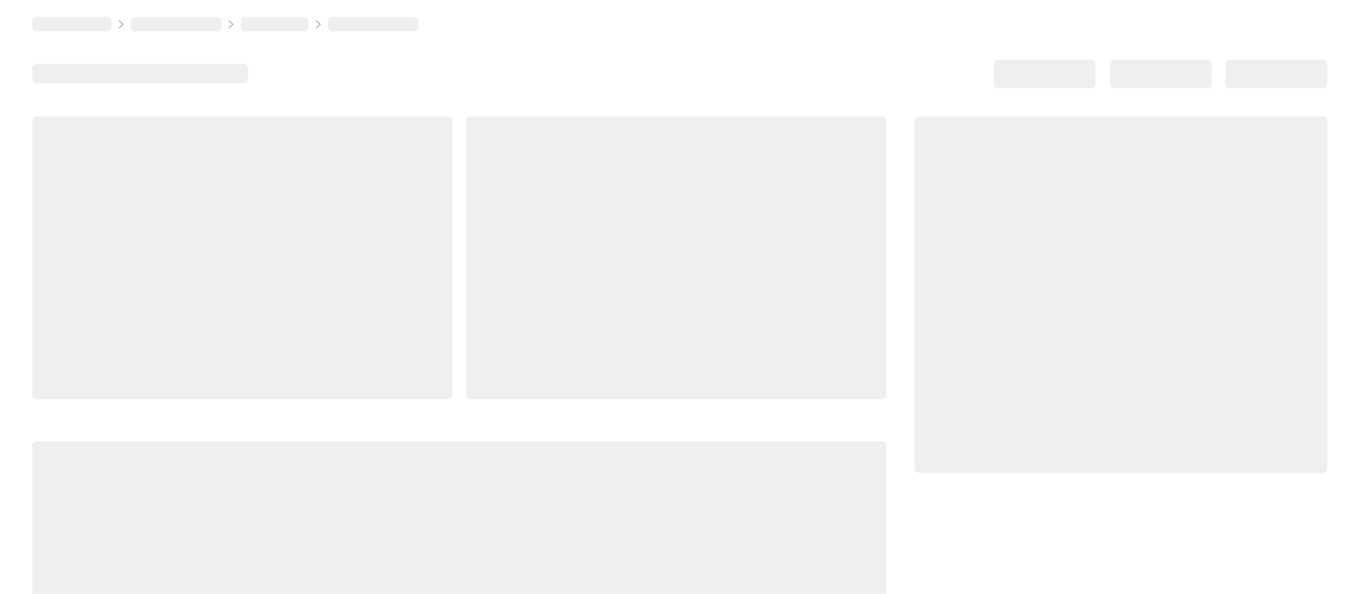
click at [413, 196] on div at bounding box center [242, 257] width 420 height 283
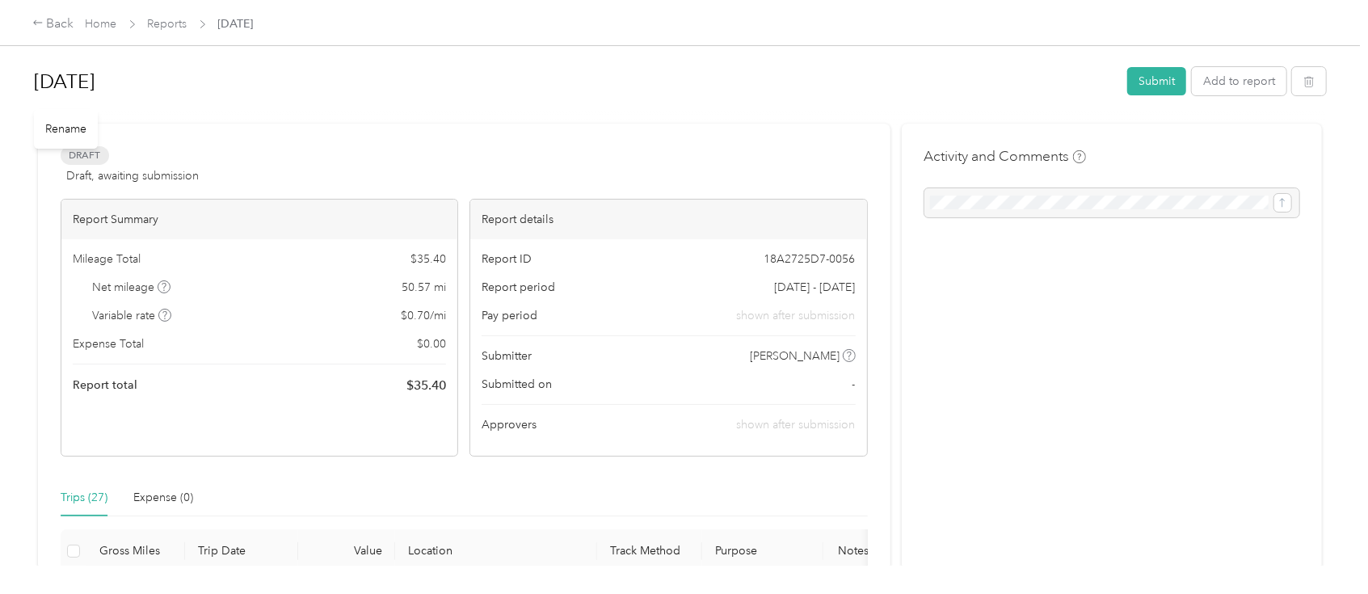
click at [149, 81] on h1 "[DATE]" at bounding box center [575, 81] width 1082 height 39
click at [1138, 83] on button "Submit" at bounding box center [1156, 83] width 59 height 28
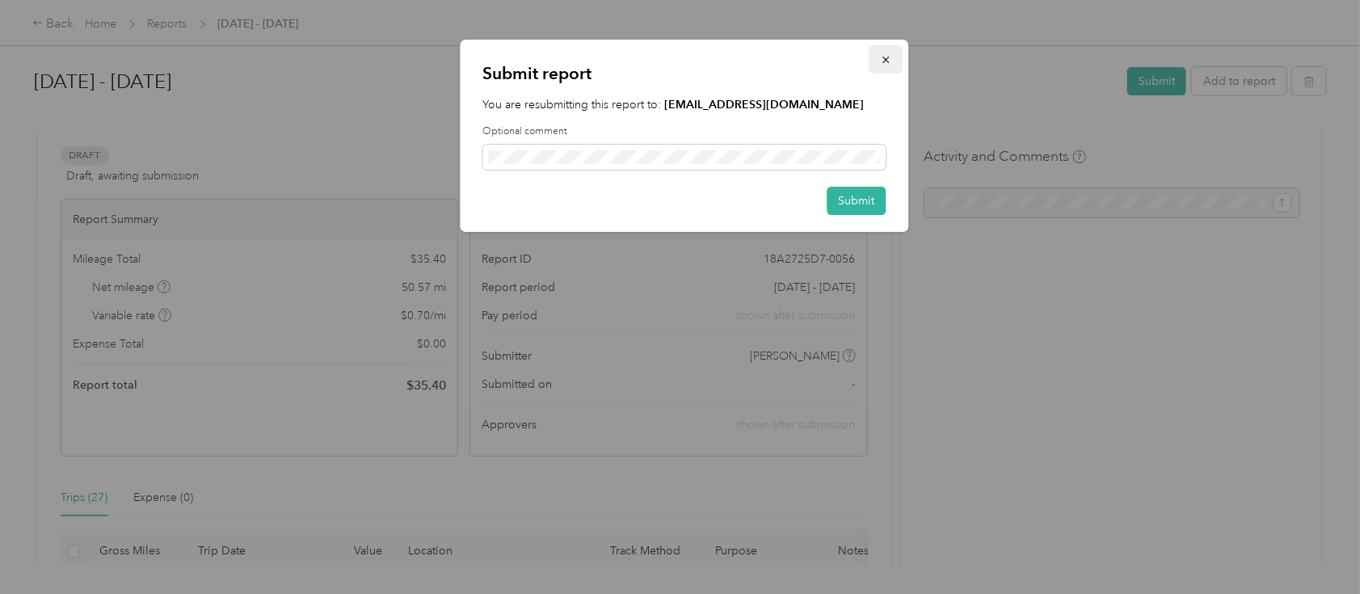
click at [885, 57] on icon "button" at bounding box center [885, 59] width 11 height 11
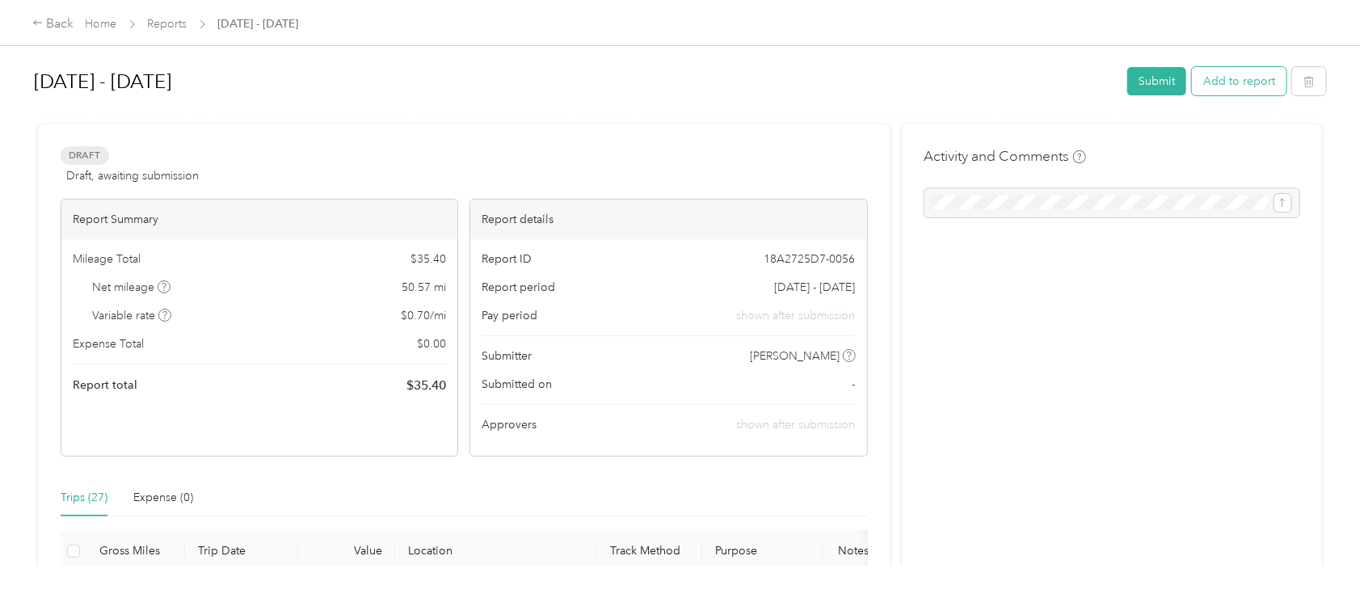
click at [1210, 78] on button "Add to report" at bounding box center [1239, 81] width 95 height 28
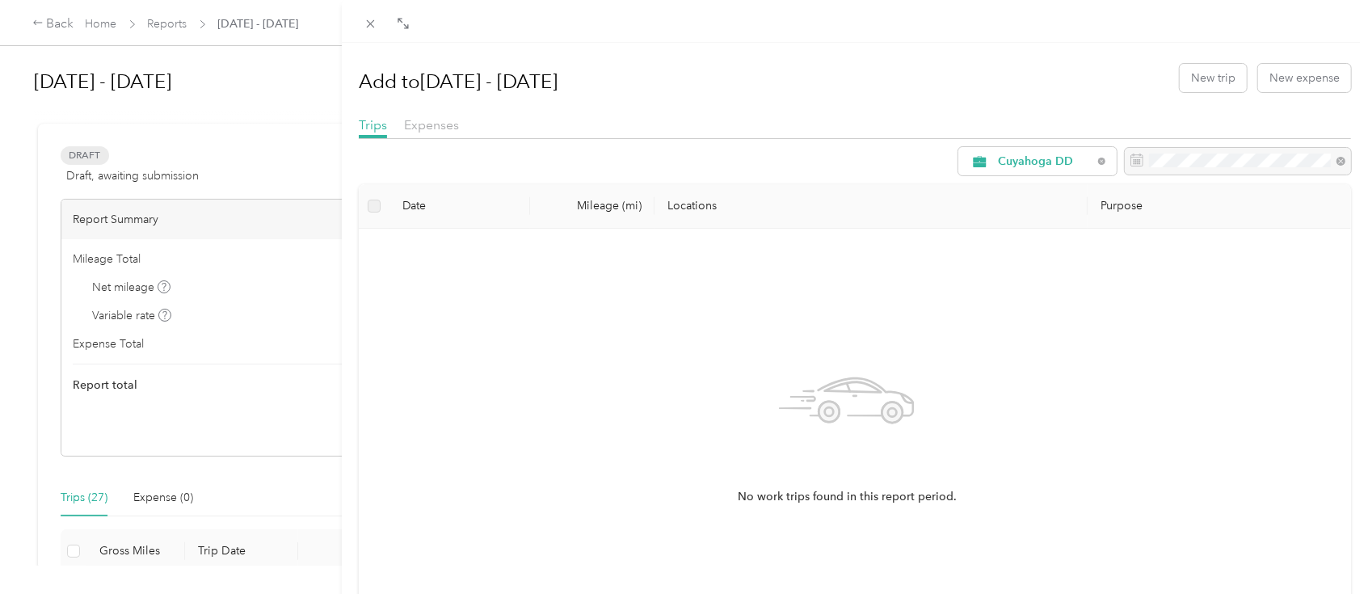
click at [73, 502] on div "Add to [DATE] - [DATE] New trip New expense Trips Expenses Cuyahoga DD Date Mil…" at bounding box center [684, 297] width 1368 height 594
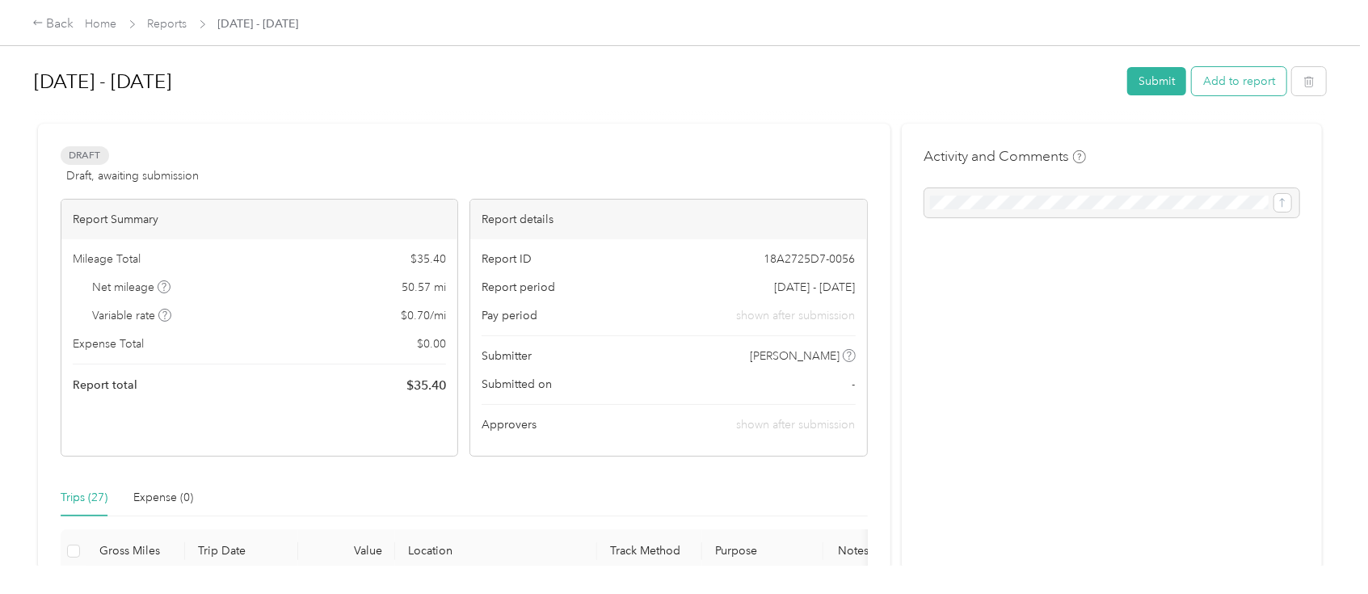
click at [1221, 88] on button "Add to report" at bounding box center [1239, 81] width 95 height 28
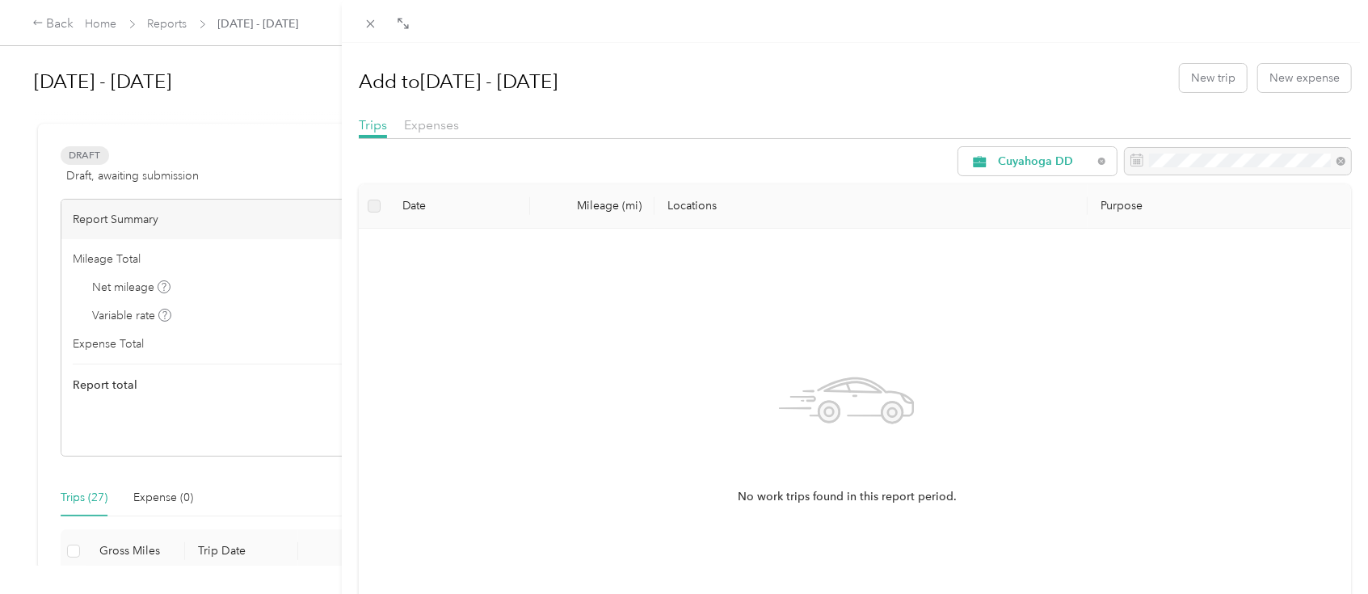
click at [377, 208] on label at bounding box center [374, 206] width 13 height 18
click at [410, 207] on th "Date" at bounding box center [459, 206] width 141 height 44
click at [1161, 157] on div at bounding box center [1238, 161] width 226 height 27
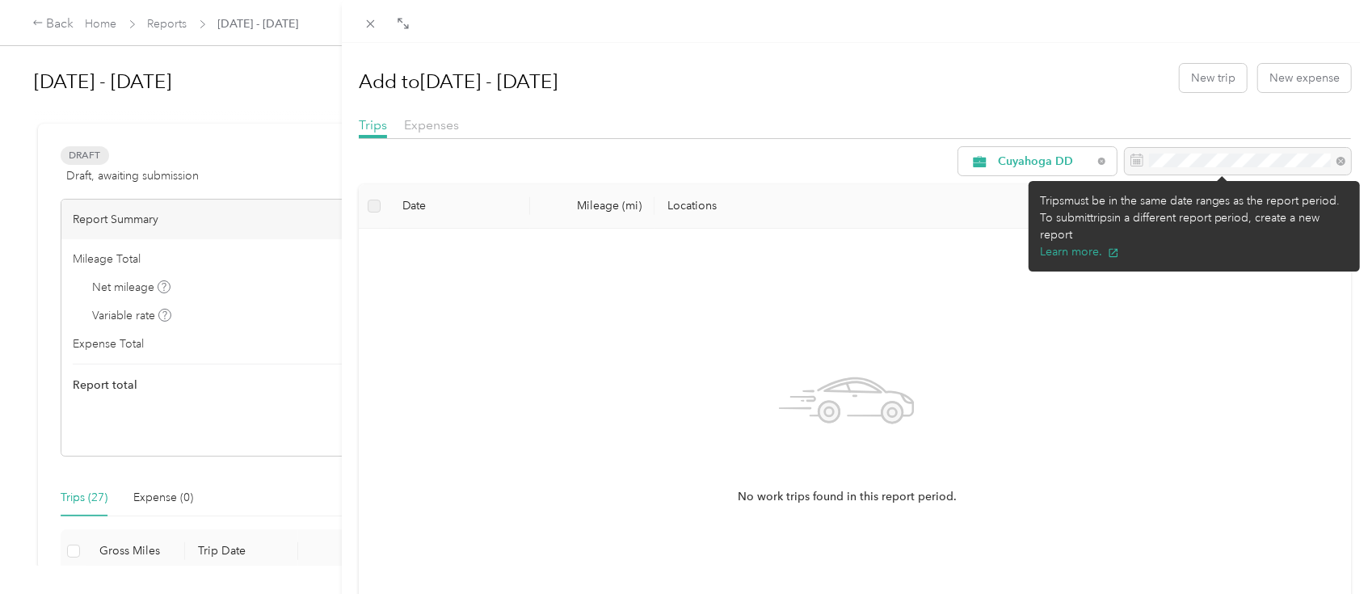
click at [1321, 160] on div at bounding box center [1238, 161] width 226 height 27
click at [1163, 153] on div at bounding box center [1238, 161] width 226 height 27
click at [1138, 158] on div at bounding box center [1238, 161] width 226 height 27
click at [1125, 162] on div at bounding box center [1238, 161] width 226 height 27
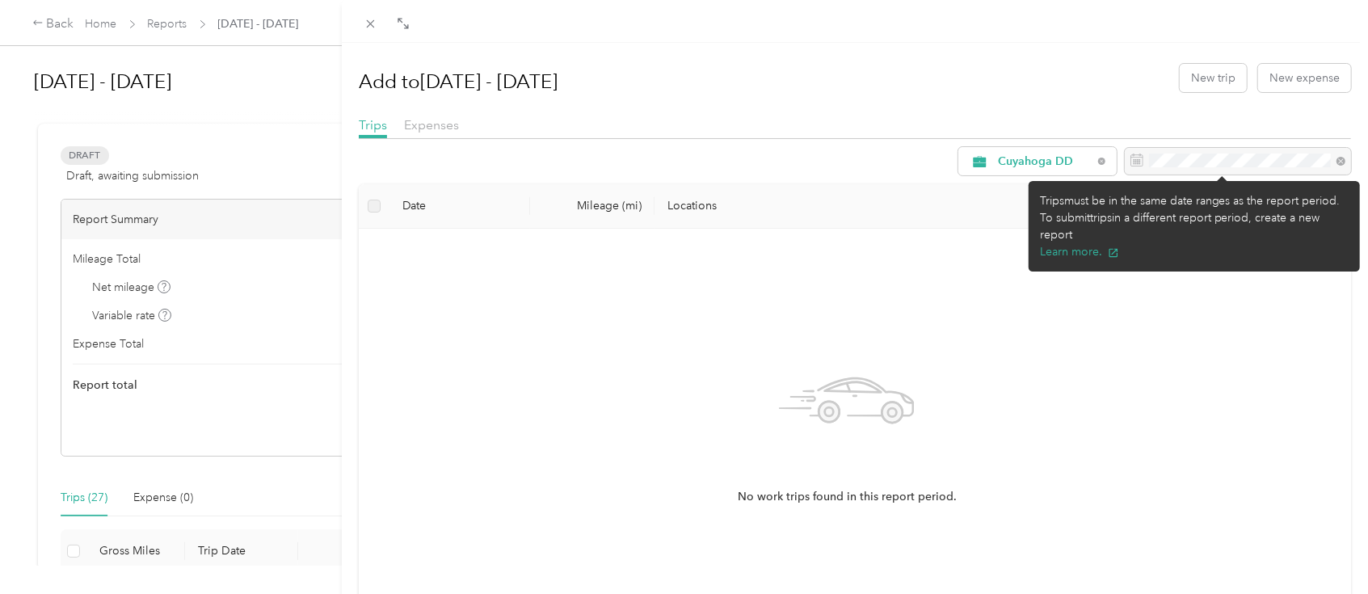
click at [1321, 160] on div at bounding box center [1238, 161] width 226 height 27
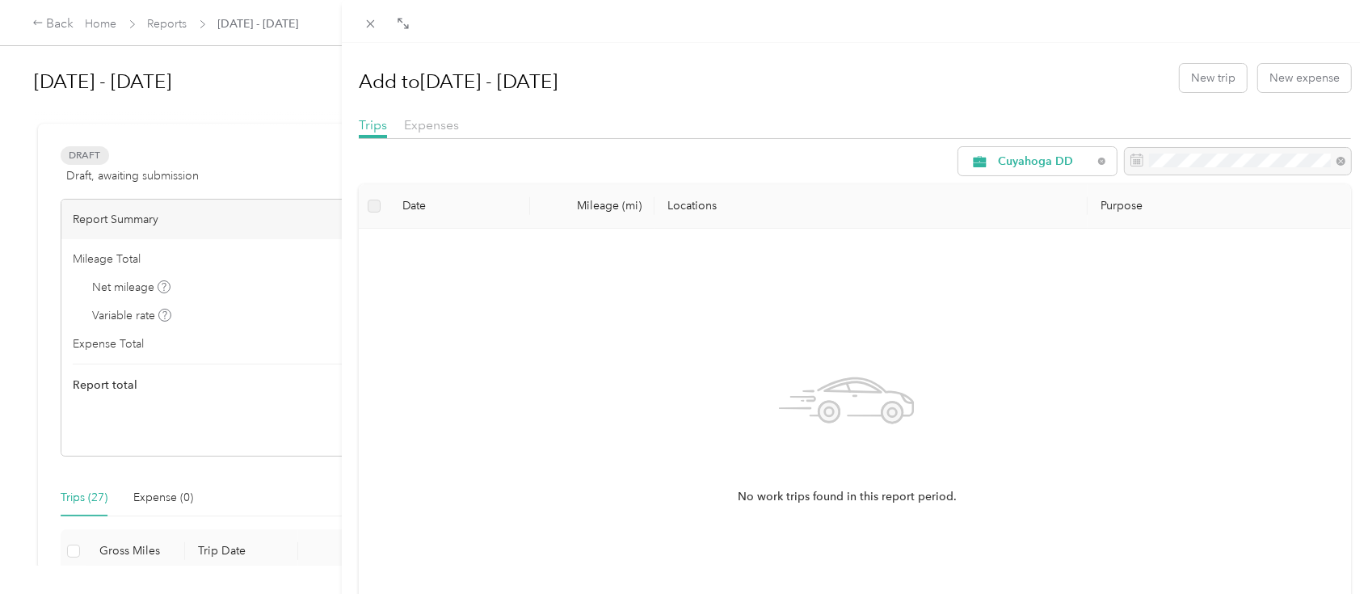
click at [174, 29] on div "Add to [DATE] - [DATE] New trip New expense Trips Expenses Cuyahoga DD Date Mil…" at bounding box center [684, 297] width 1368 height 594
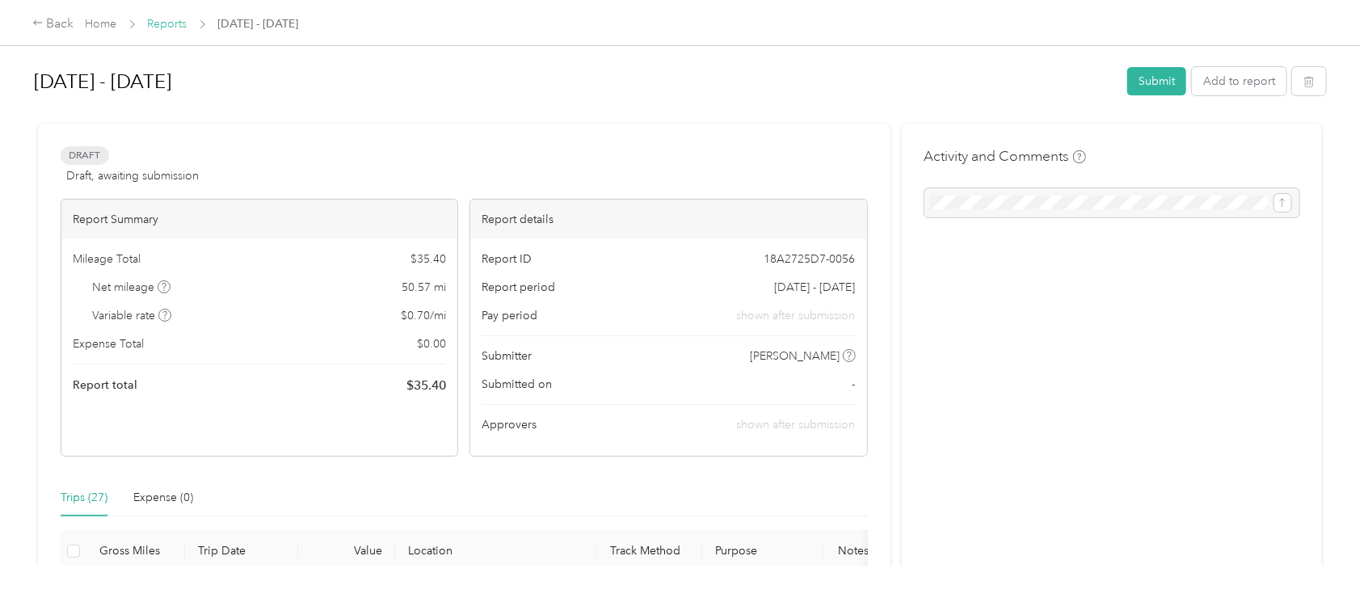
click at [162, 23] on link "Reports" at bounding box center [168, 24] width 40 height 14
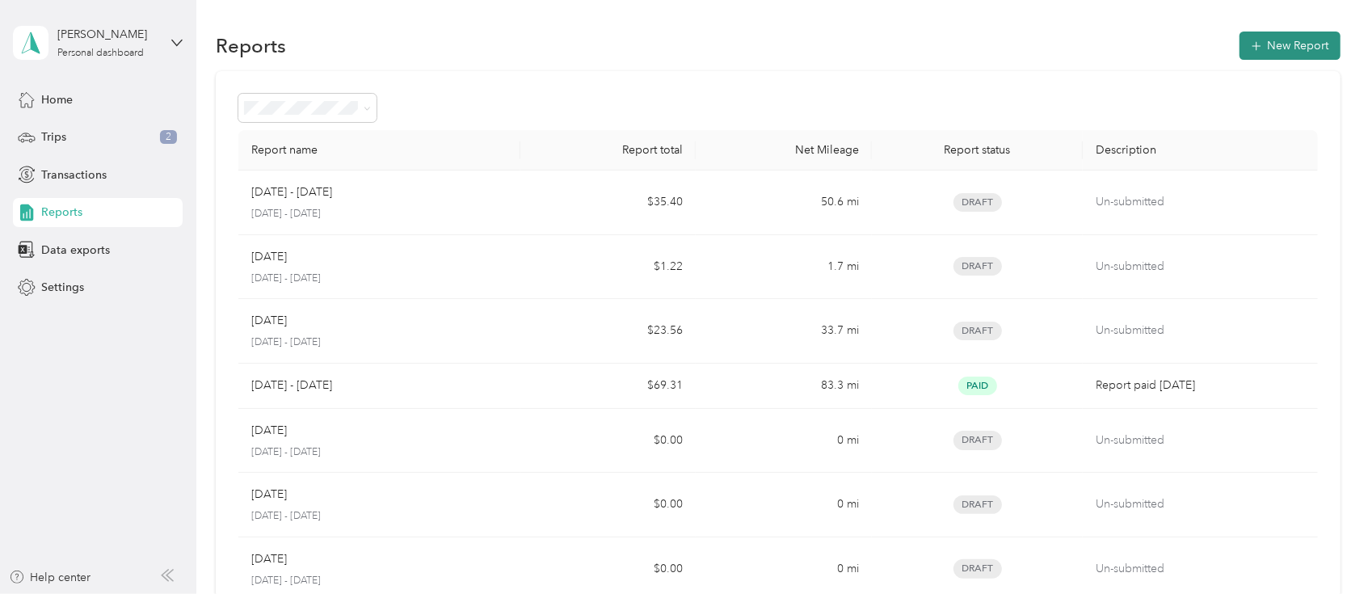
click at [1253, 41] on span "button" at bounding box center [1256, 46] width 11 height 14
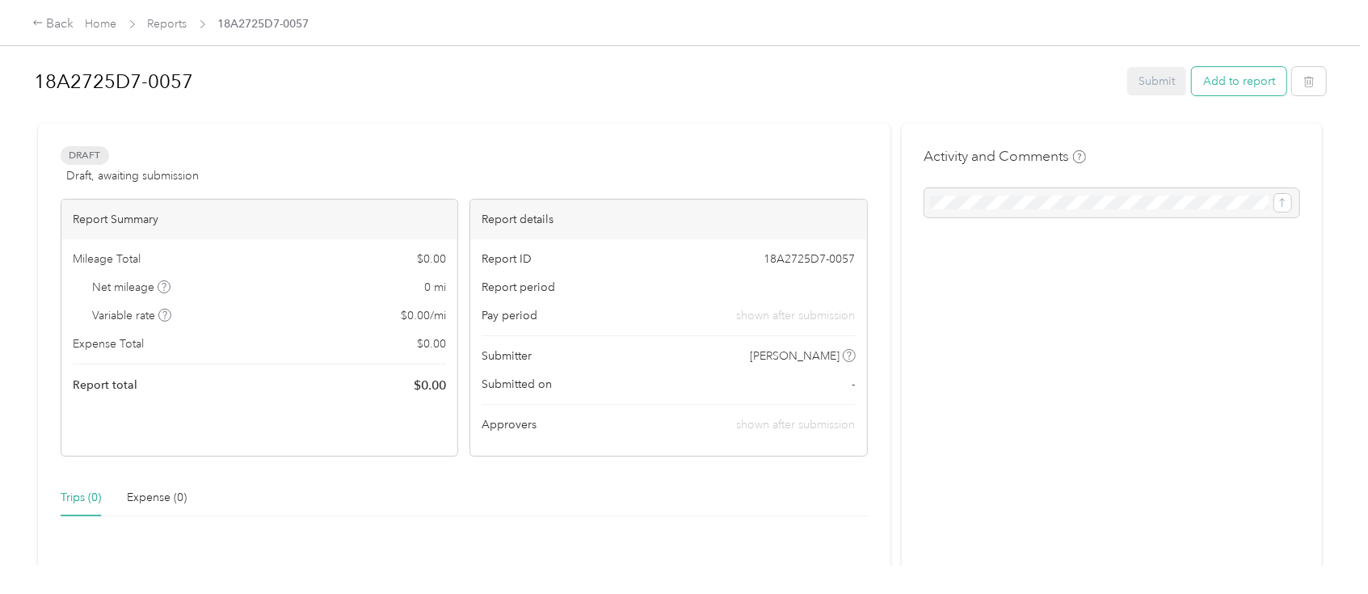
click at [1234, 79] on button "Add to report" at bounding box center [1239, 81] width 95 height 28
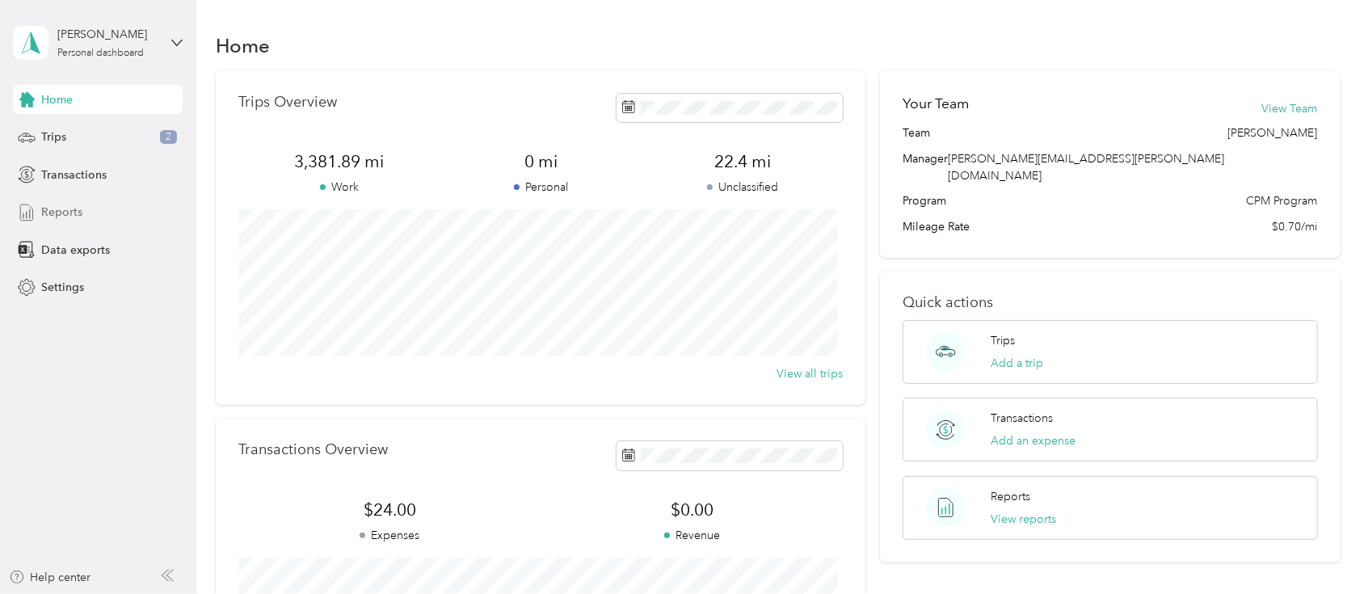
click at [90, 210] on div "Reports" at bounding box center [98, 212] width 170 height 29
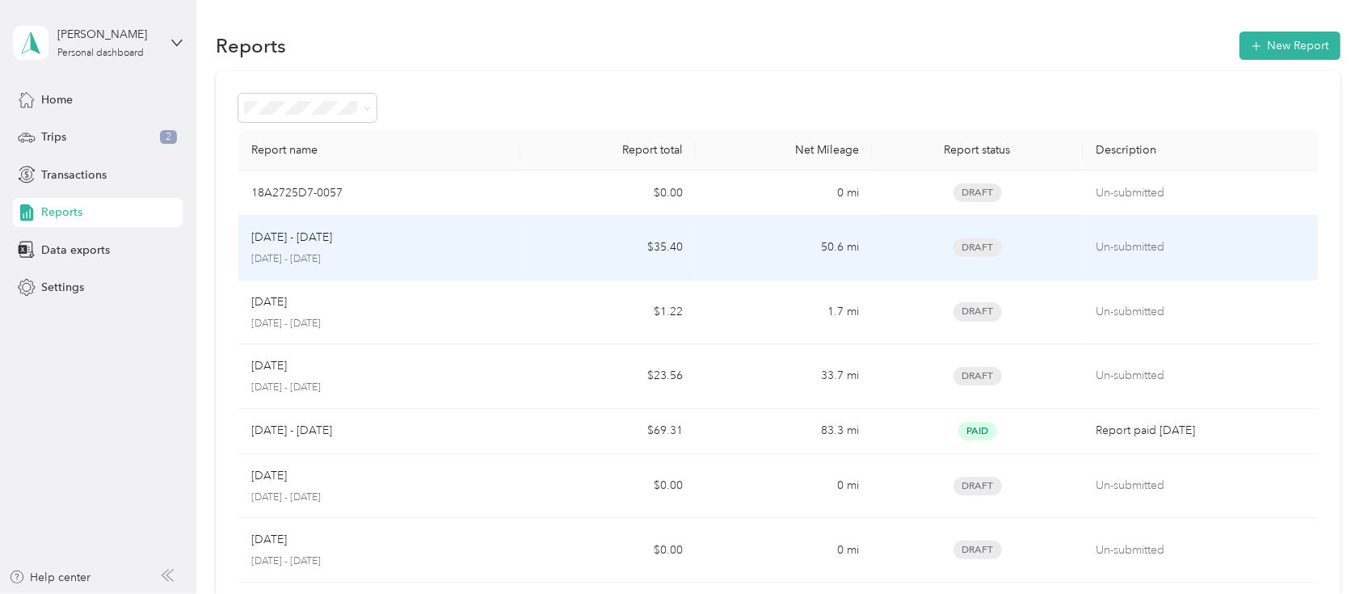
click at [434, 258] on p "[DATE] - [DATE]" at bounding box center [378, 259] width 255 height 15
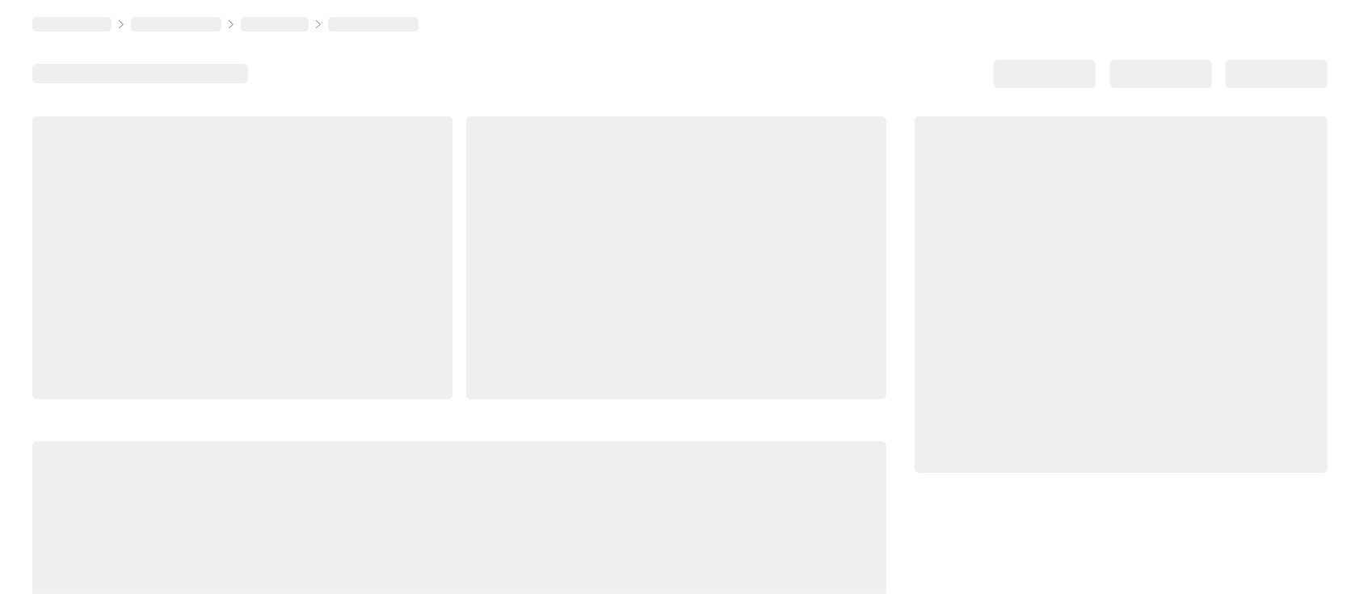
click at [434, 258] on div at bounding box center [242, 257] width 420 height 283
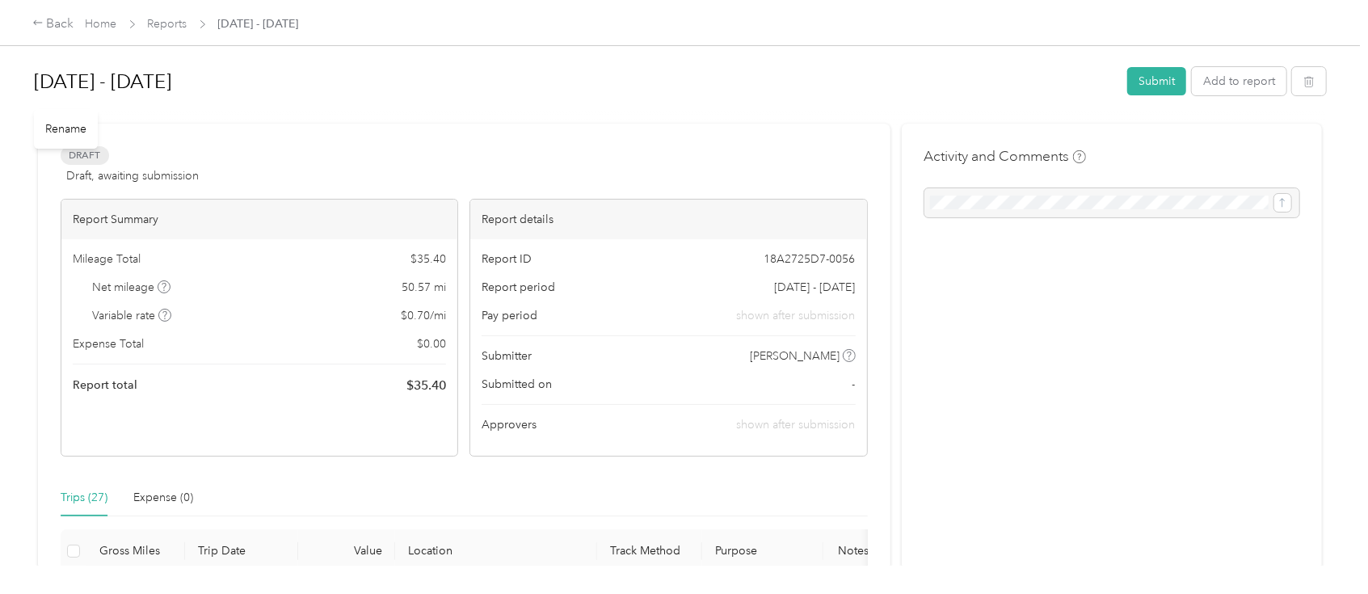
click at [132, 78] on h1 "[DATE] - [DATE]" at bounding box center [575, 81] width 1082 height 39
click at [168, 23] on link "Reports" at bounding box center [168, 24] width 40 height 14
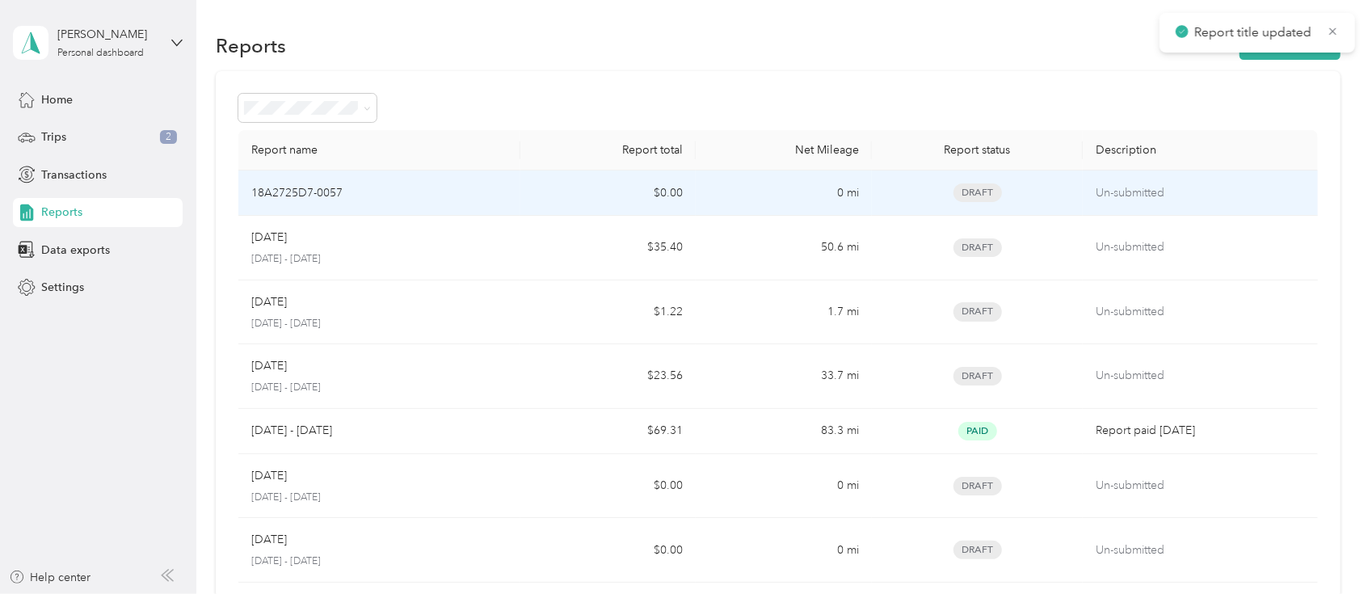
click at [400, 194] on div "18A2725D7-0057" at bounding box center [378, 193] width 255 height 18
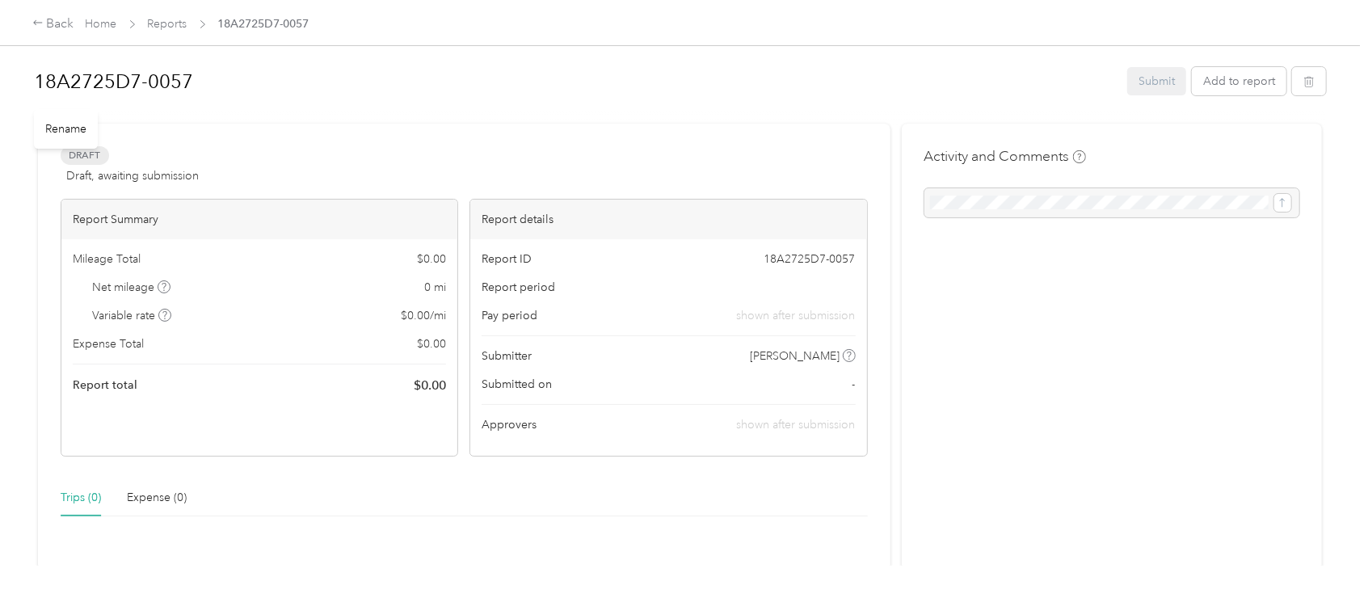
click at [225, 73] on h1 "18A2725D7-0057" at bounding box center [575, 81] width 1082 height 39
click at [1231, 84] on button "Add to report" at bounding box center [1239, 81] width 95 height 28
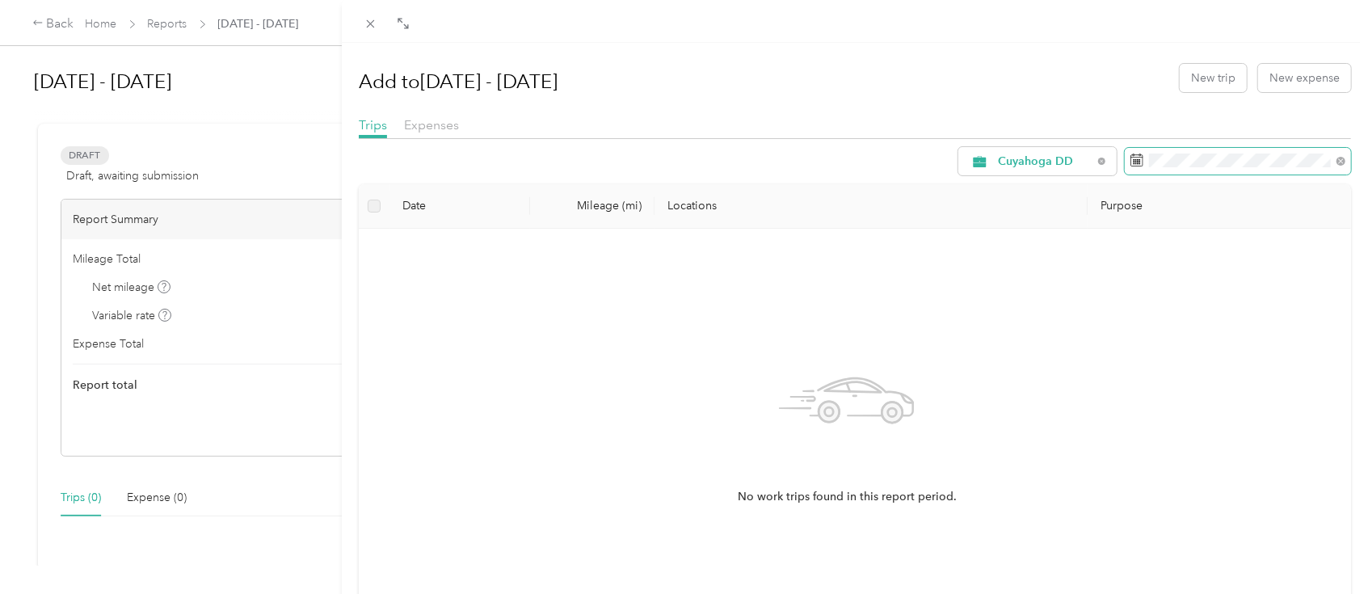
click at [1135, 159] on rect at bounding box center [1136, 160] width 2 height 2
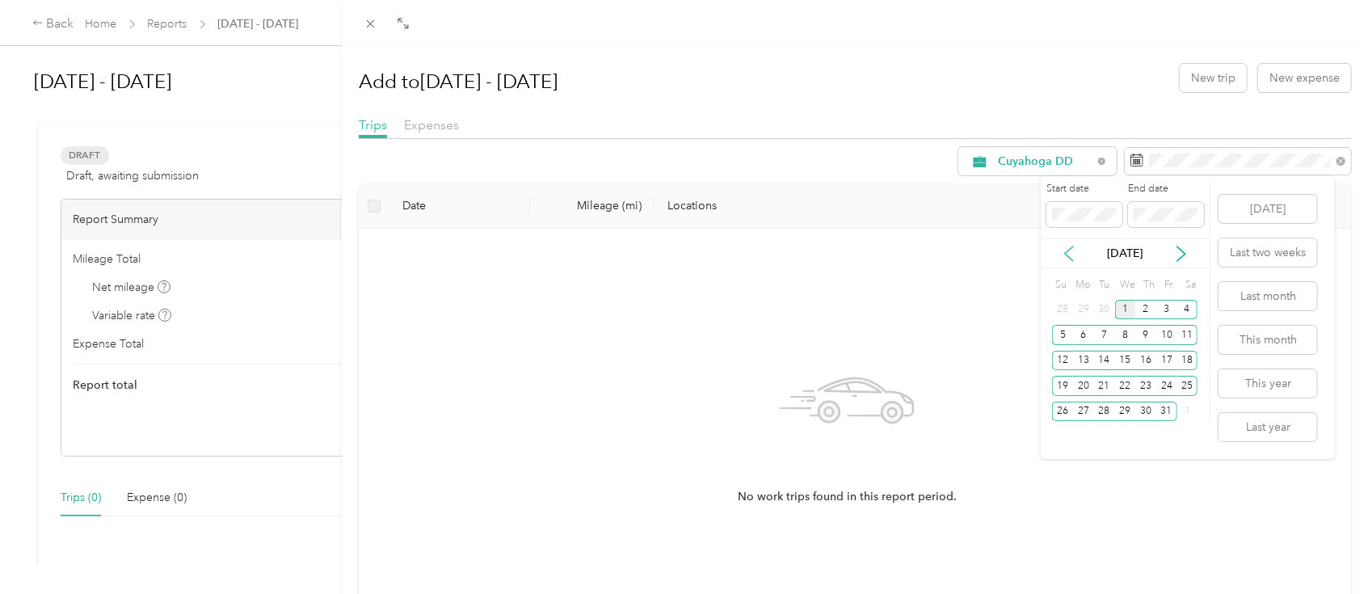
click at [1070, 253] on icon at bounding box center [1069, 254] width 16 height 16
click at [1070, 252] on icon at bounding box center [1069, 254] width 16 height 16
click at [1070, 251] on icon at bounding box center [1069, 254] width 16 height 16
click at [1105, 311] on div "1" at bounding box center [1104, 310] width 21 height 20
click at [1045, 239] on div "[DATE]" at bounding box center [1125, 253] width 169 height 30
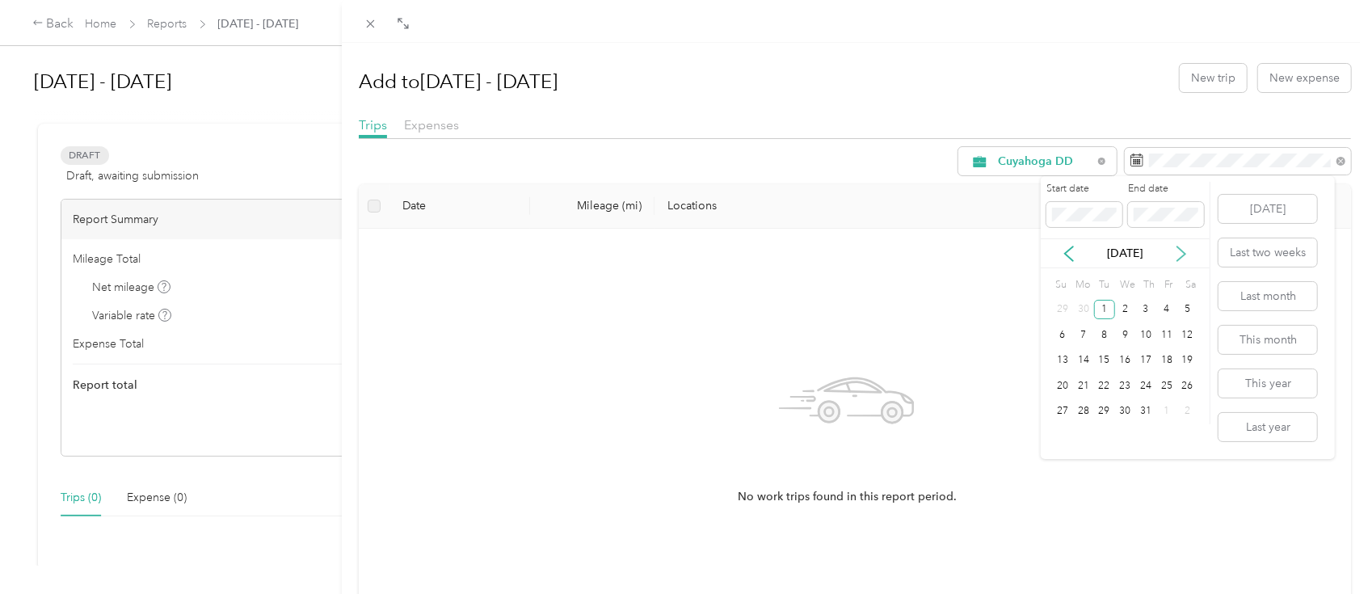
click at [1178, 249] on icon at bounding box center [1181, 254] width 16 height 16
click at [1179, 249] on icon at bounding box center [1181, 254] width 16 height 16
click at [1104, 407] on div "30" at bounding box center [1104, 412] width 21 height 20
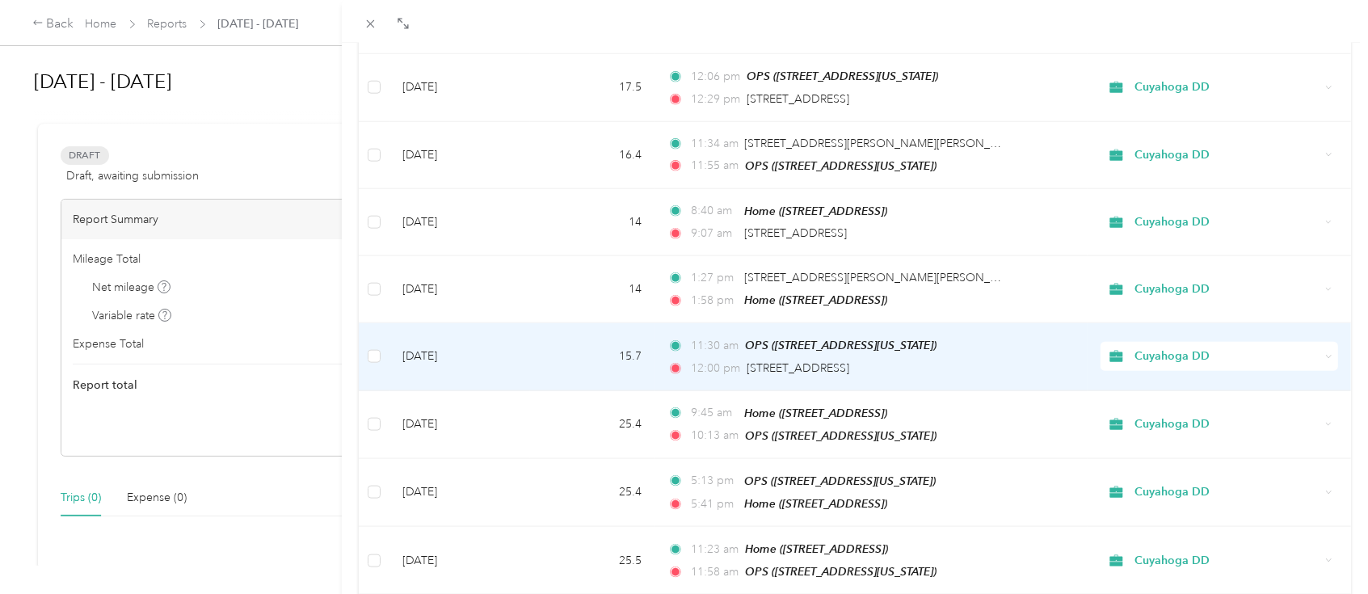
scroll to position [1422, 0]
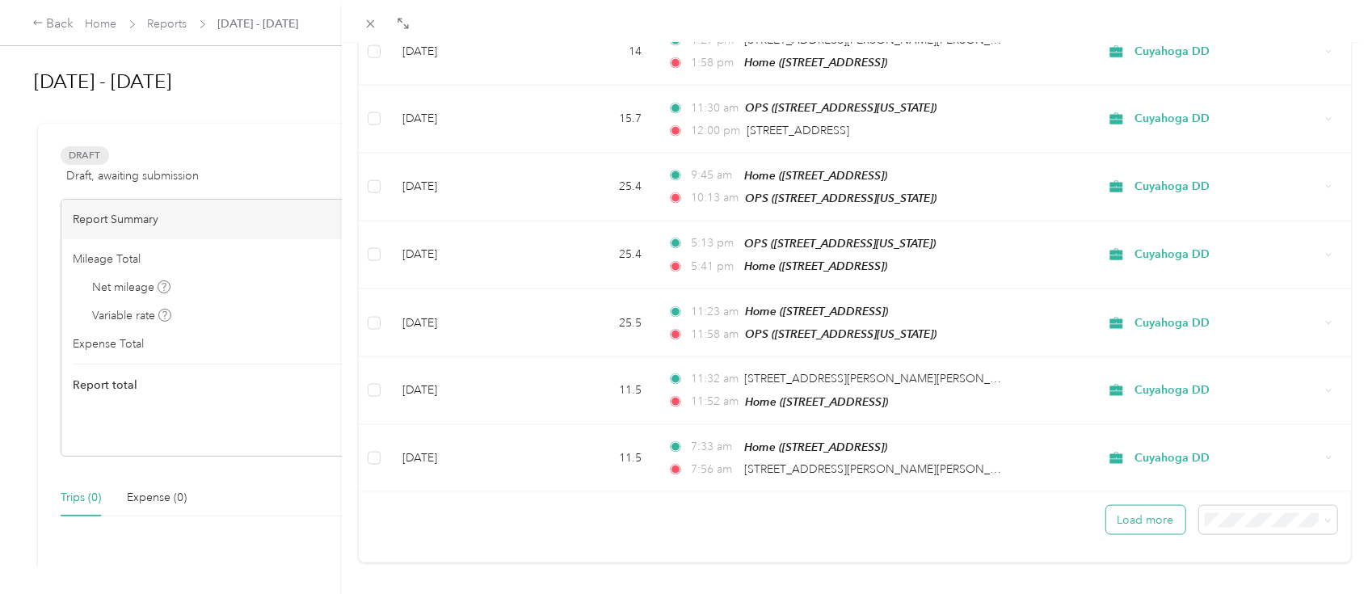
click at [1136, 506] on button "Load more" at bounding box center [1145, 520] width 79 height 28
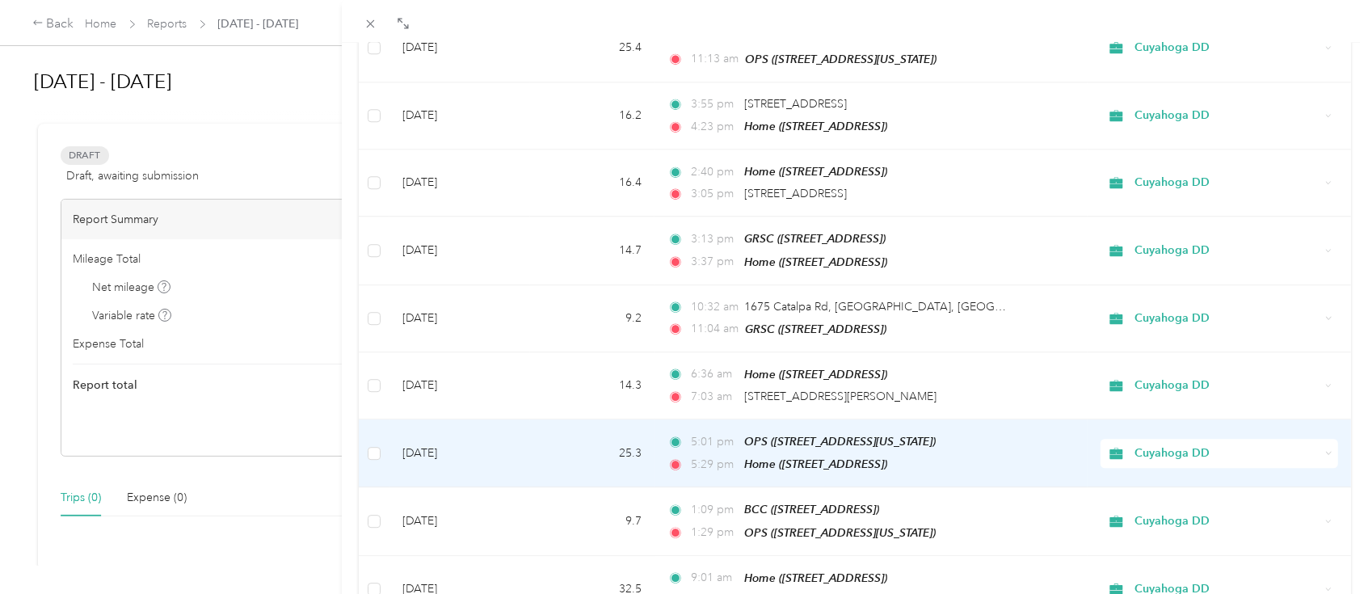
scroll to position [3081, 0]
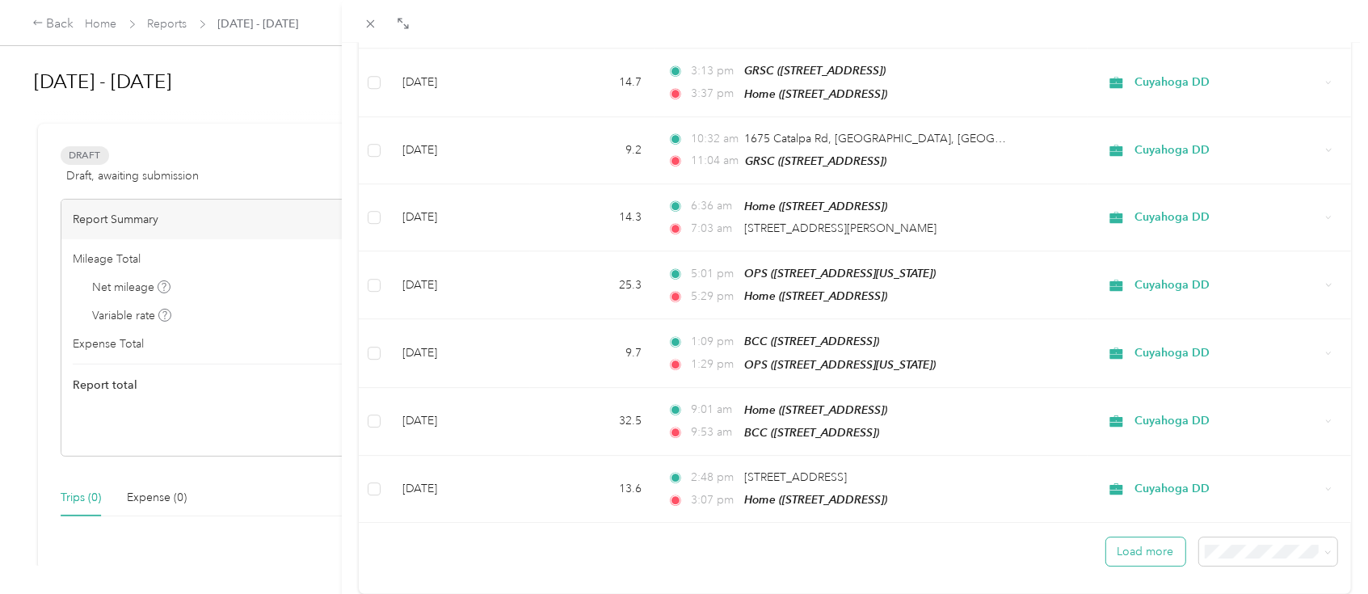
click at [1129, 537] on button "Load more" at bounding box center [1145, 551] width 79 height 28
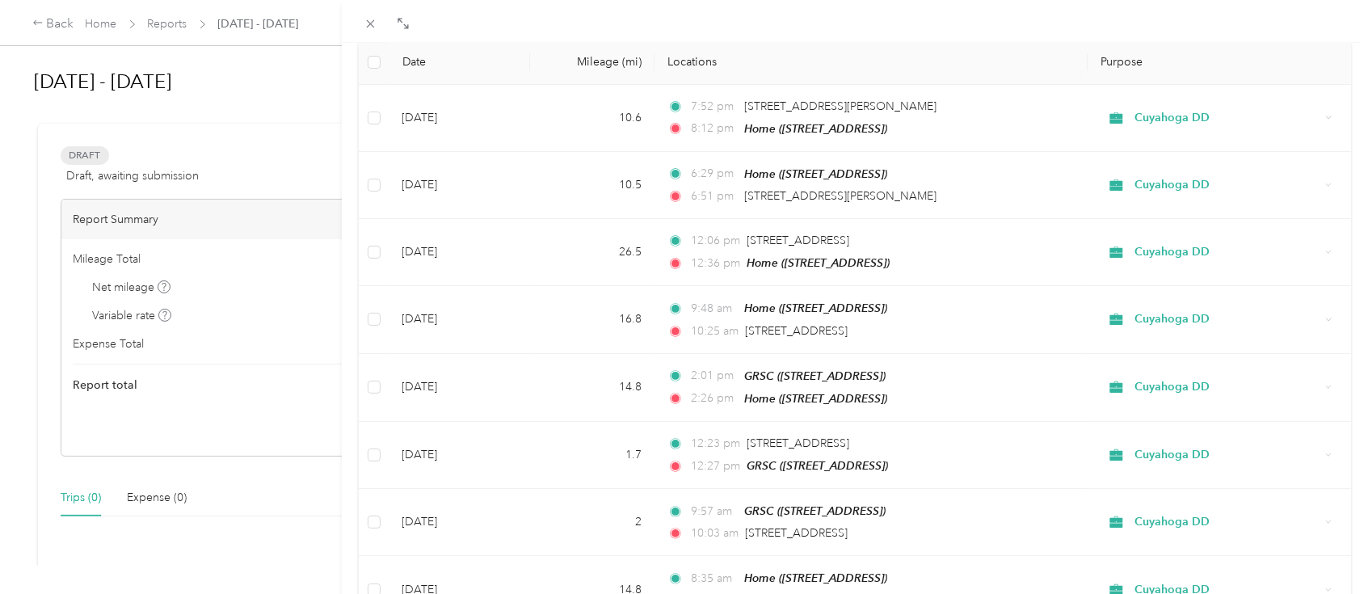
scroll to position [0, 0]
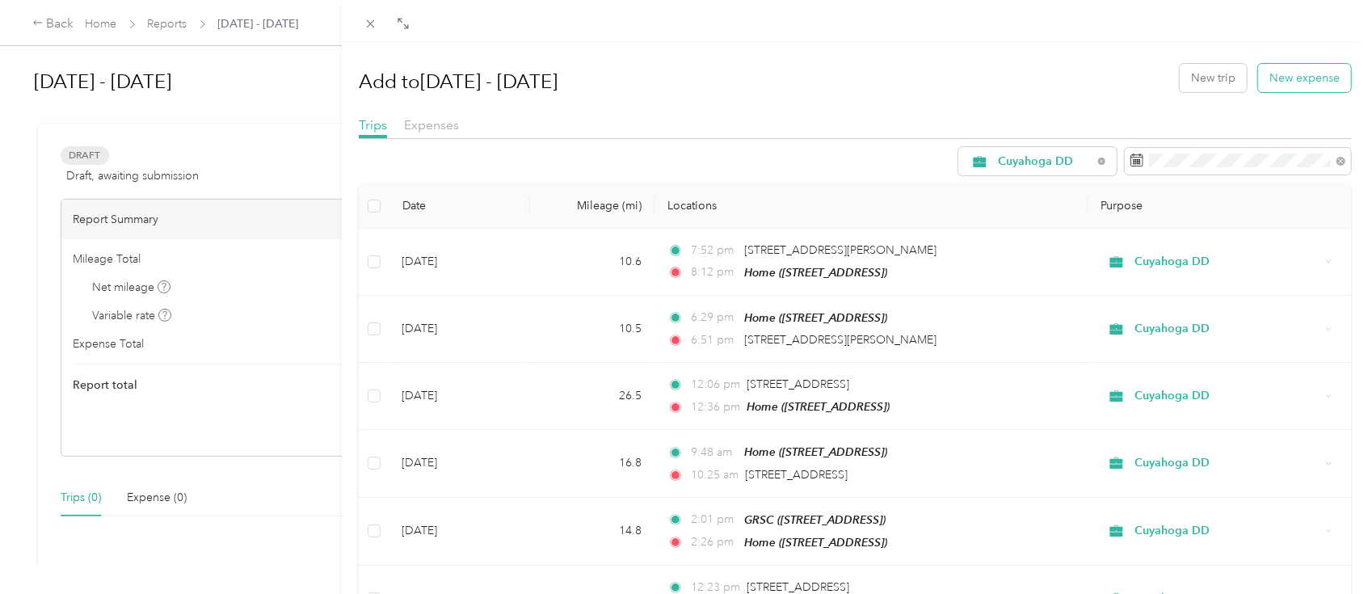
click at [1278, 74] on button "New expense" at bounding box center [1304, 78] width 93 height 28
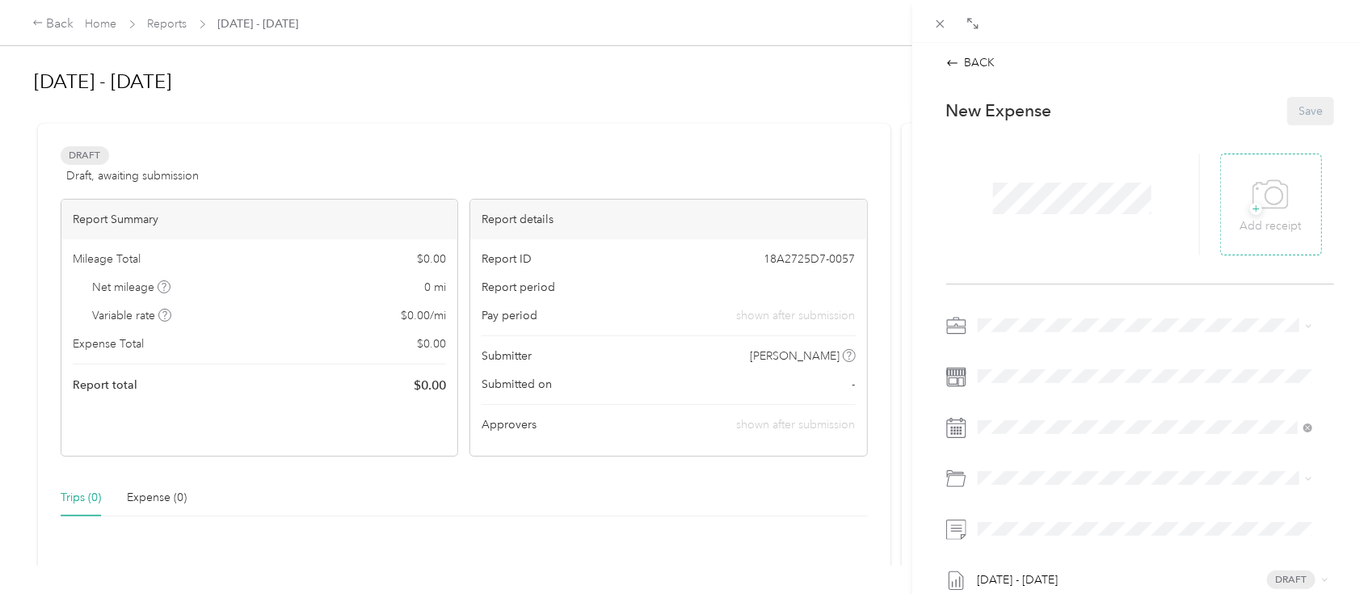
click at [1250, 210] on span "+" at bounding box center [1256, 209] width 12 height 12
click at [1264, 204] on icon at bounding box center [1270, 195] width 36 height 44
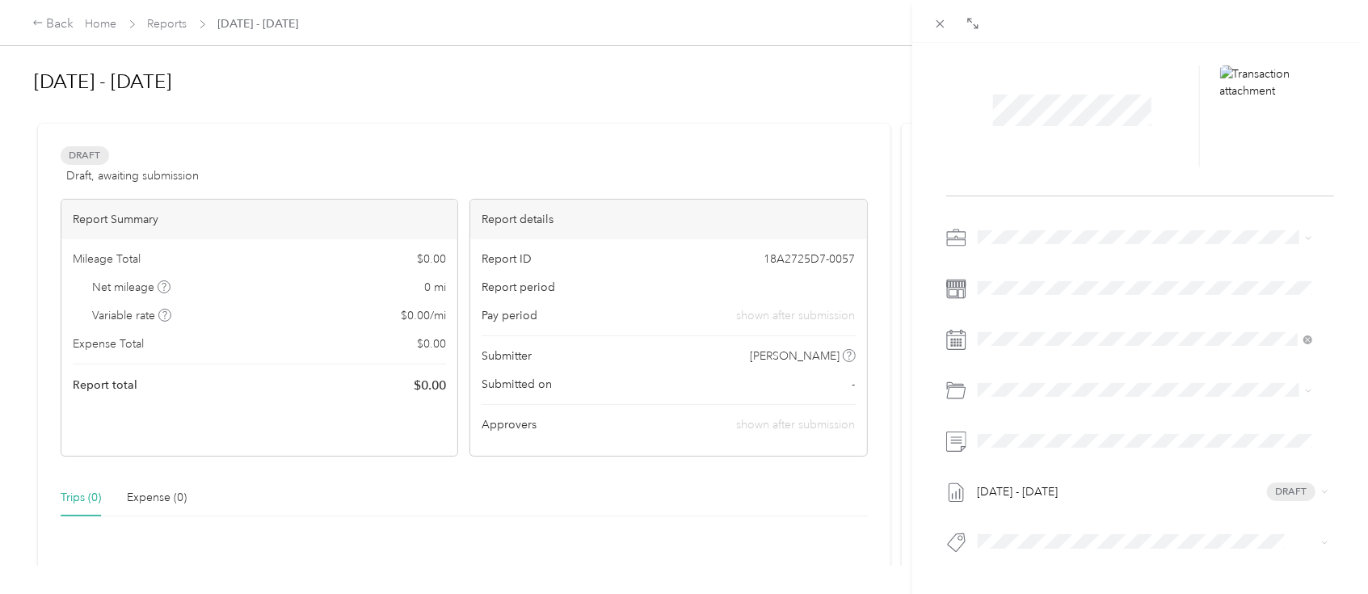
scroll to position [107, 0]
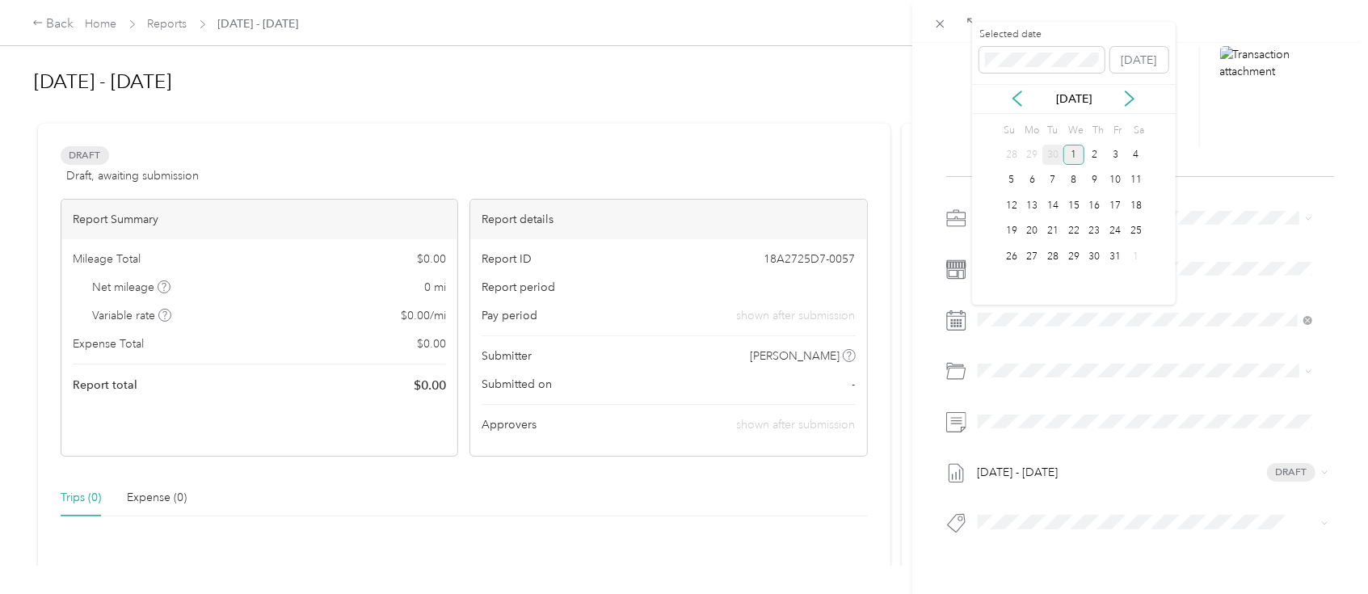
click at [1057, 161] on div "30" at bounding box center [1052, 155] width 21 height 20
click at [1030, 254] on div "29" at bounding box center [1032, 256] width 21 height 20
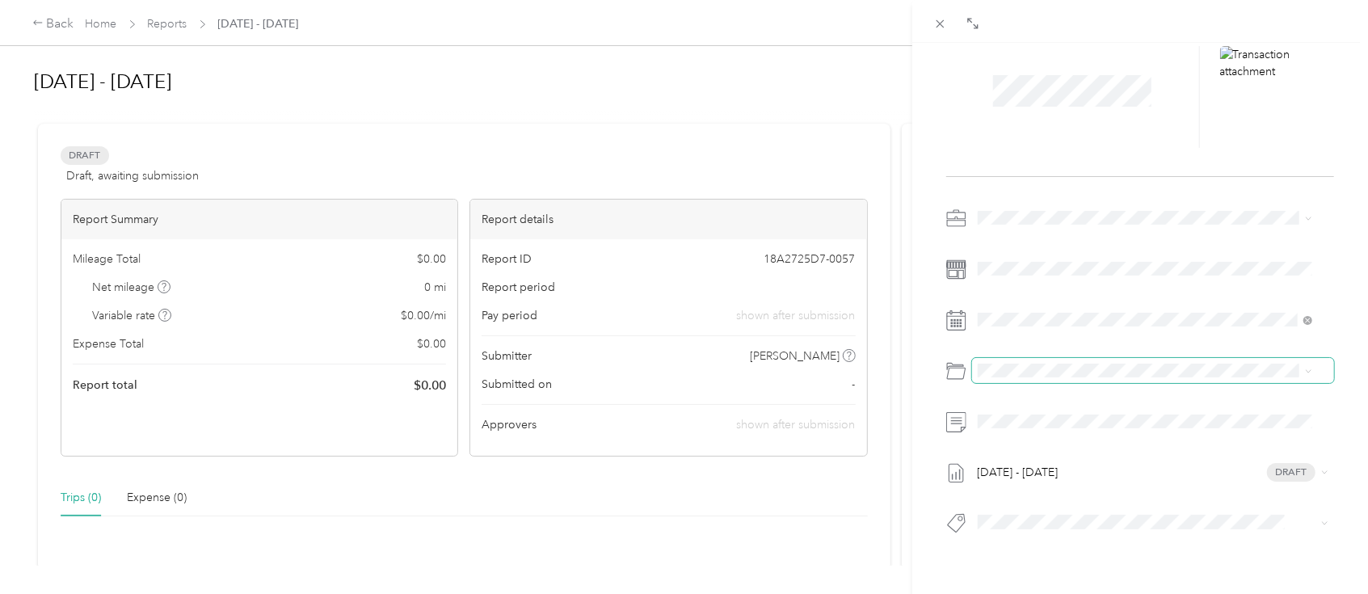
scroll to position [173, 0]
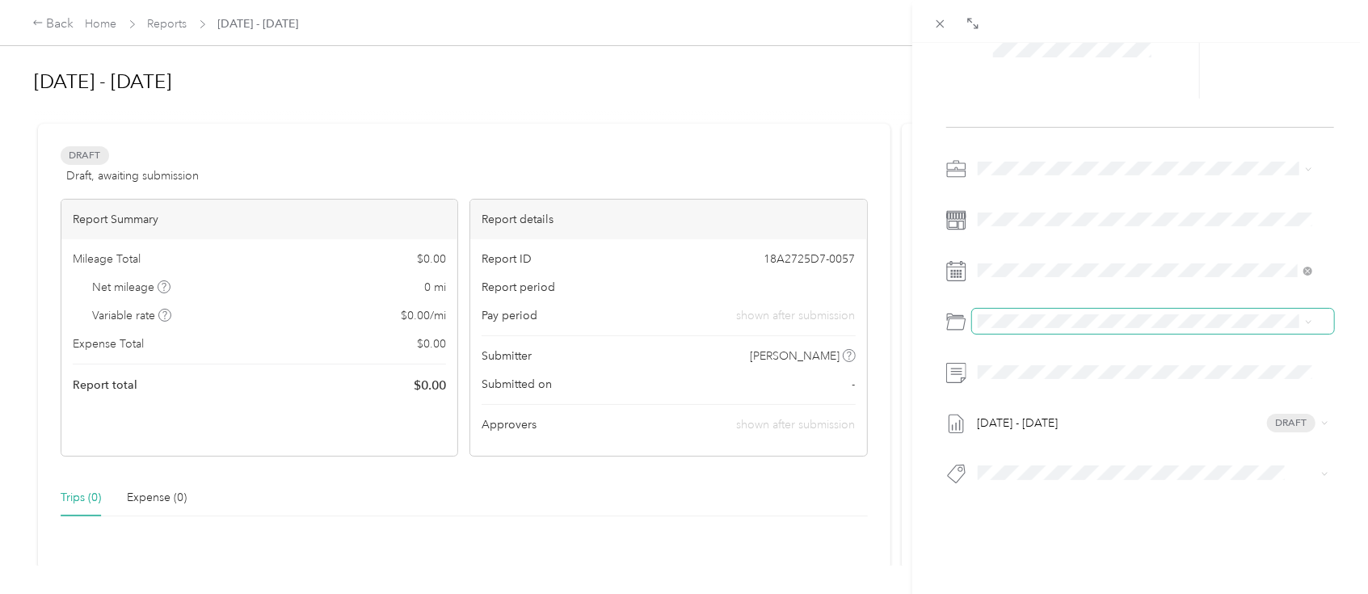
click at [1312, 309] on span at bounding box center [1153, 322] width 362 height 26
click at [1308, 314] on span at bounding box center [1308, 321] width 7 height 14
click at [1067, 388] on div "01- Mileage-incl Tolls & Uber, Etc.(66010 )" at bounding box center [1162, 396] width 285 height 17
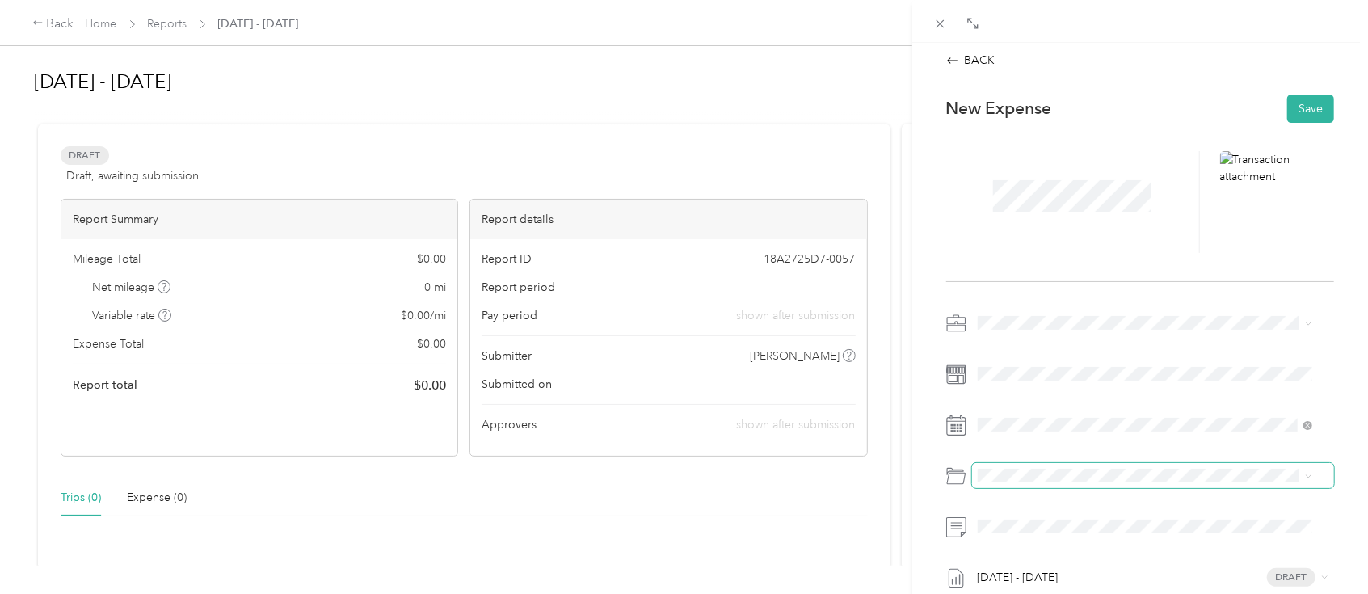
scroll to position [0, 0]
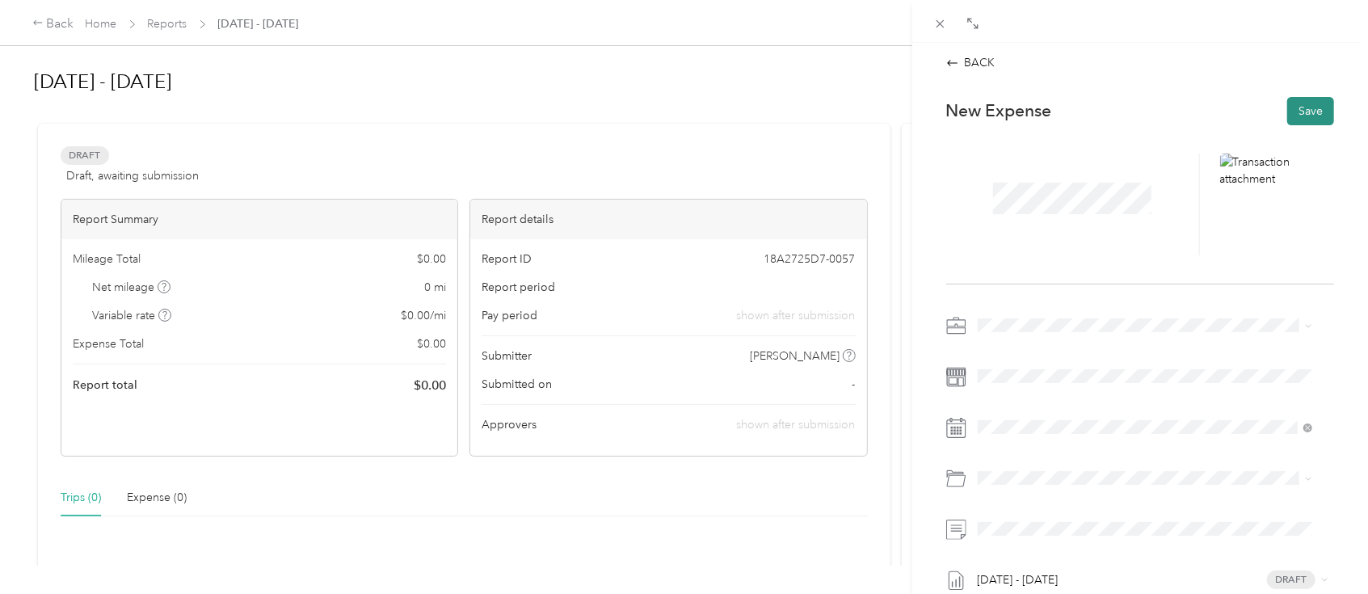
click at [1300, 106] on button "Save" at bounding box center [1310, 111] width 47 height 28
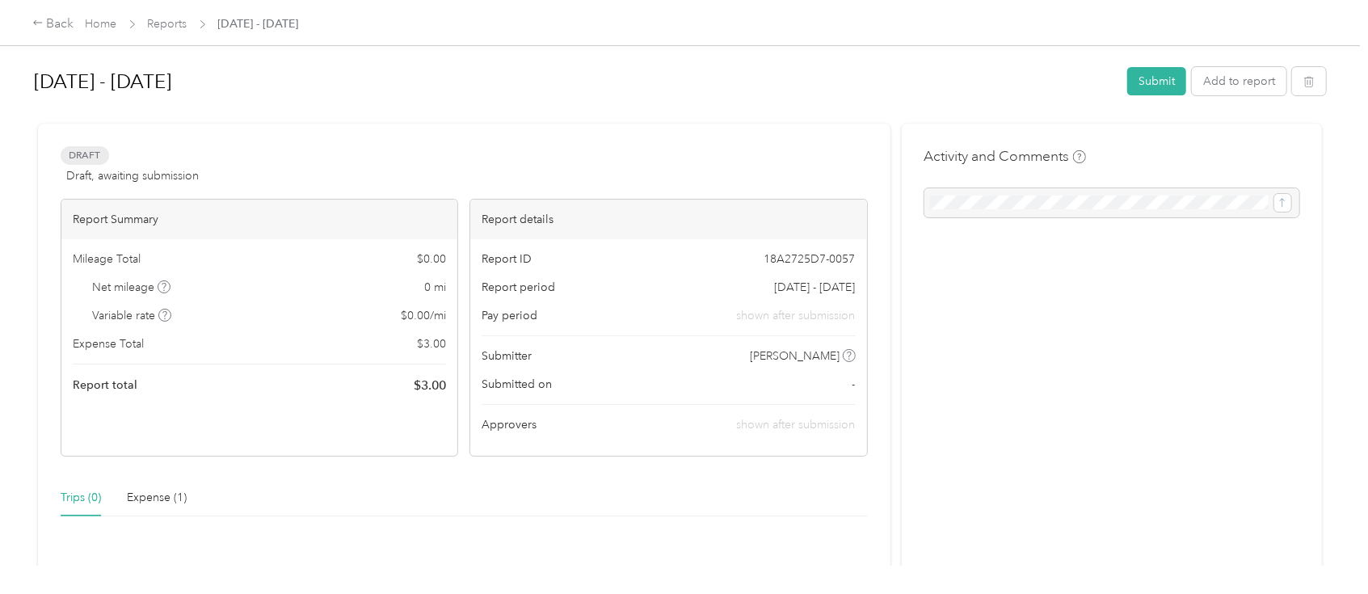
click at [76, 501] on div "Trips (0)" at bounding box center [81, 498] width 40 height 18
click at [1239, 86] on button "Add to report" at bounding box center [1239, 81] width 95 height 28
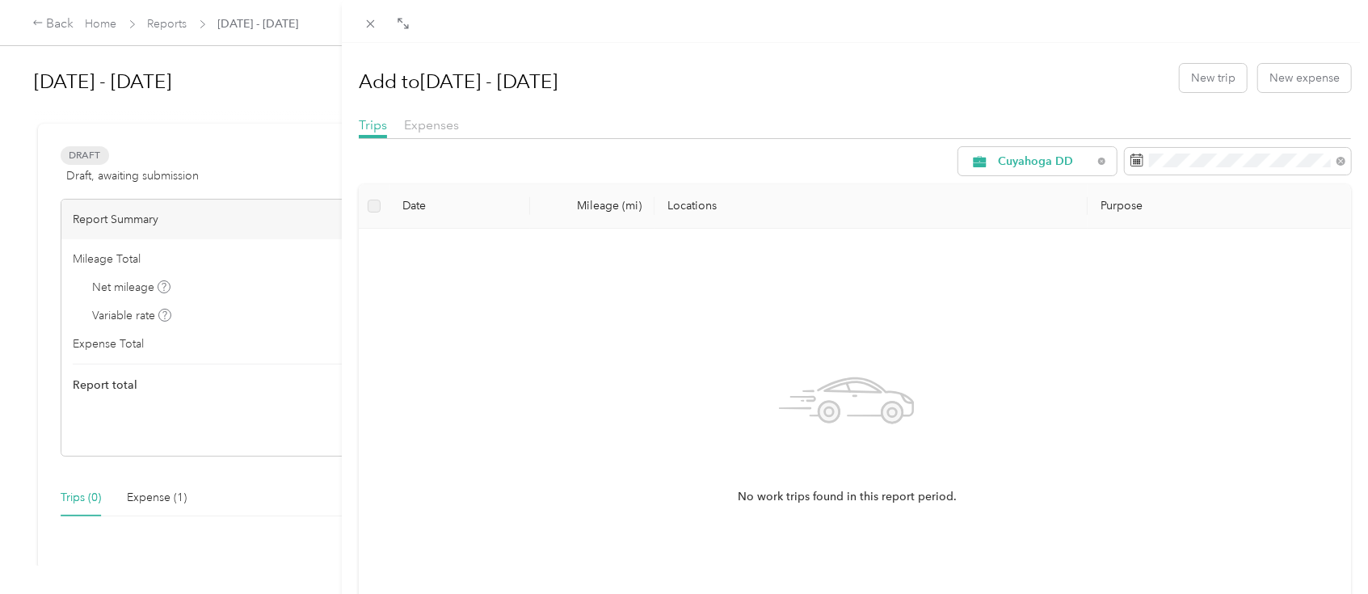
click at [1187, 219] on th "Purpose" at bounding box center [1218, 206] width 263 height 44
click at [377, 208] on label at bounding box center [374, 206] width 13 height 18
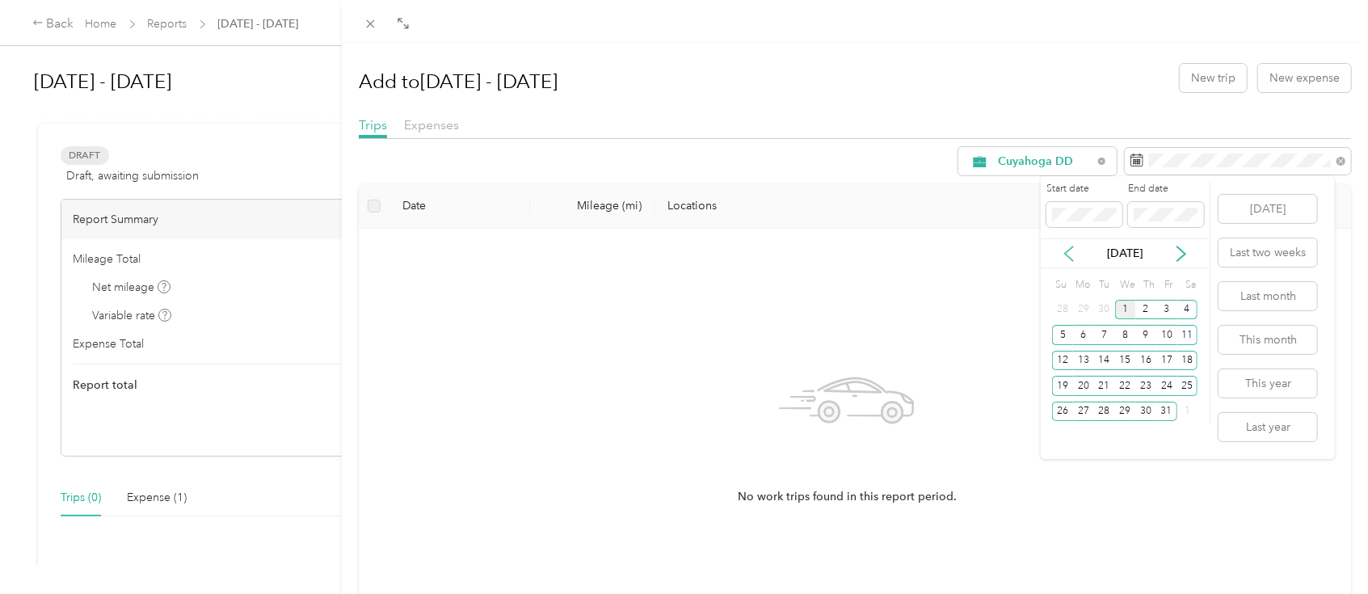
click at [1068, 255] on icon at bounding box center [1069, 254] width 16 height 16
click at [1109, 313] on div "1" at bounding box center [1104, 310] width 21 height 20
click at [1180, 255] on icon at bounding box center [1181, 254] width 16 height 16
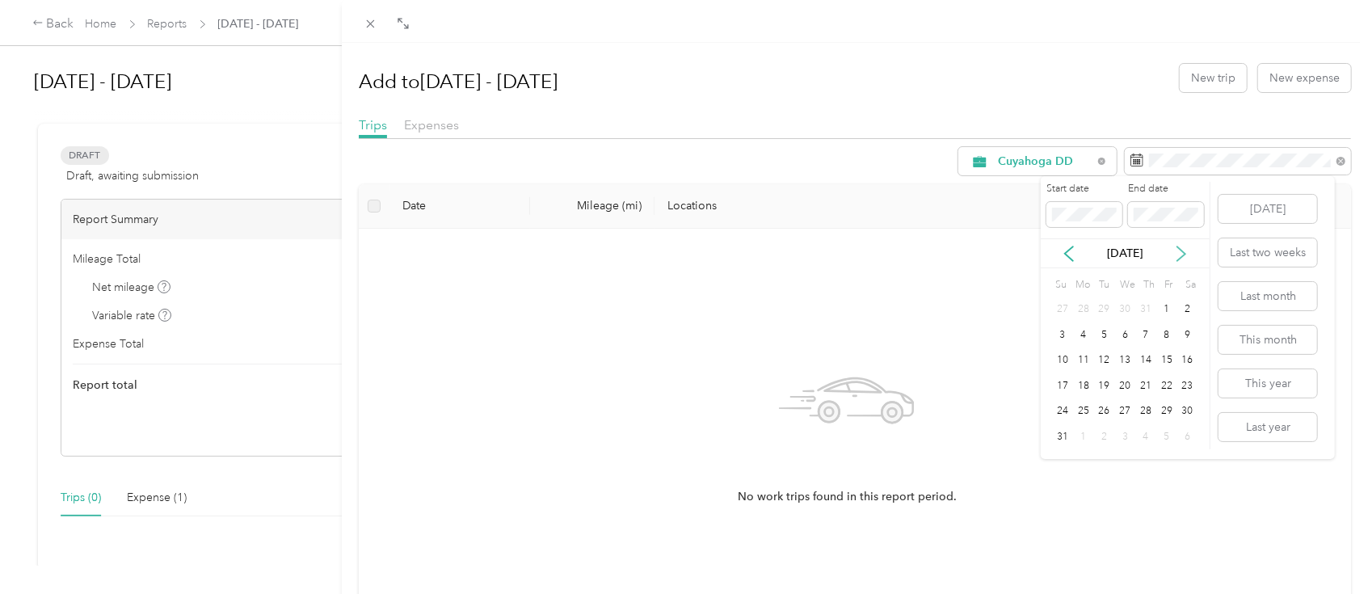
click at [1180, 255] on icon at bounding box center [1181, 254] width 16 height 16
click at [1179, 256] on icon at bounding box center [1181, 254] width 16 height 16
click at [1066, 257] on icon at bounding box center [1069, 254] width 16 height 16
click at [1109, 408] on div "30" at bounding box center [1104, 412] width 21 height 20
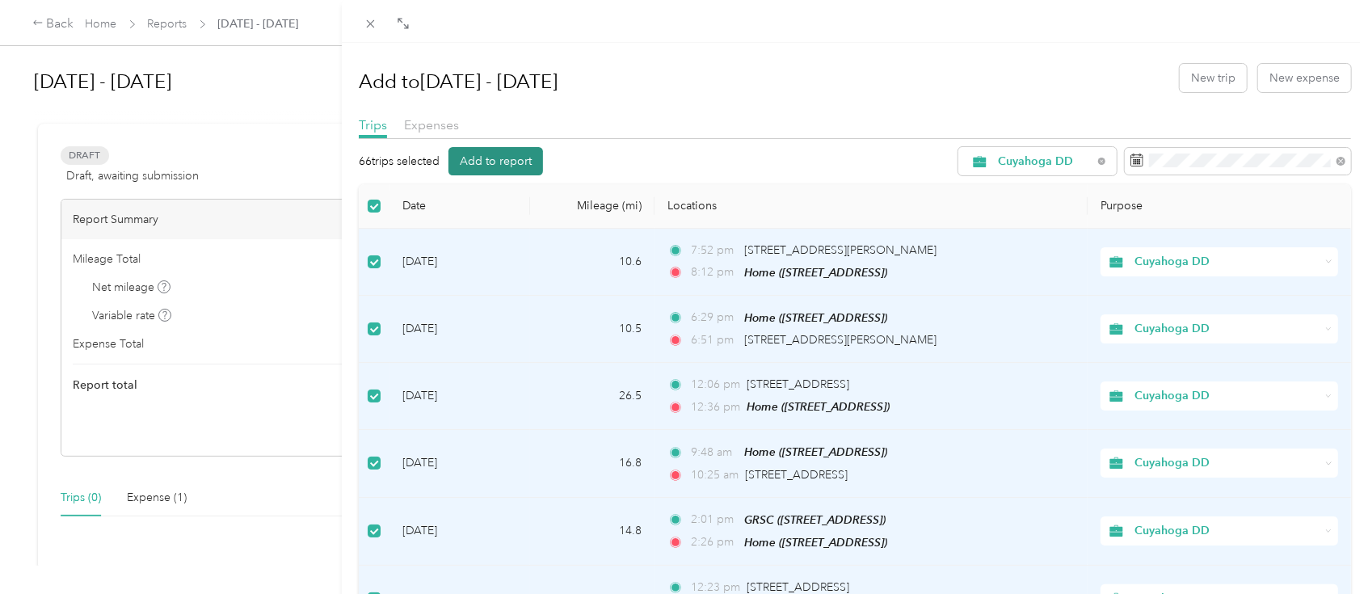
click at [517, 165] on button "Add to report" at bounding box center [495, 161] width 95 height 28
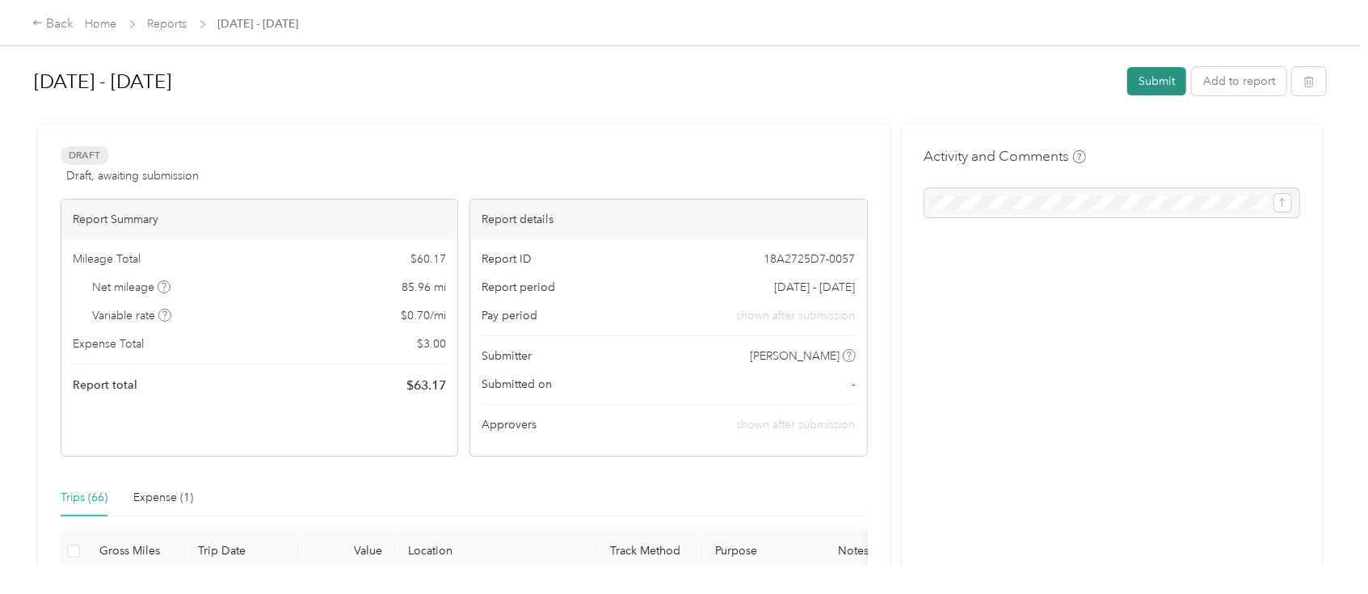
click at [1138, 76] on button "Submit" at bounding box center [1156, 81] width 59 height 28
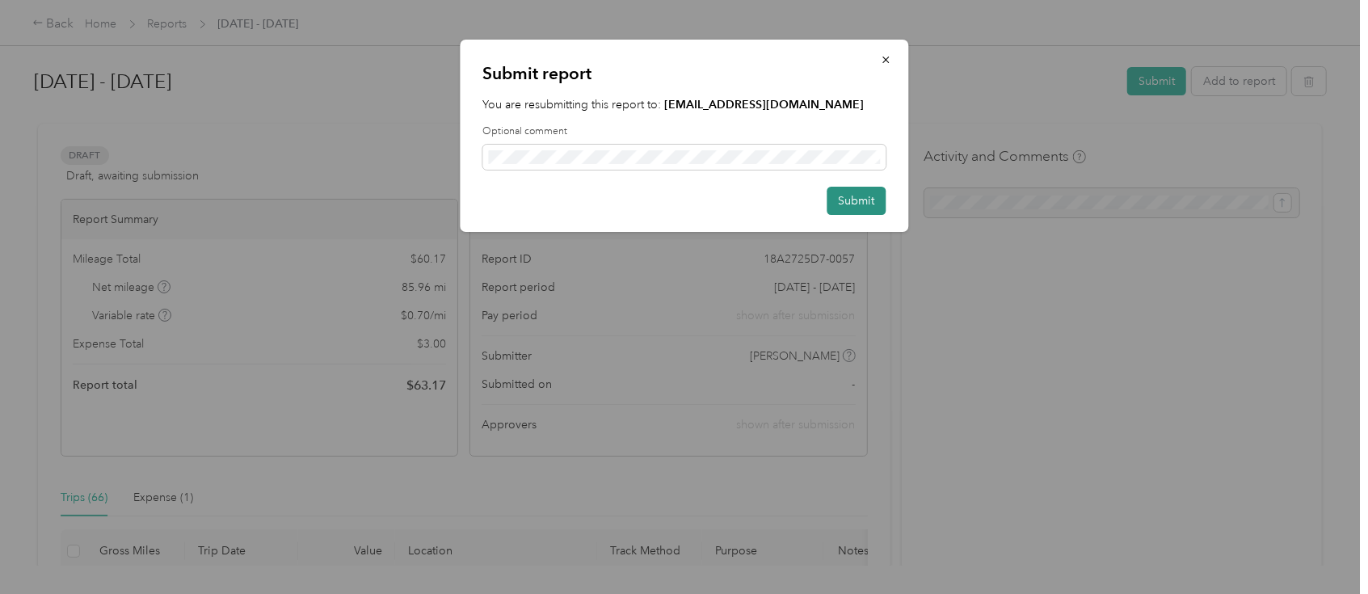
click at [857, 199] on button "Submit" at bounding box center [855, 201] width 59 height 28
